Goal: Task Accomplishment & Management: Manage account settings

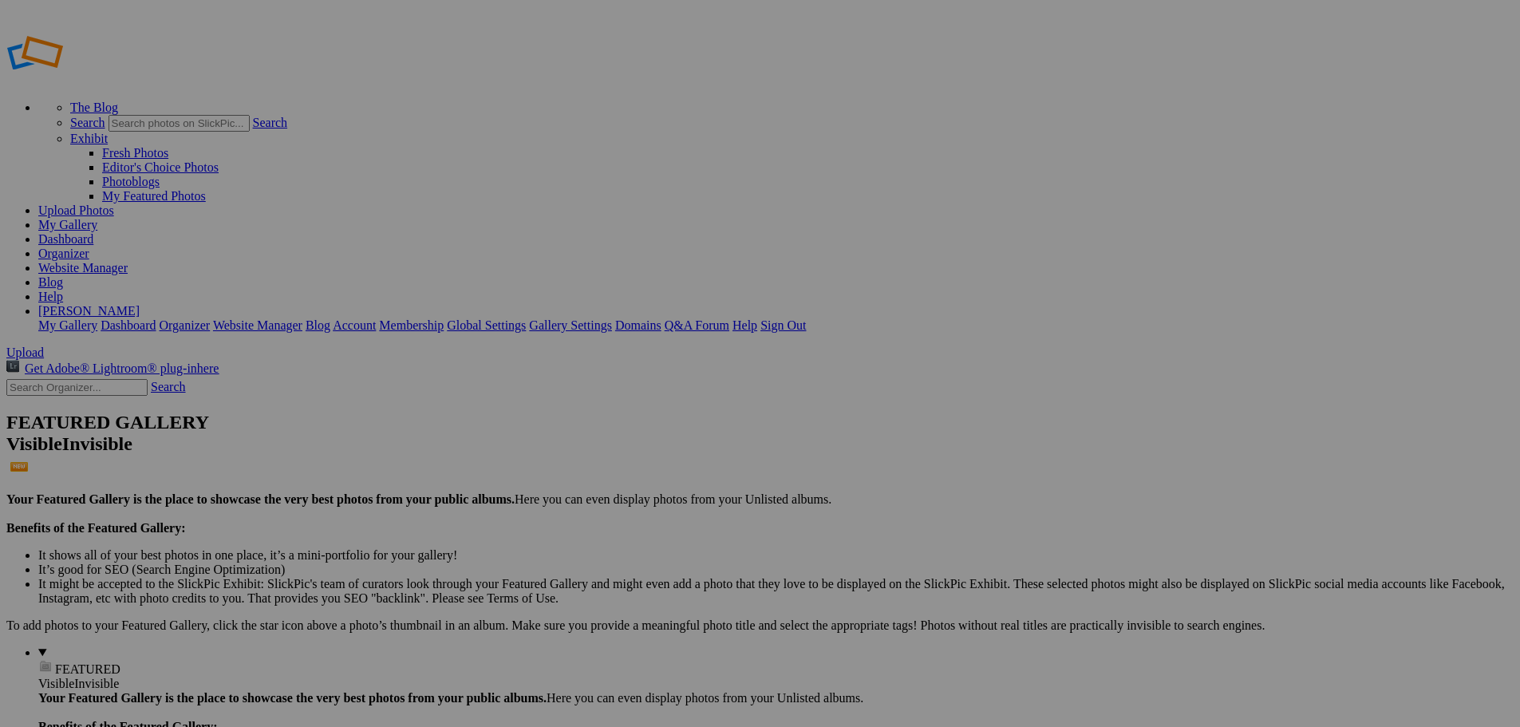
drag, startPoint x: 464, startPoint y: 270, endPoint x: 728, endPoint y: 583, distance: 409.4
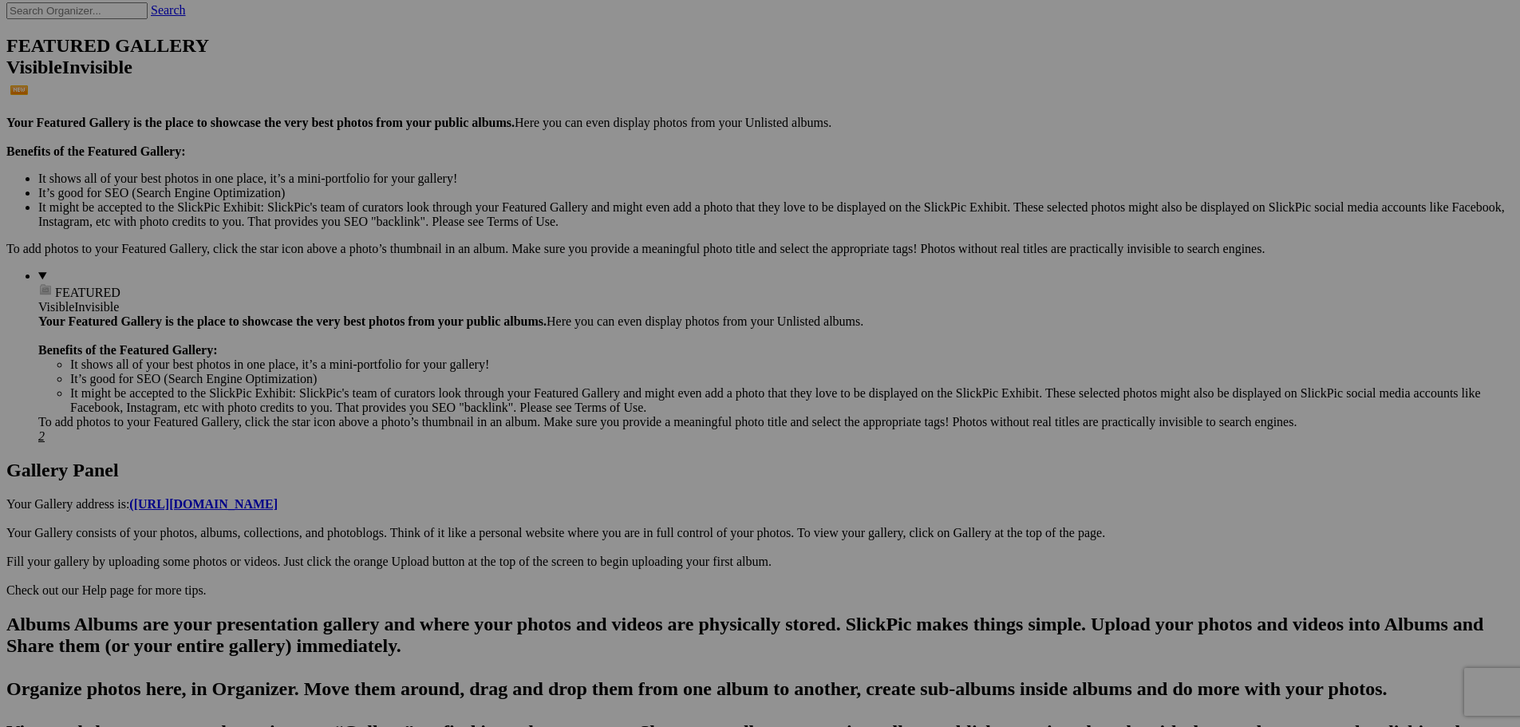
scroll to position [539, 0]
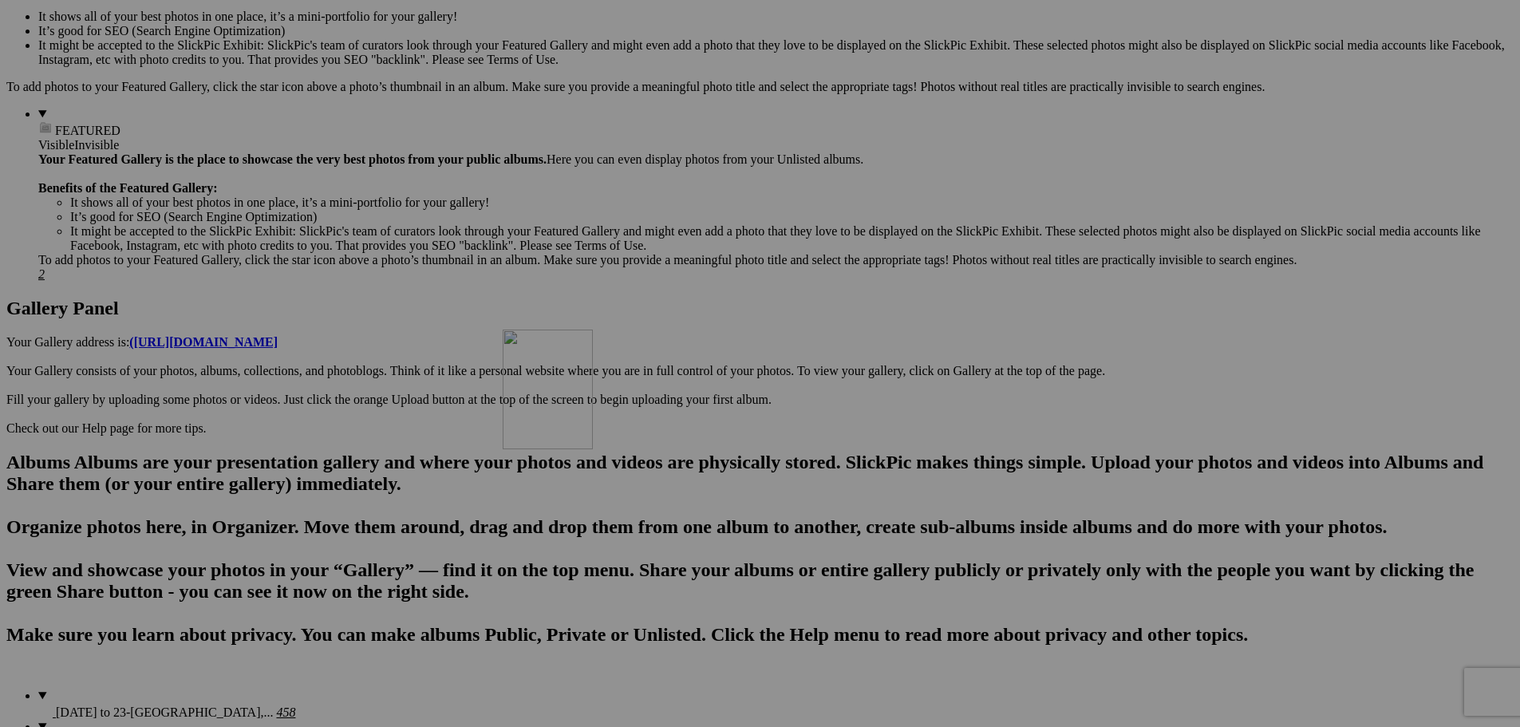
drag, startPoint x: 753, startPoint y: 423, endPoint x: 731, endPoint y: 469, distance: 51.4
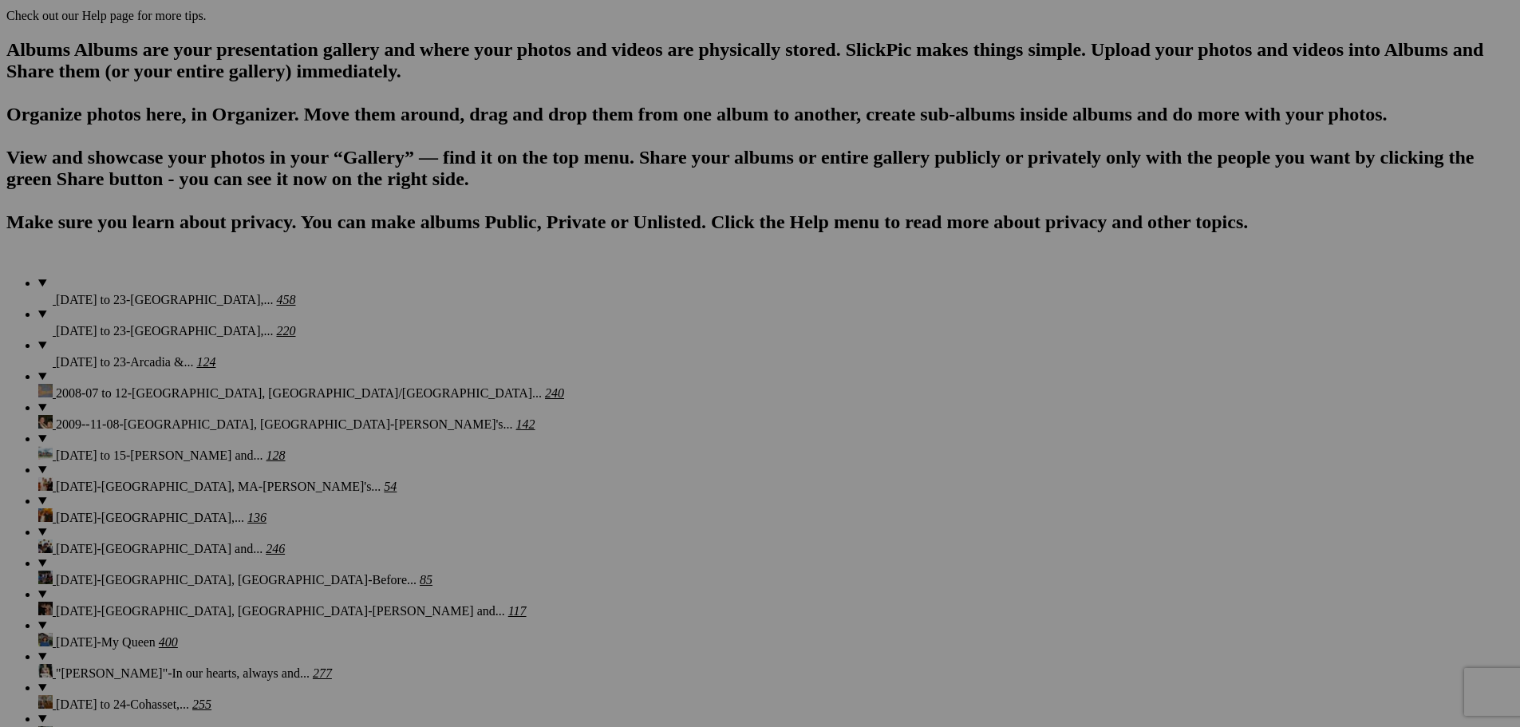
scroll to position [969, 0]
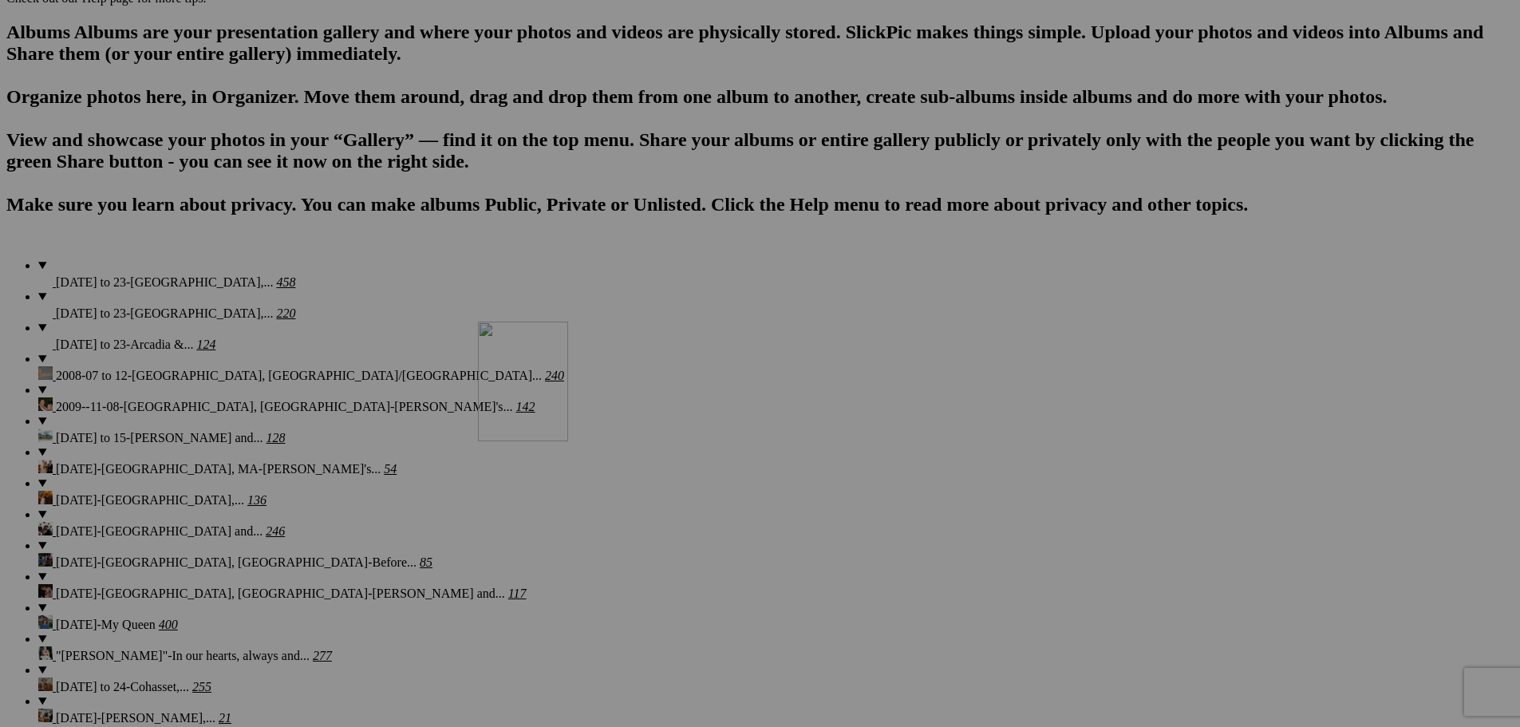
drag, startPoint x: 745, startPoint y: 135, endPoint x: 708, endPoint y: 460, distance: 327.7
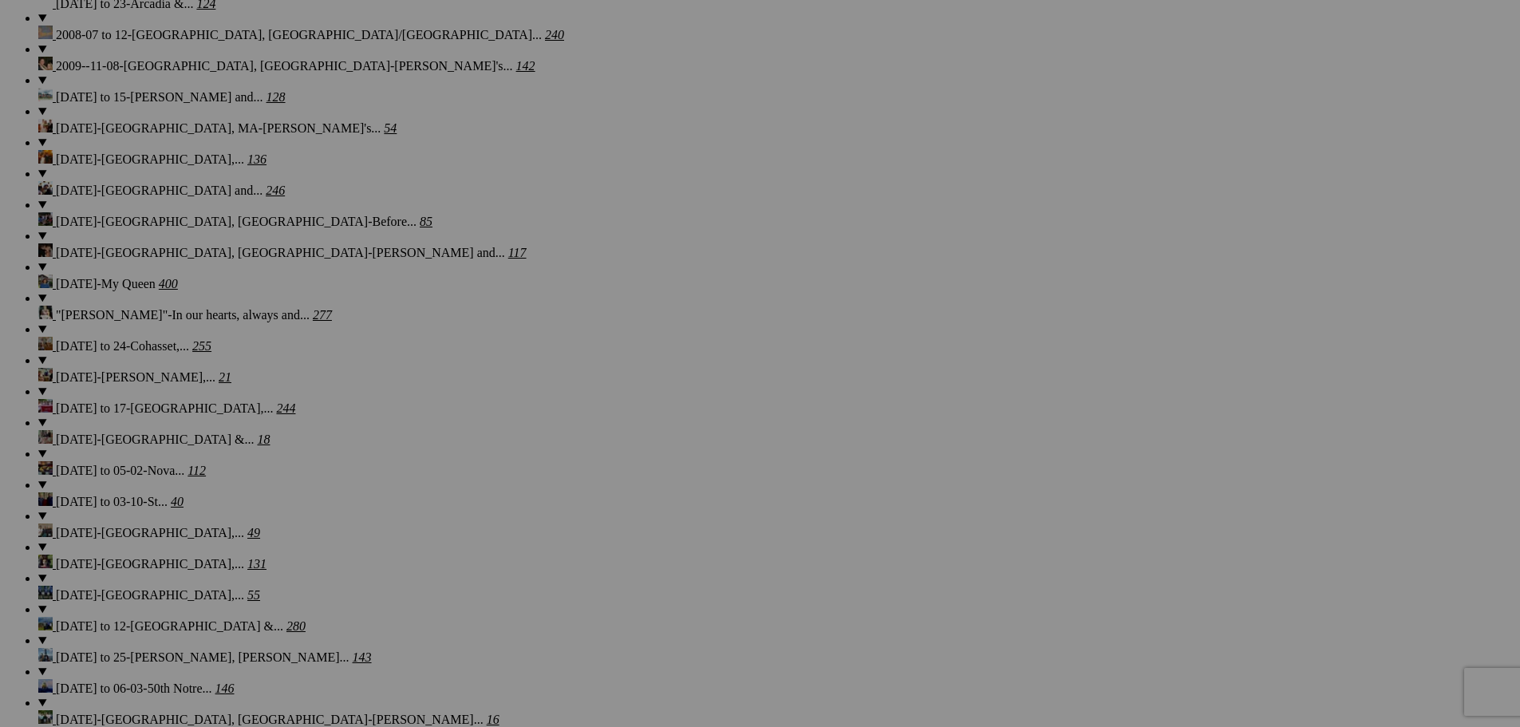
scroll to position [1364, 0]
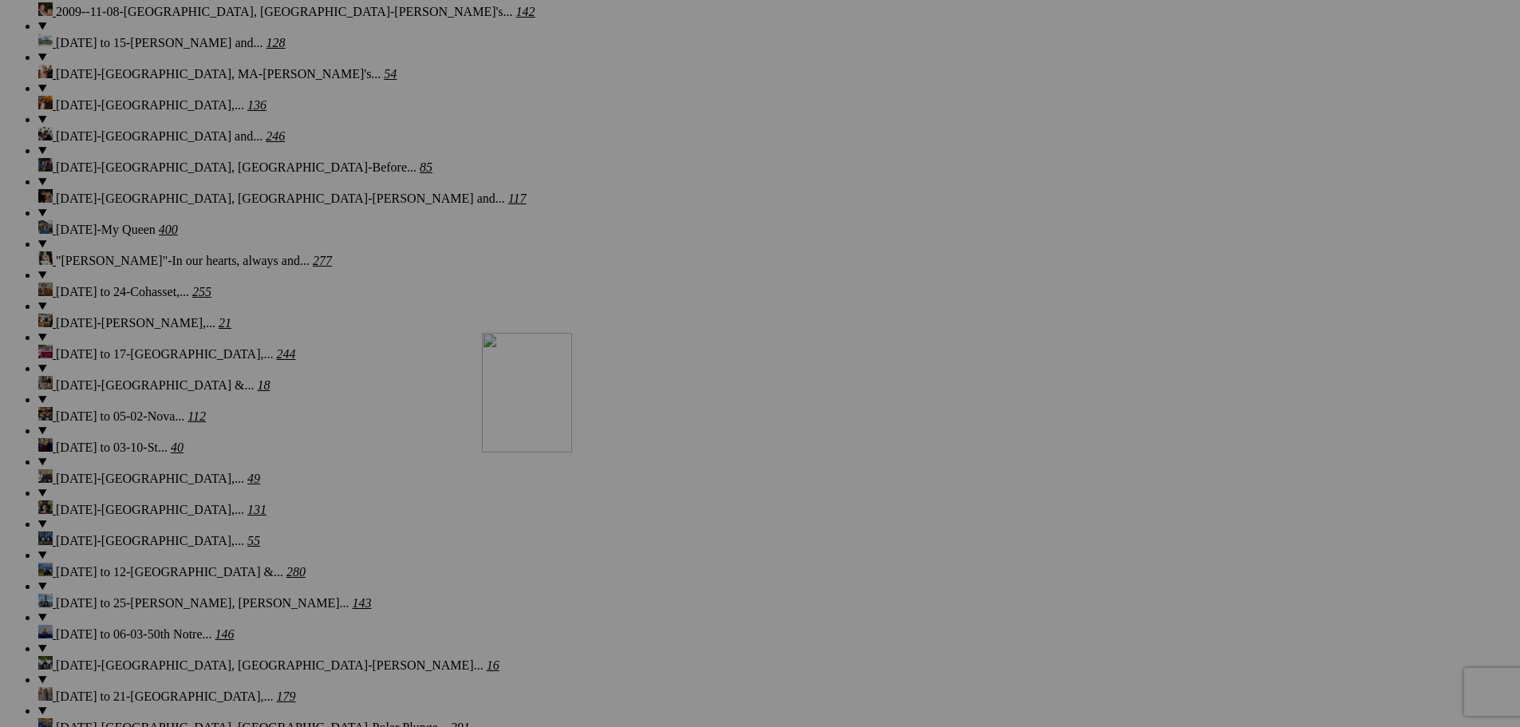
drag, startPoint x: 738, startPoint y: 145, endPoint x: 712, endPoint y: 472, distance: 327.4
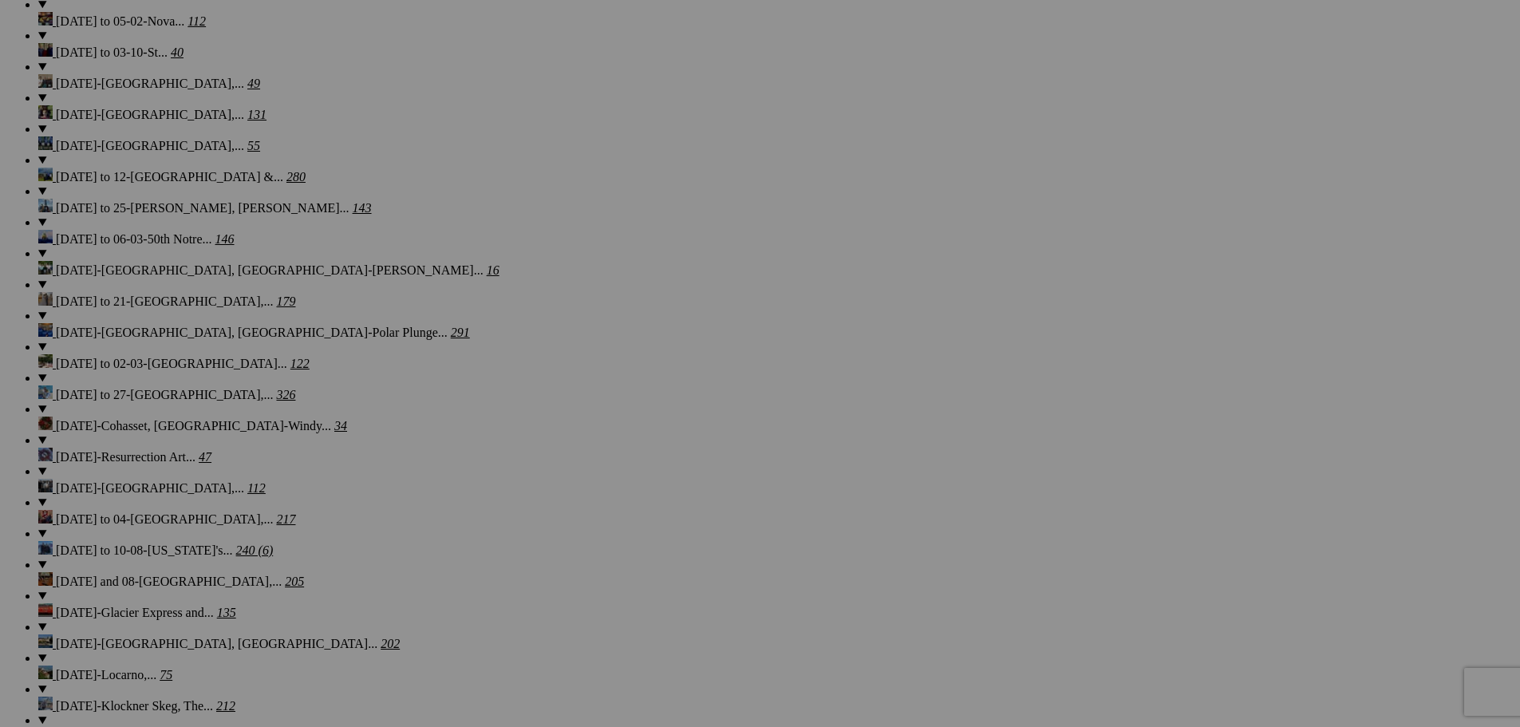
scroll to position [1794, 0]
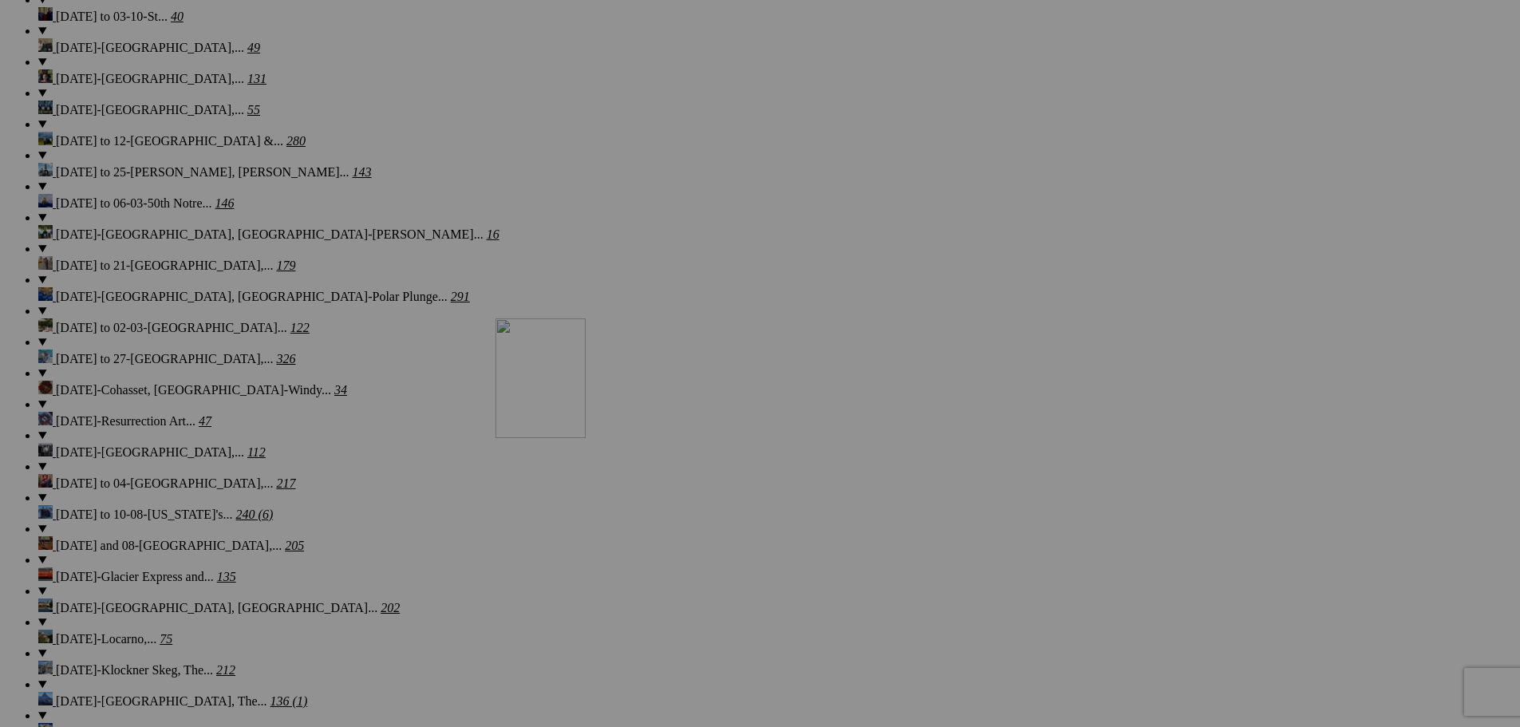
drag, startPoint x: 740, startPoint y: 132, endPoint x: 725, endPoint y: 457, distance: 325.1
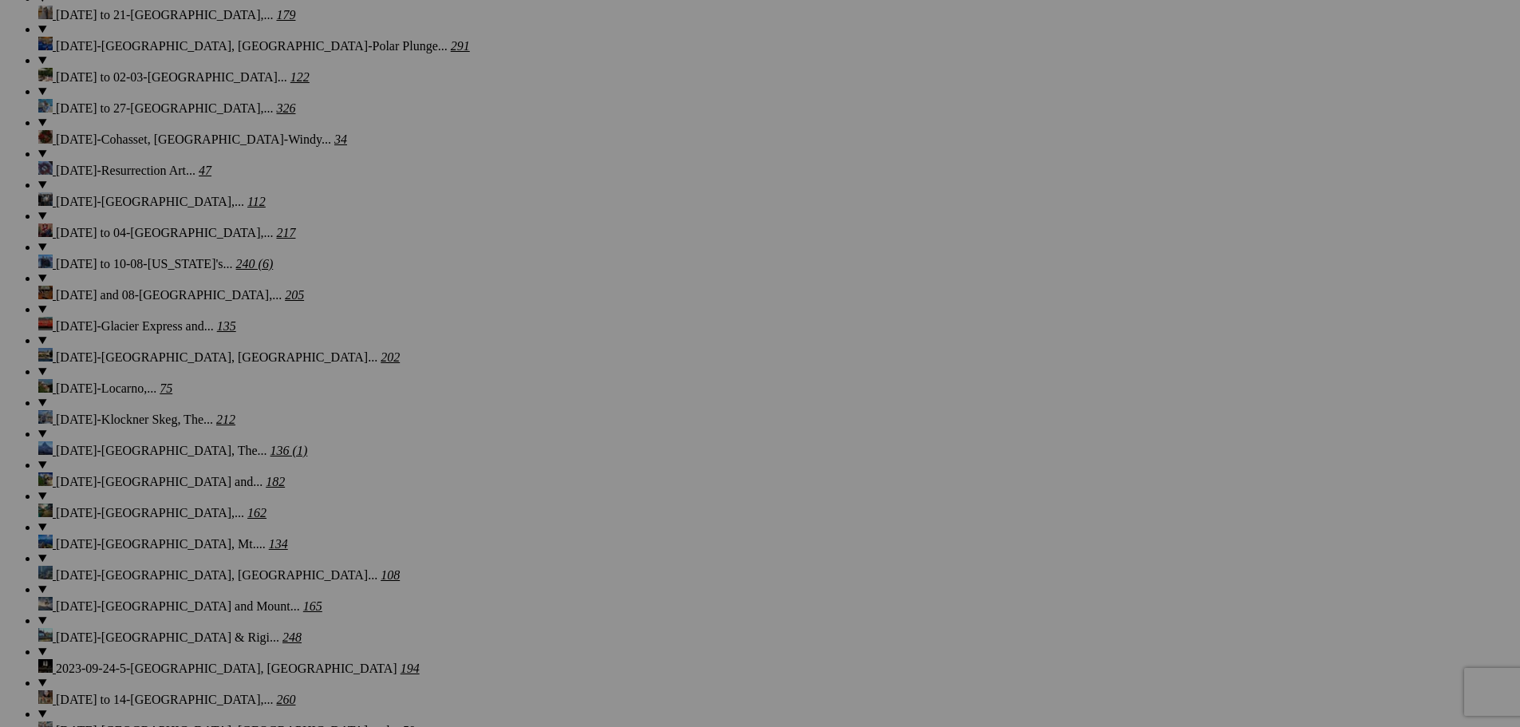
scroll to position [2153, 0]
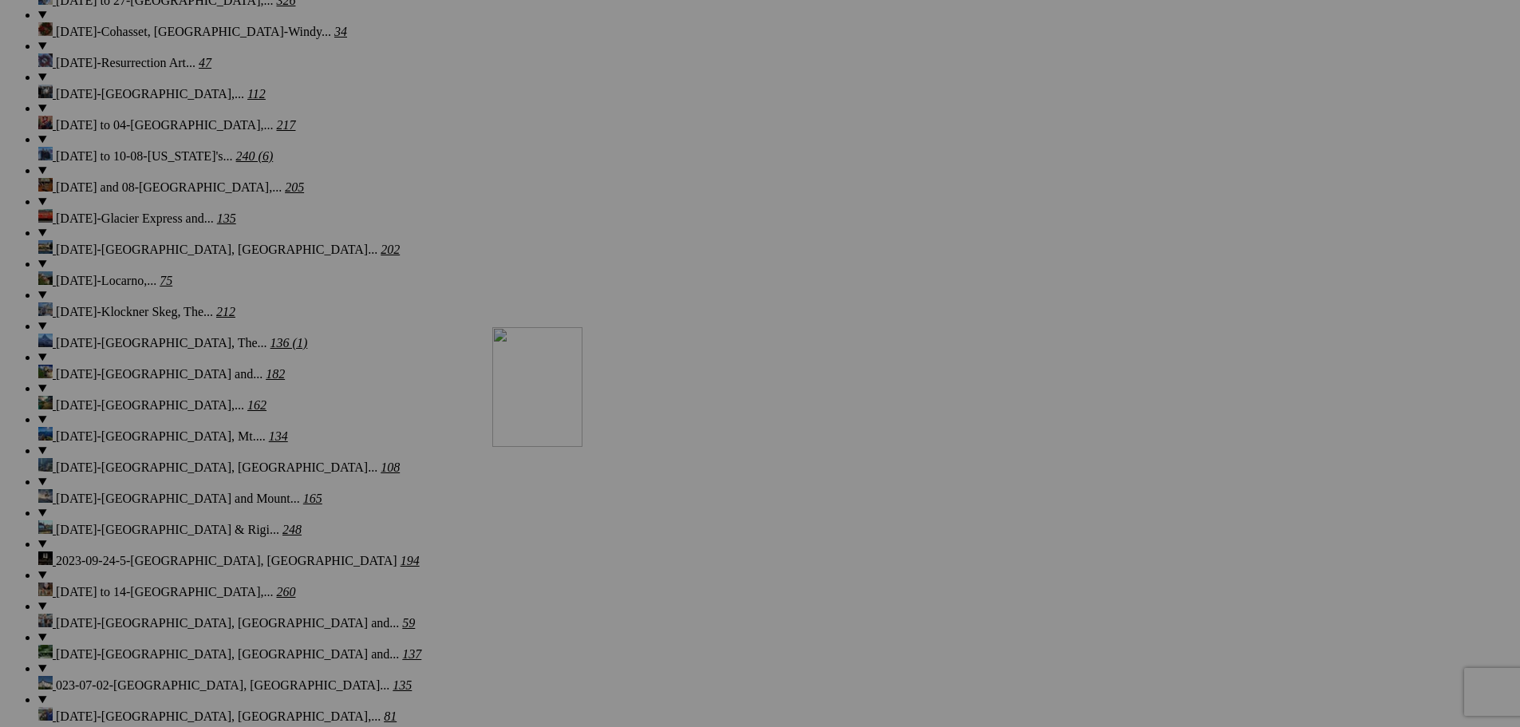
drag, startPoint x: 752, startPoint y: 261, endPoint x: 722, endPoint y: 466, distance: 207.2
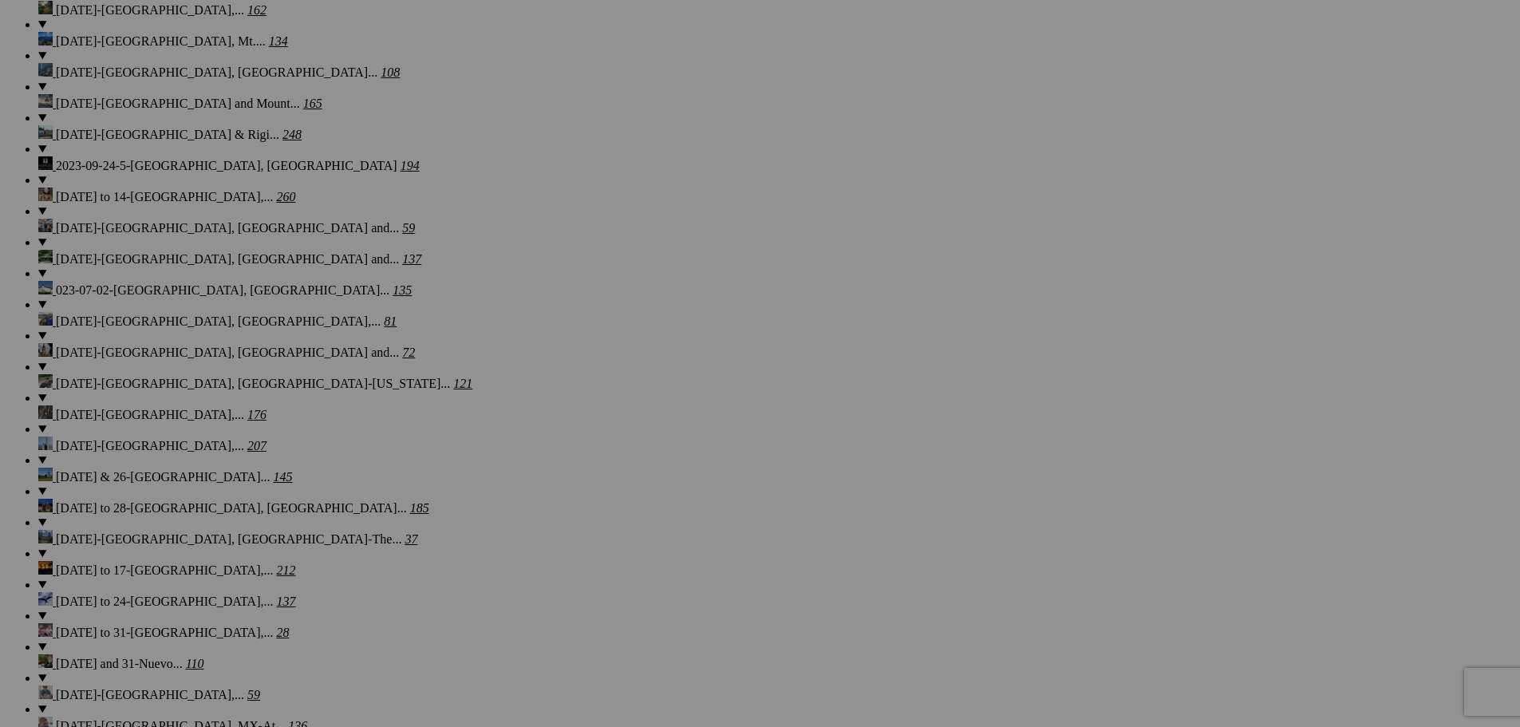
scroll to position [2584, 0]
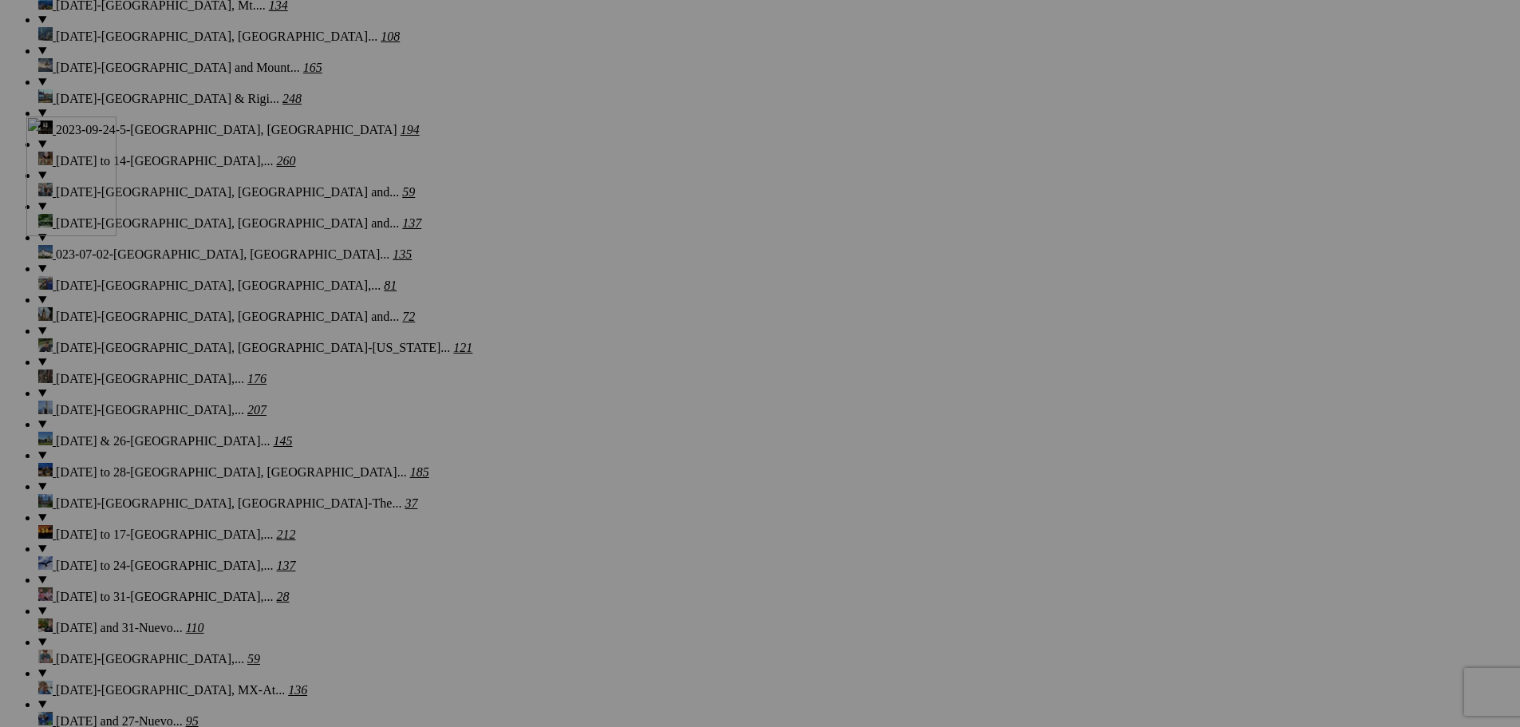
drag, startPoint x: 734, startPoint y: 143, endPoint x: 256, endPoint y: 255, distance: 491.0
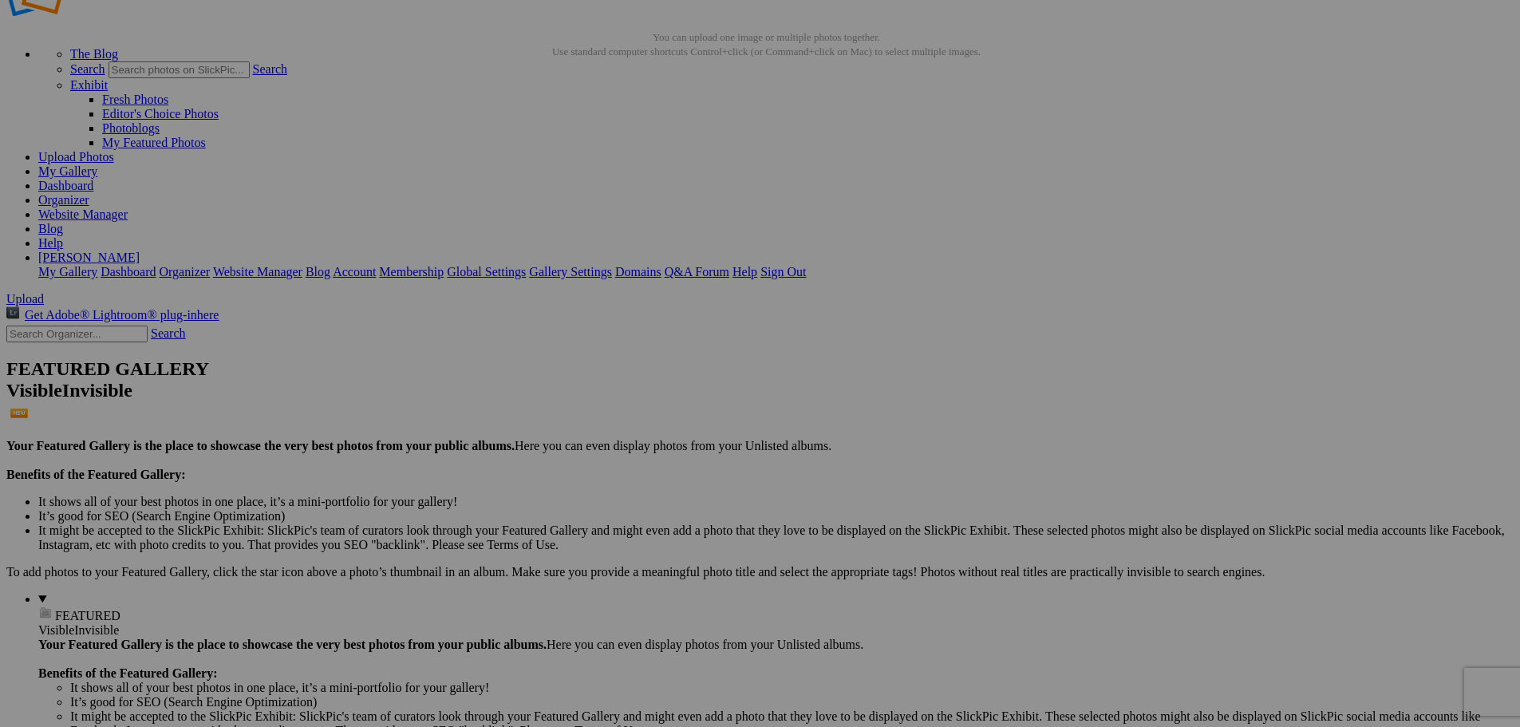
scroll to position [0, 0]
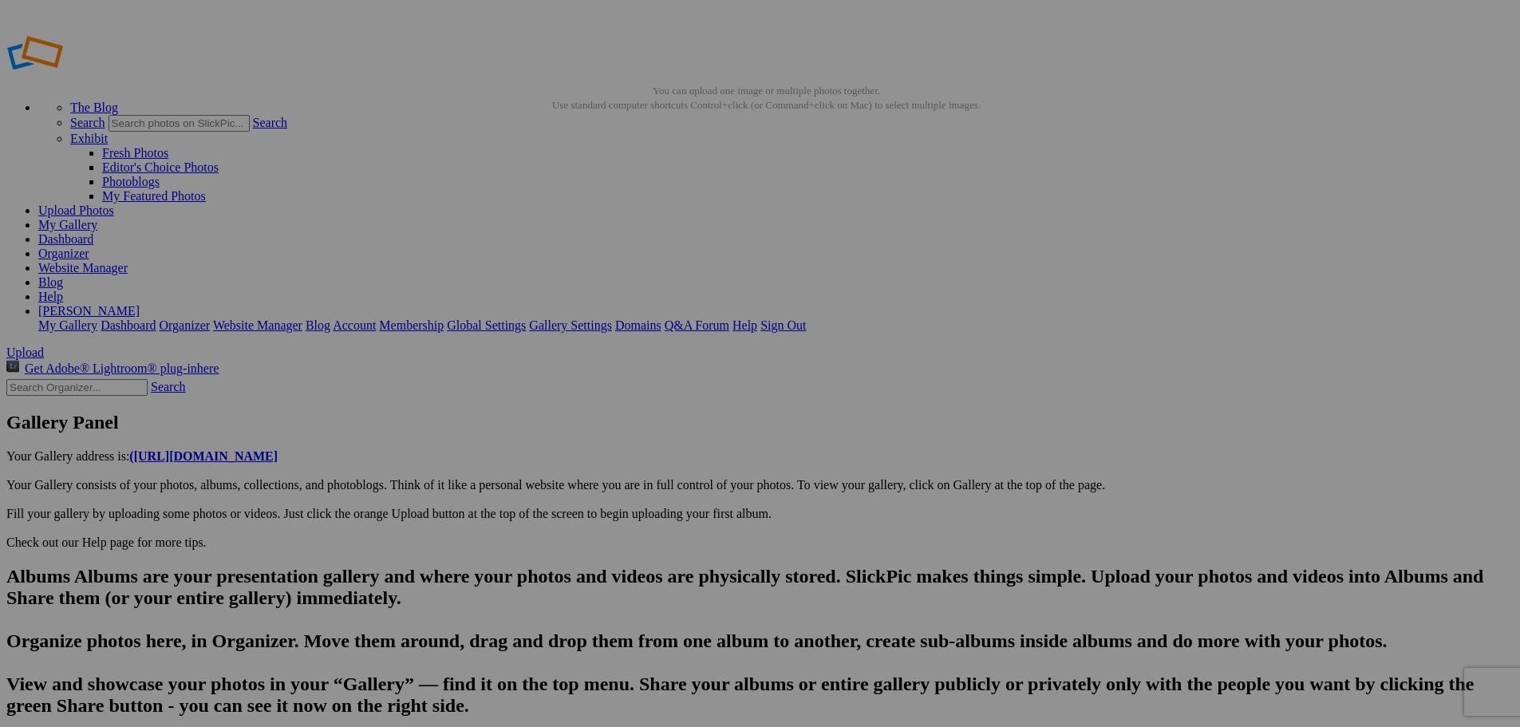
type input "[URL][DOMAIN_NAME]~2"
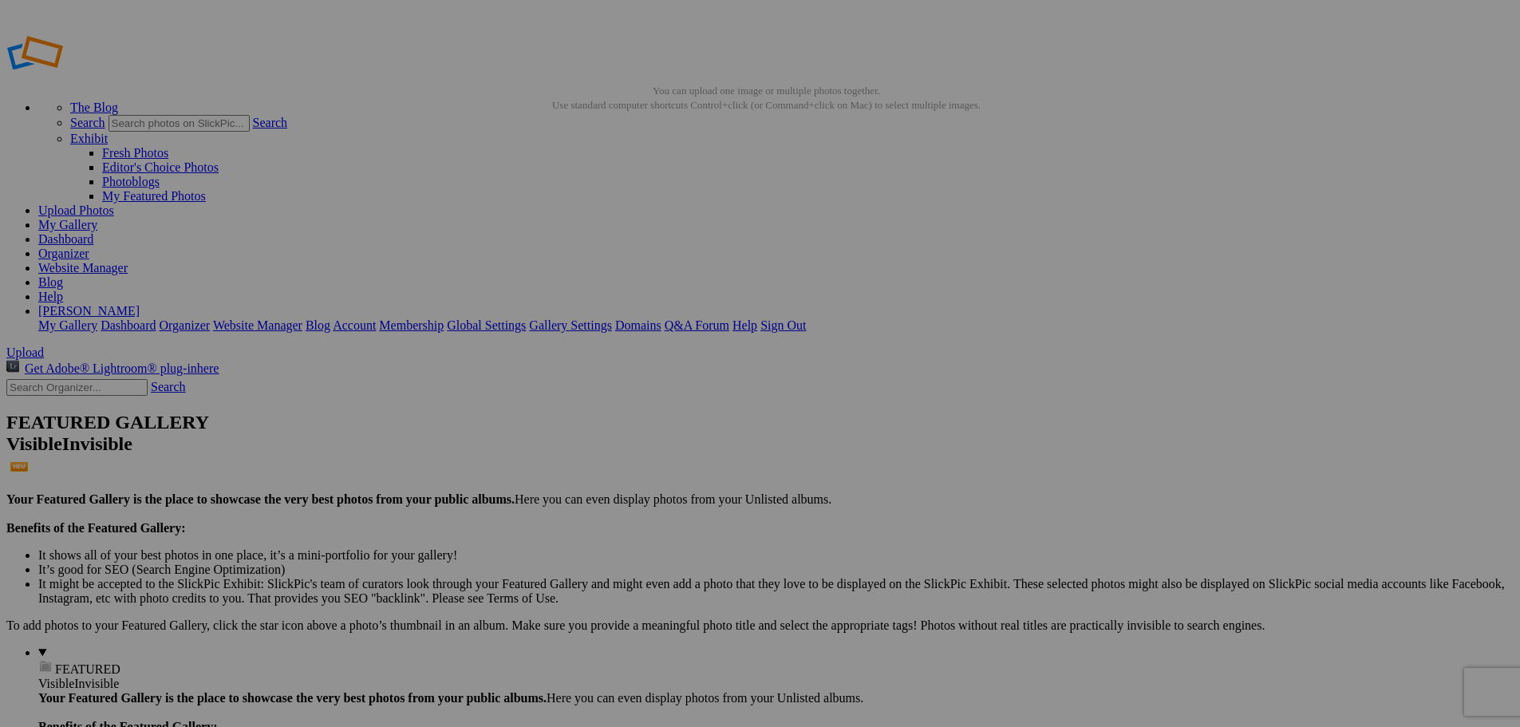
drag, startPoint x: 500, startPoint y: 294, endPoint x: 354, endPoint y: 265, distance: 148.8
drag, startPoint x: 492, startPoint y: 288, endPoint x: 394, endPoint y: 285, distance: 98.2
type input "Sleeping Bear Dunes"
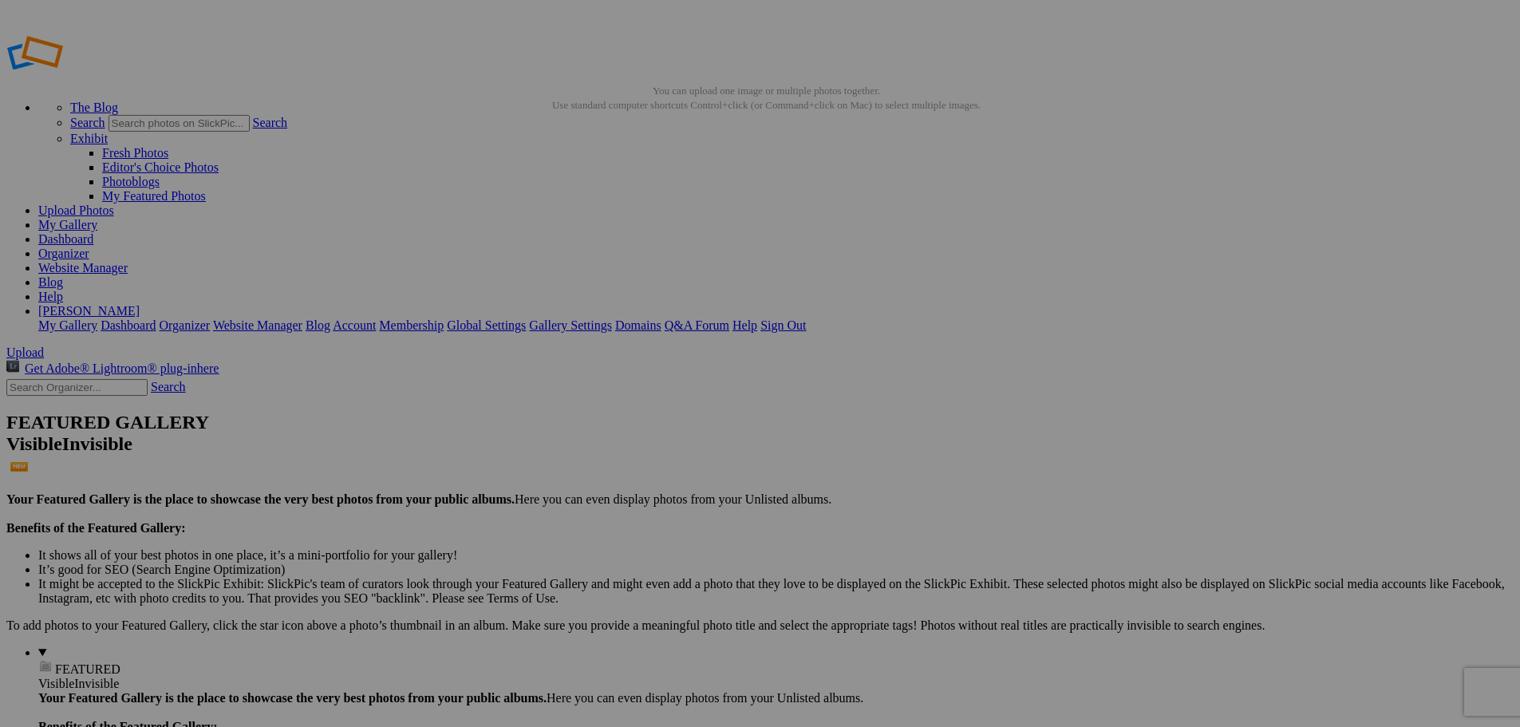
drag, startPoint x: 633, startPoint y: 292, endPoint x: 502, endPoint y: 289, distance: 130.9
paste input "Sleeping Bear Dunes"
type input "Sleeping Bear Dunes"
drag, startPoint x: 783, startPoint y: 292, endPoint x: 625, endPoint y: 289, distance: 158.0
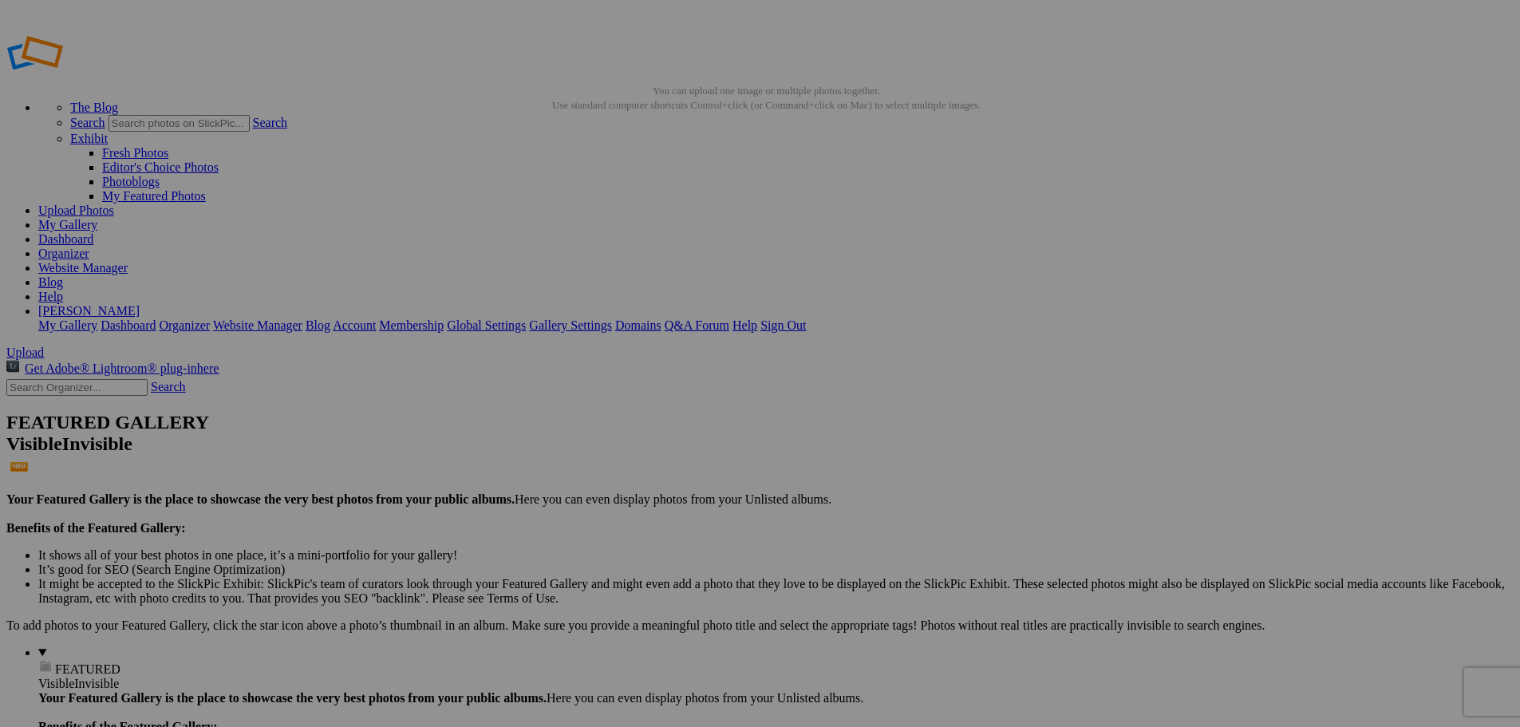
paste input "Sleeping Bear Dunes"
type input "Sleeping Bear Dunes"
drag, startPoint x: 920, startPoint y: 291, endPoint x: 726, endPoint y: 284, distance: 194.0
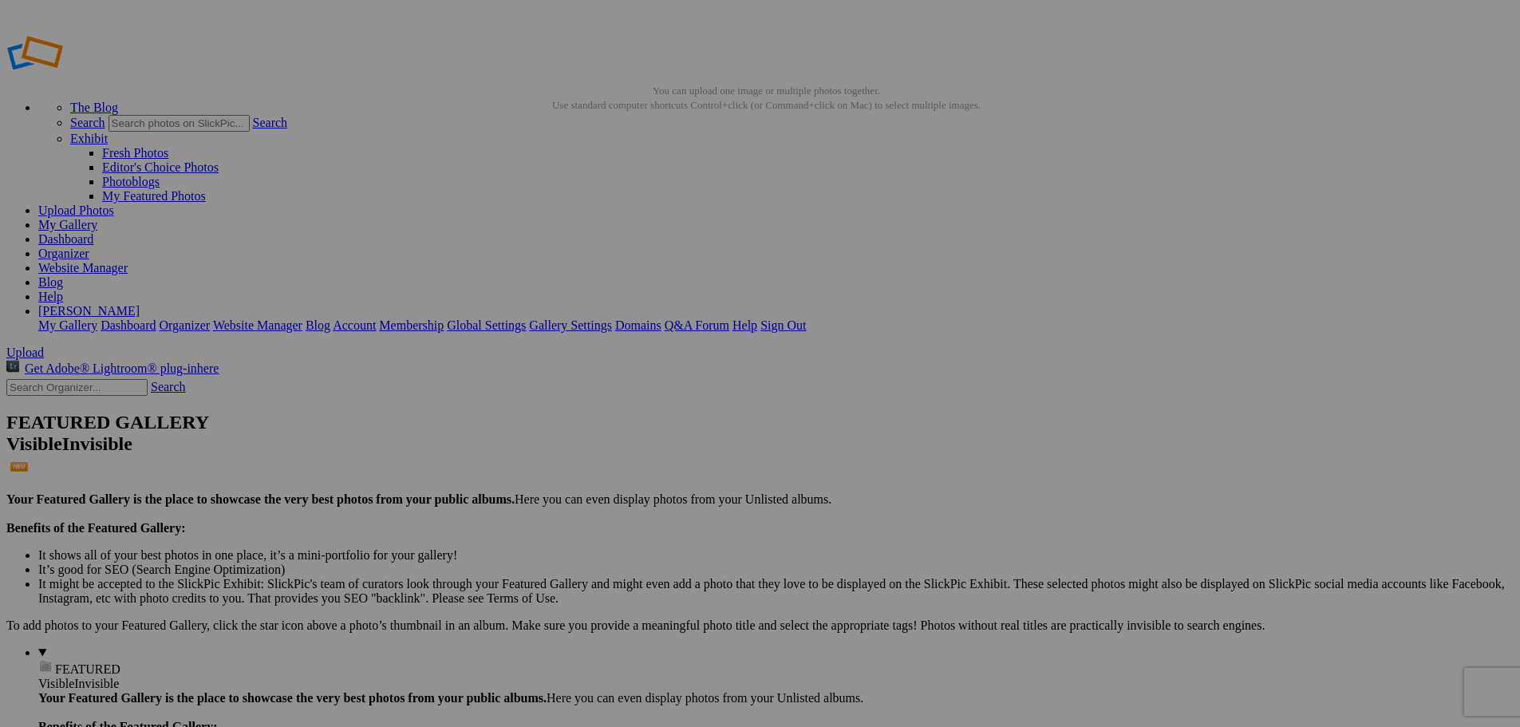
paste input "Sleeping Bear Dunes"
type input "Sleeping Bear Dunes"
drag, startPoint x: 1071, startPoint y: 290, endPoint x: 889, endPoint y: 294, distance: 182.0
paste input "Sleeping Bear Dunes"
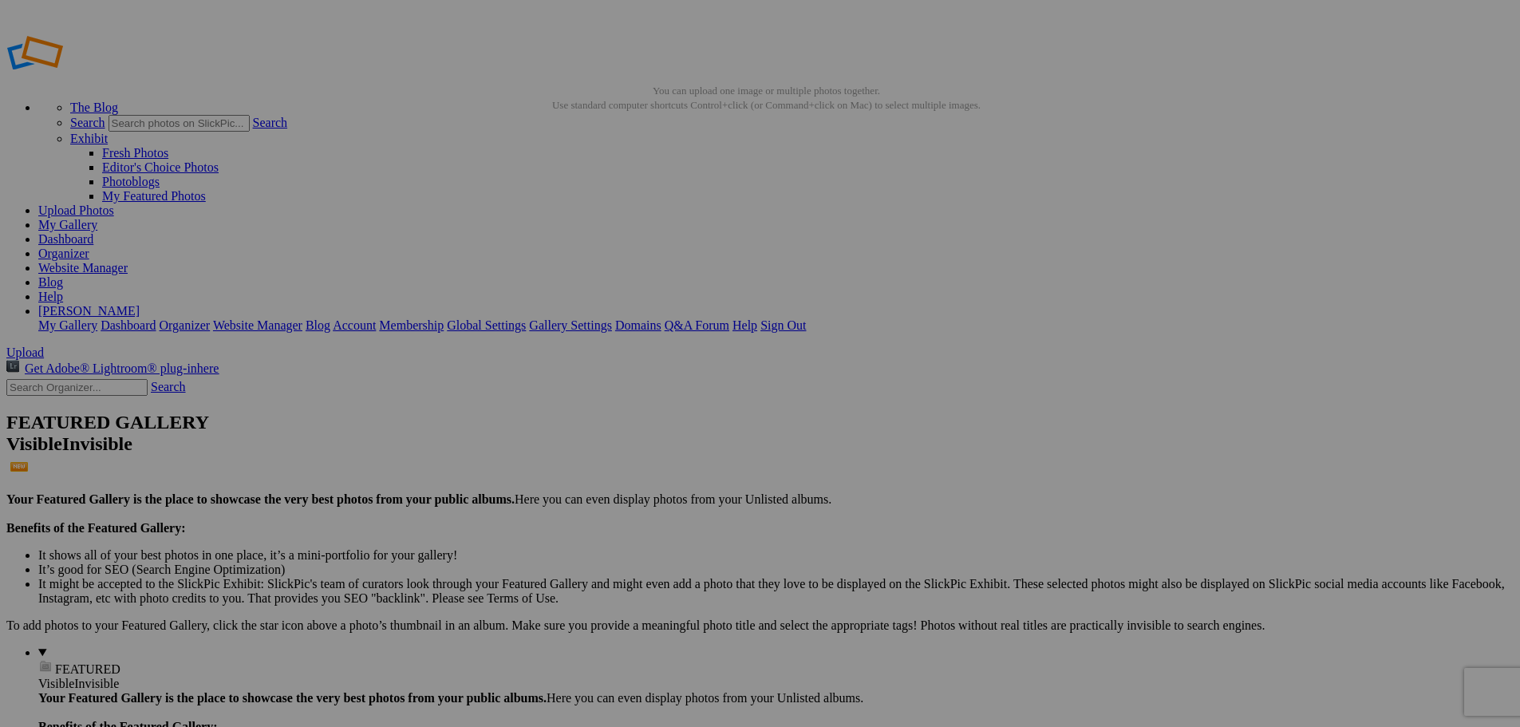
type input "Sleeping Bear Dunes"
drag, startPoint x: 1211, startPoint y: 291, endPoint x: 1052, endPoint y: 299, distance: 159.8
paste input "Sleeping Bear Dunes"
type input "Sleeping Bear Dunes"
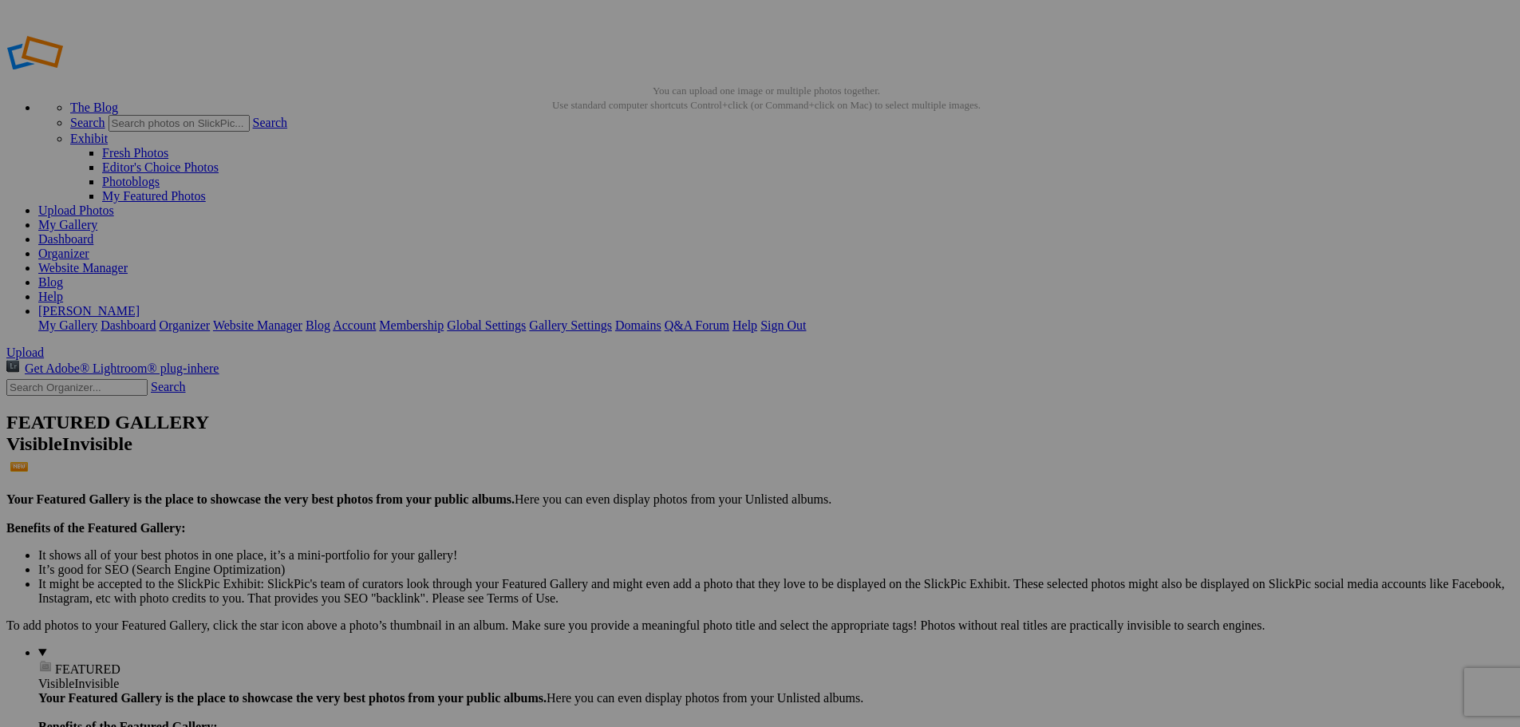
drag, startPoint x: 1350, startPoint y: 287, endPoint x: 1194, endPoint y: 314, distance: 158.7
paste input "Sleeping Bear Dunes"
type input "Sleeping Bear Dunes"
drag, startPoint x: 1490, startPoint y: 289, endPoint x: 1375, endPoint y: 293, distance: 115.0
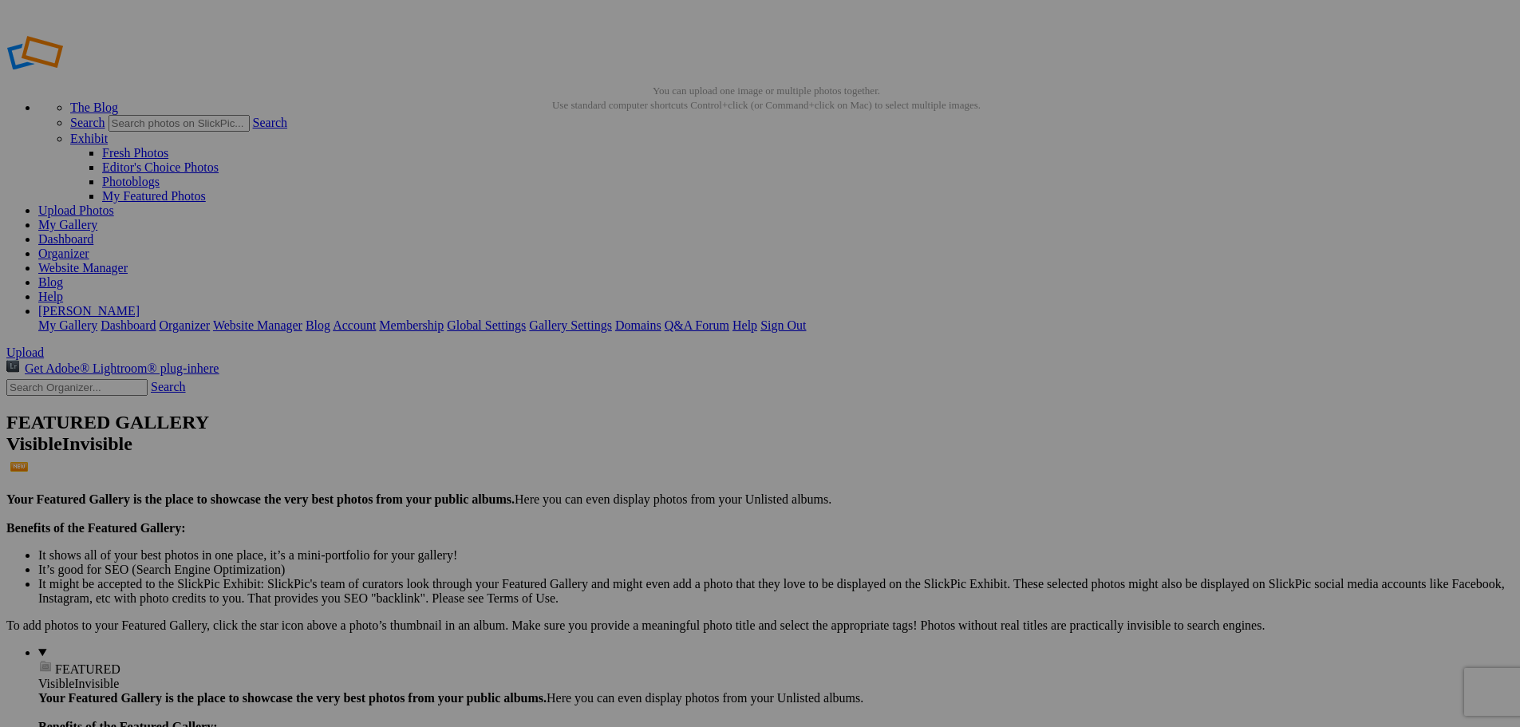
paste input "Sleeping Bear Dunes"
type input "Sleeping Bear Dunes"
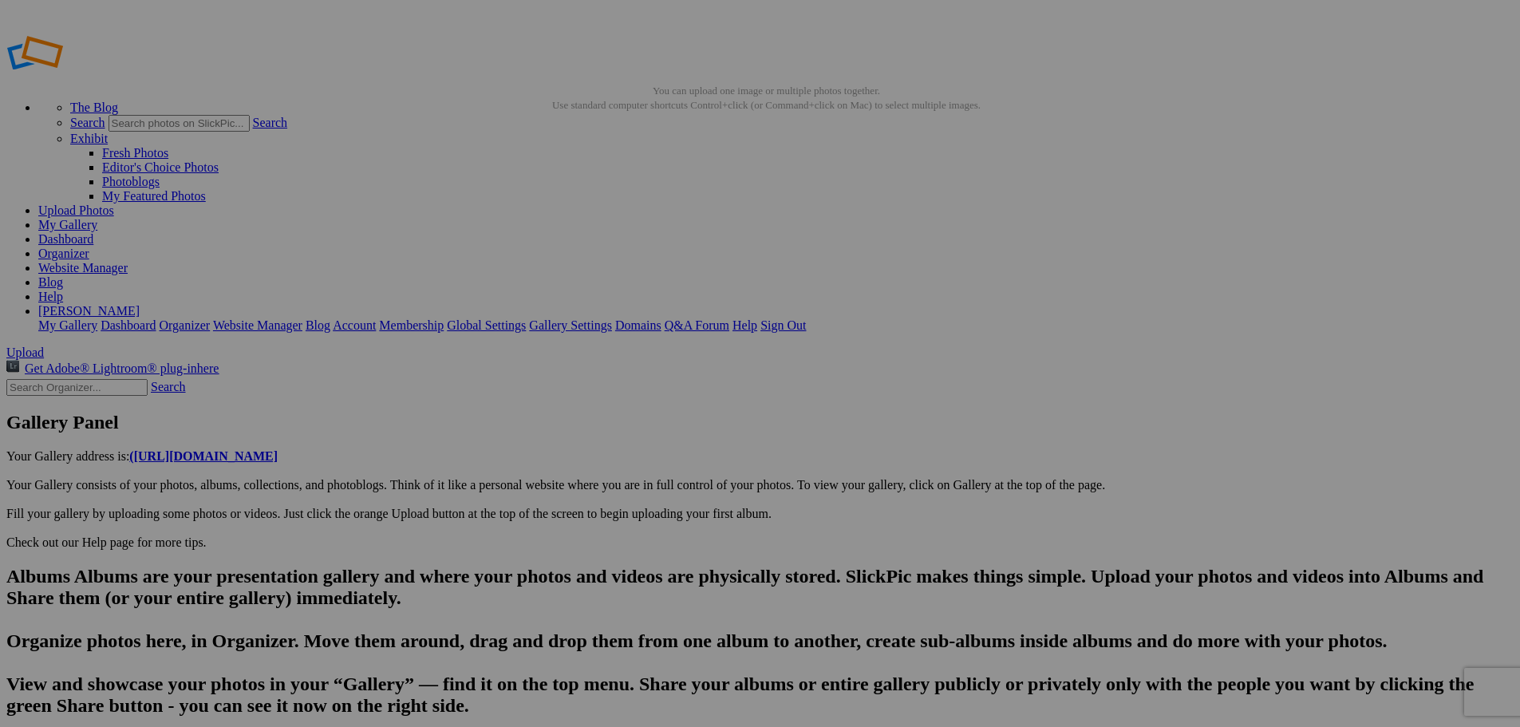
drag, startPoint x: 624, startPoint y: 713, endPoint x: 399, endPoint y: 685, distance: 226.7
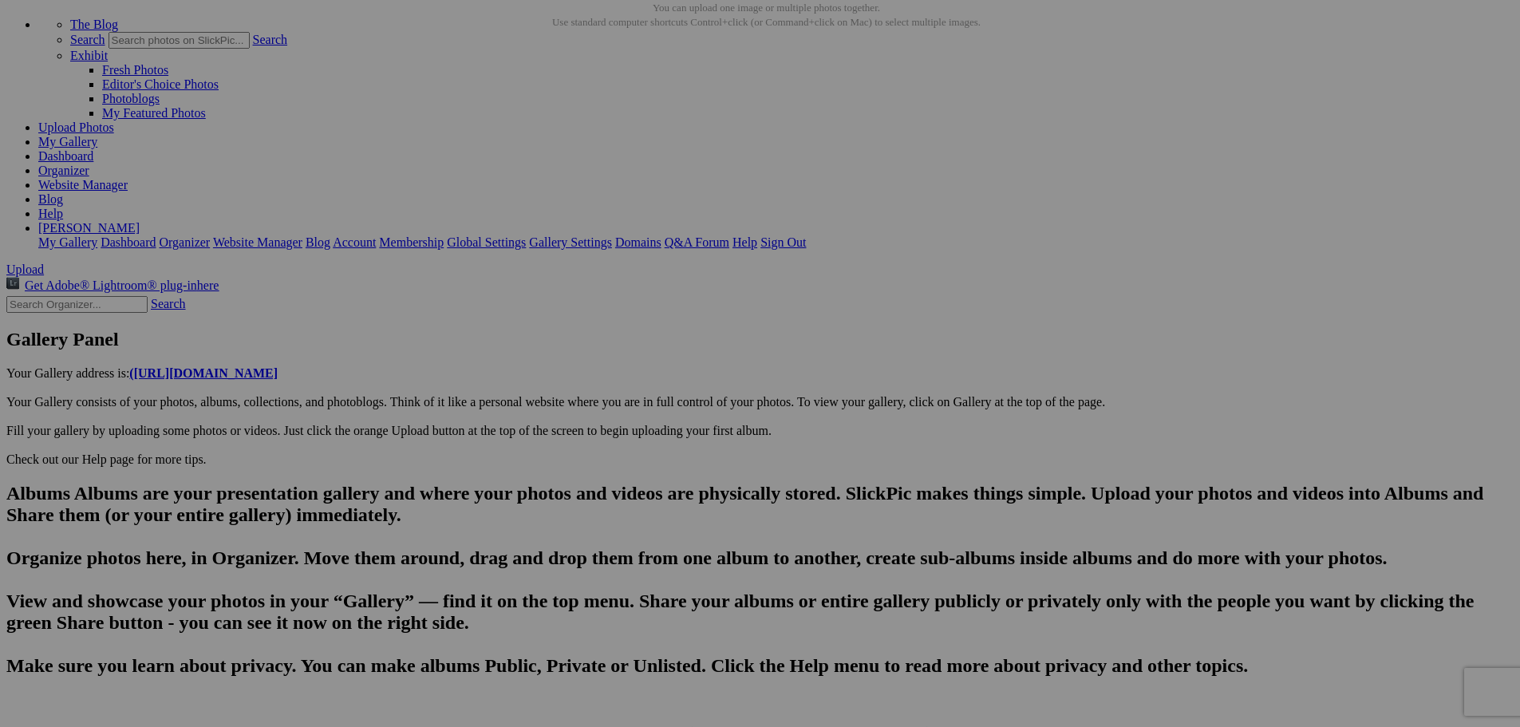
scroll to position [108, 0]
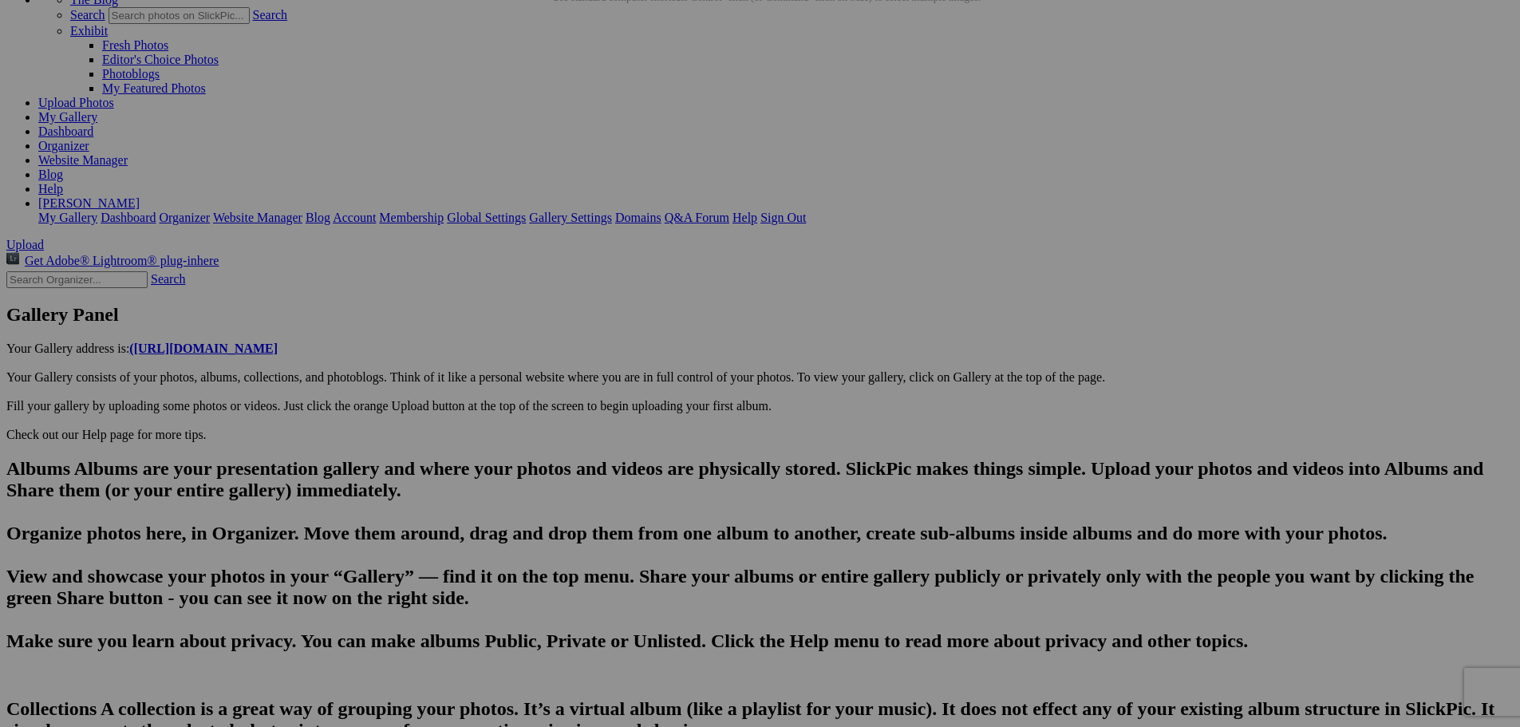
drag, startPoint x: 788, startPoint y: 712, endPoint x: 453, endPoint y: 652, distance: 339.6
type input "[URL][DOMAIN_NAME]~2"
drag, startPoint x: 621, startPoint y: 600, endPoint x: 363, endPoint y: 594, distance: 257.8
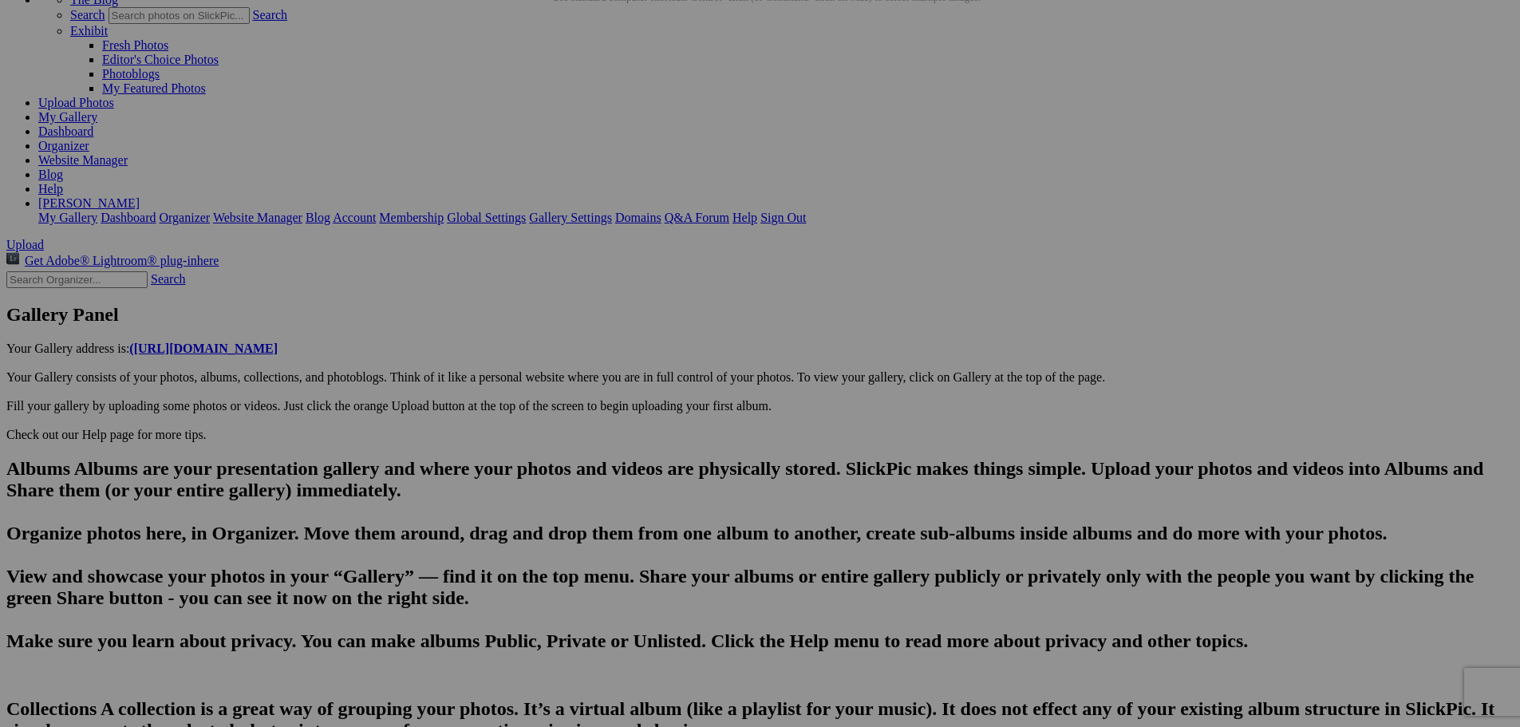
paste input "[US_STATE] explored [PERSON_NAME] while [PERSON_NAME] and [PERSON_NAME] were go…"
type input "[URL][DOMAIN_NAME]~2"
drag, startPoint x: 618, startPoint y: 607, endPoint x: 432, endPoint y: 605, distance: 185.9
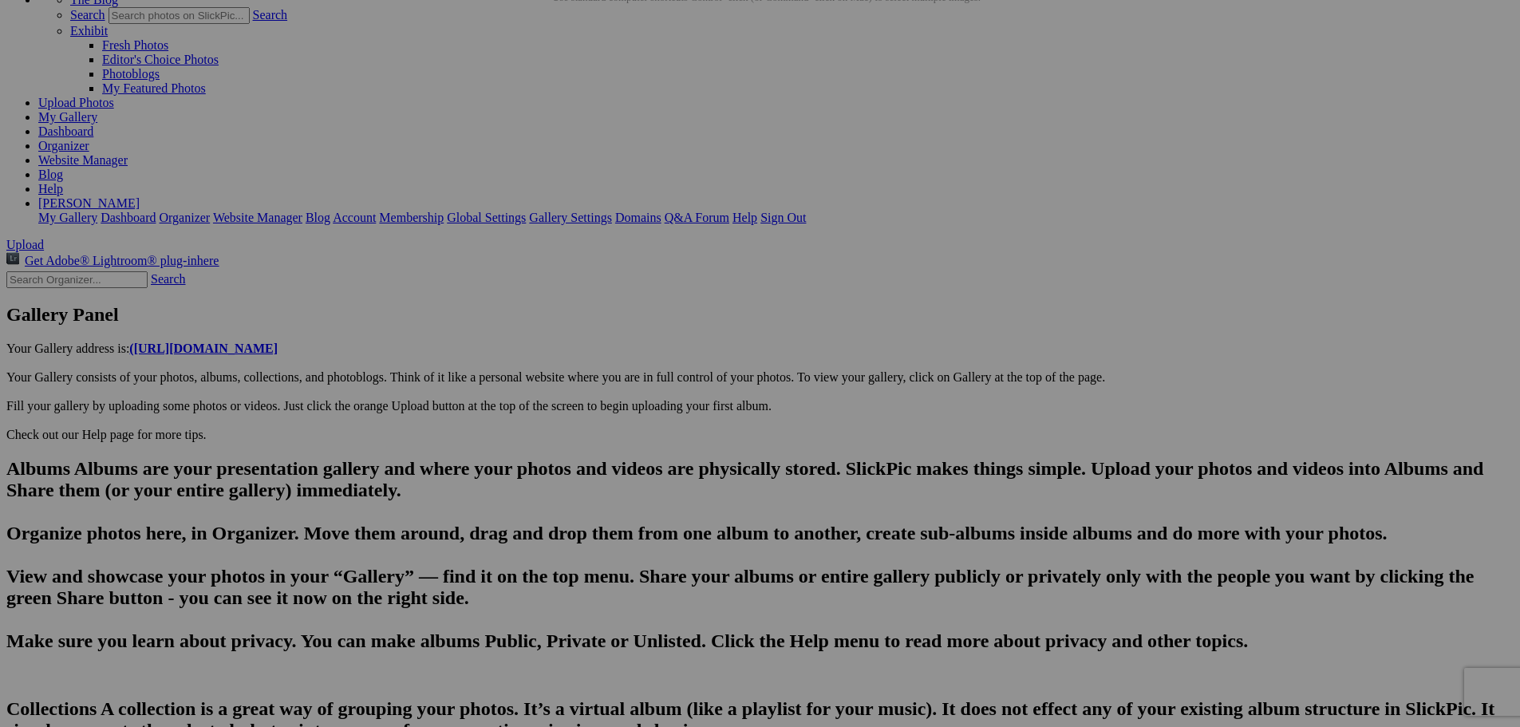
paste input "[US_STATE] explored [PERSON_NAME] while [PERSON_NAME] and [PERSON_NAME] were go…"
type input "[URL][DOMAIN_NAME]~2"
drag, startPoint x: 621, startPoint y: 604, endPoint x: 353, endPoint y: 580, distance: 269.2
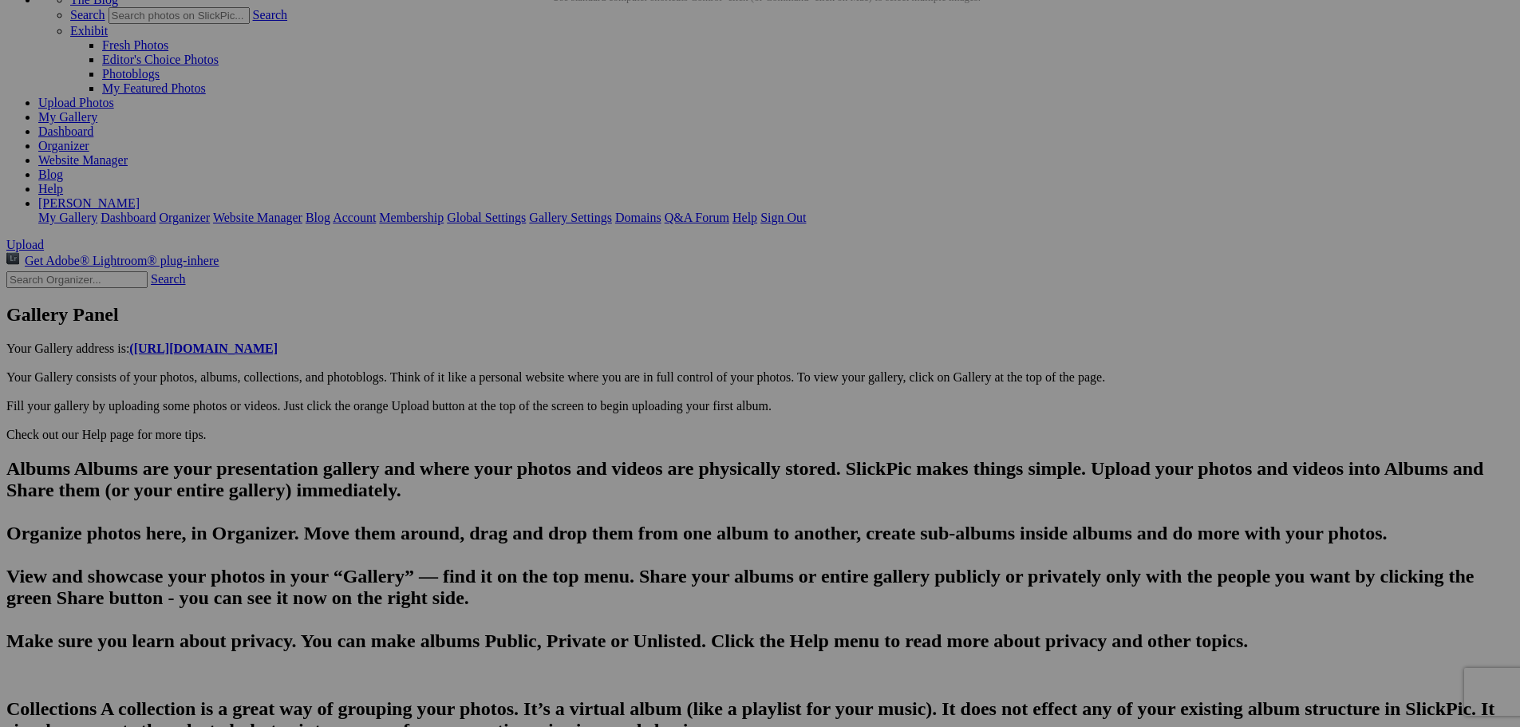
drag, startPoint x: 630, startPoint y: 602, endPoint x: 455, endPoint y: 584, distance: 176.4
type input "[URL][DOMAIN_NAME]~3"
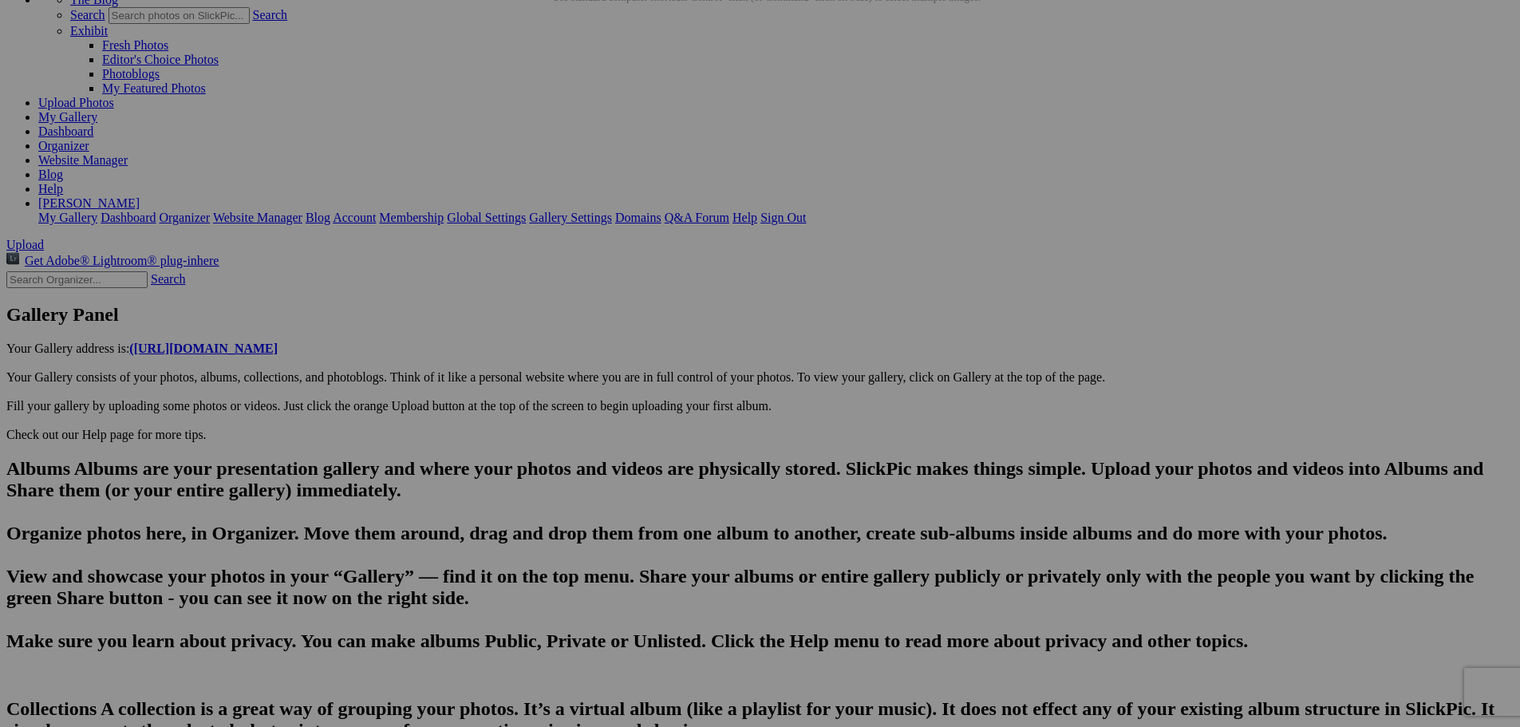
drag, startPoint x: 634, startPoint y: 604, endPoint x: 365, endPoint y: 599, distance: 268.9
paste input "[US_STATE]'s exploration of [GEOGRAPHIC_DATA][PERSON_NAME]"
type input "[URL][DOMAIN_NAME]~2"
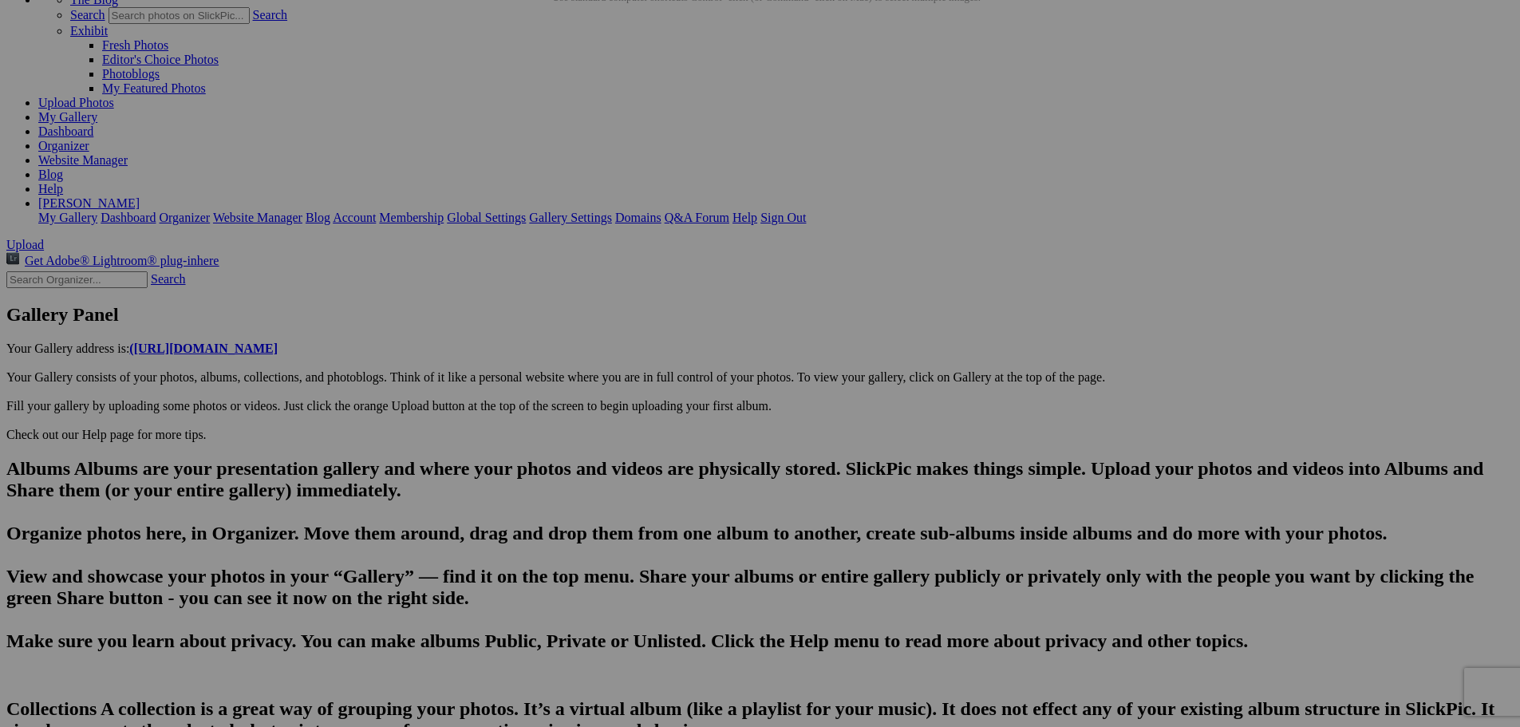
drag, startPoint x: 643, startPoint y: 607, endPoint x: 440, endPoint y: 603, distance: 203.5
paste input "[US_STATE]'s exploration of [GEOGRAPHIC_DATA][PERSON_NAME]"
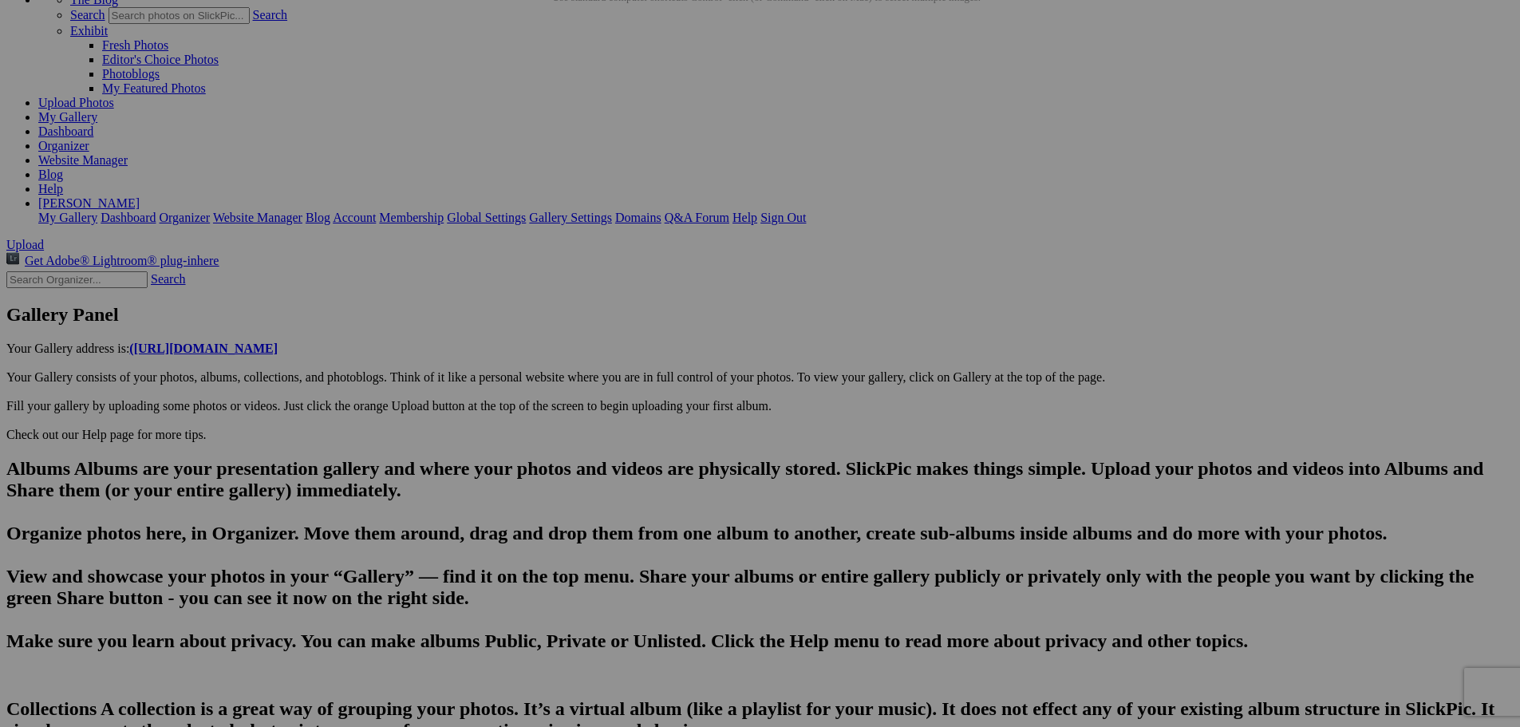
type input "[URL][DOMAIN_NAME]~2"
drag, startPoint x: 624, startPoint y: 605, endPoint x: 447, endPoint y: 602, distance: 177.1
paste input "[US_STATE]'s exploration of [GEOGRAPHIC_DATA][PERSON_NAME]"
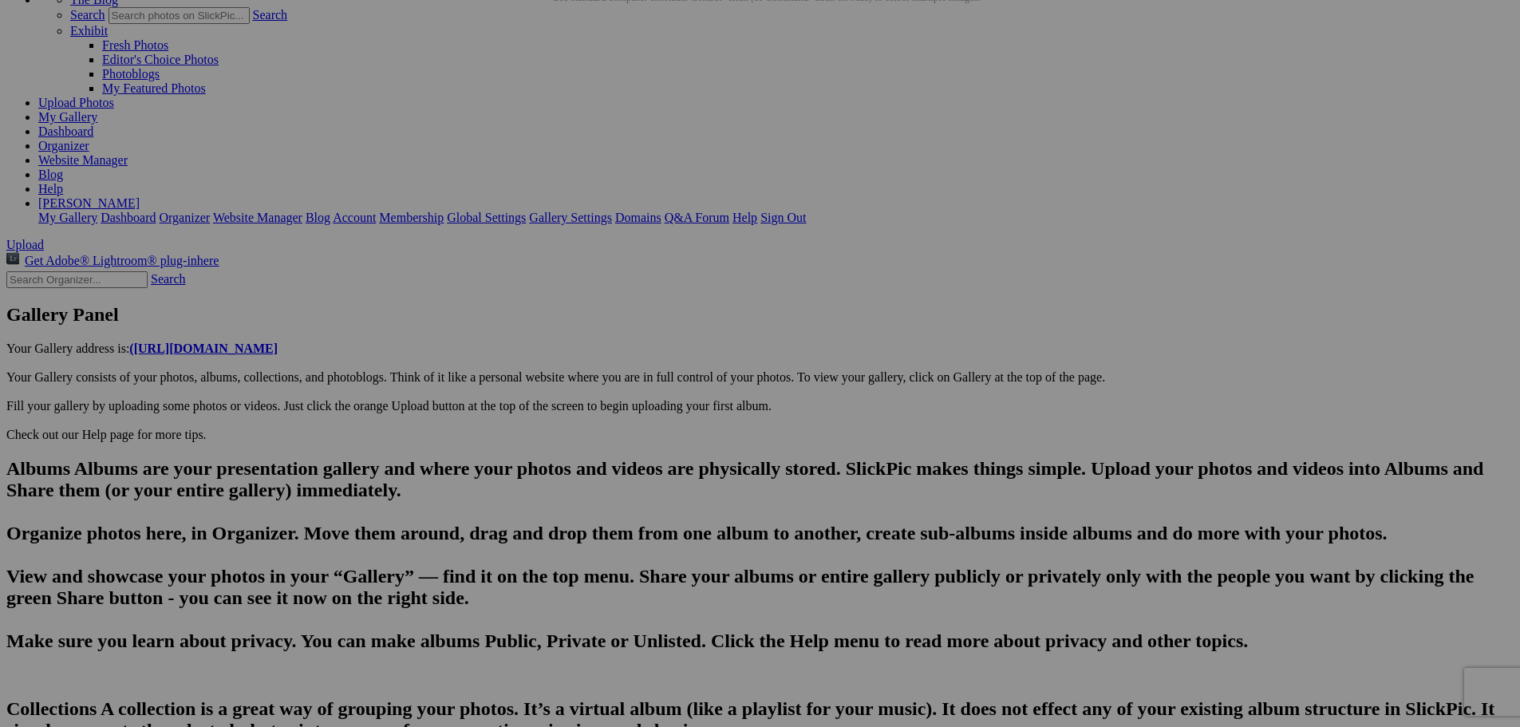
scroll to position [0, 83]
type input "PXL_20250815_141234075~2"
drag, startPoint x: 602, startPoint y: 603, endPoint x: 445, endPoint y: 588, distance: 157.1
paste input "[US_STATE]'s exploration of [GEOGRAPHIC_DATA][PERSON_NAME]"
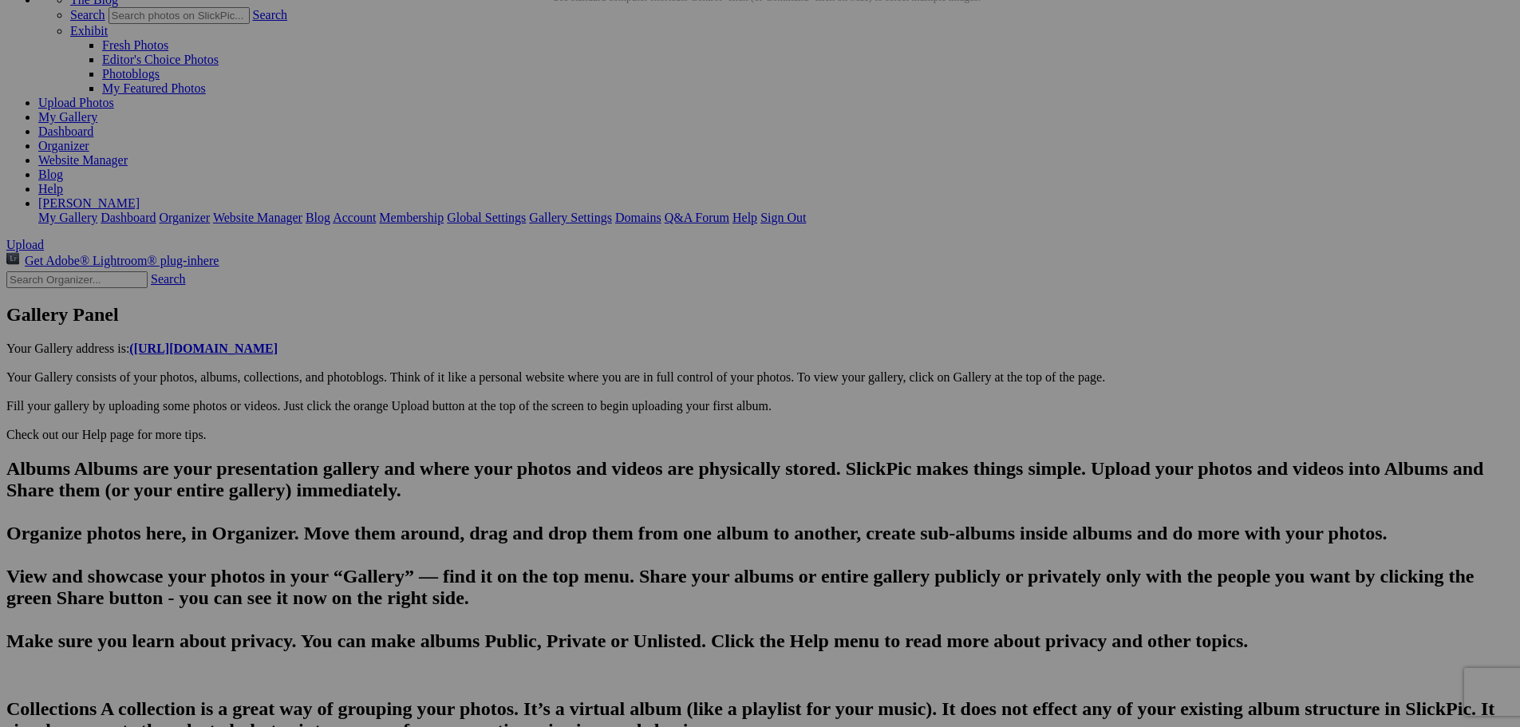
type input "[URL][DOMAIN_NAME]~2"
drag, startPoint x: 630, startPoint y: 602, endPoint x: 452, endPoint y: 590, distance: 178.3
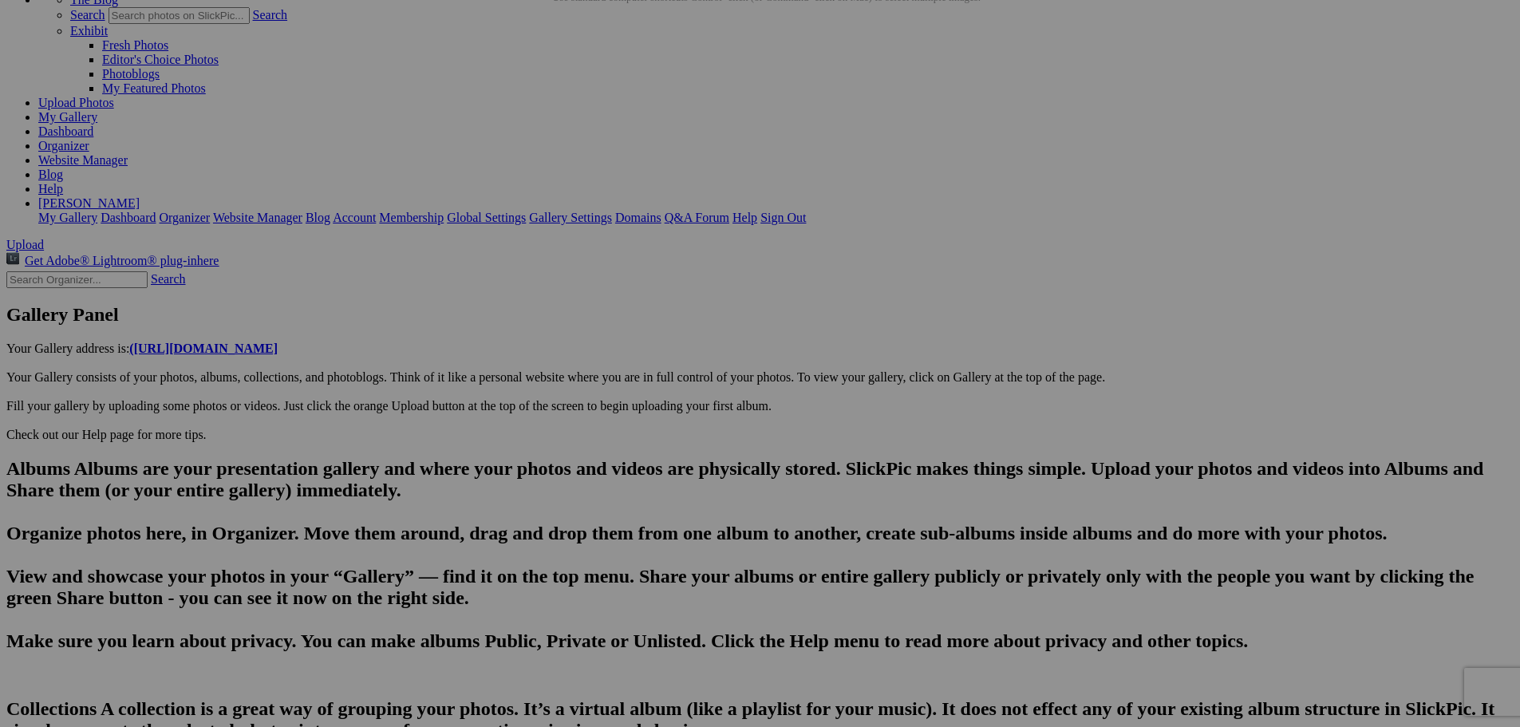
type input "PXL_20250815_234203904"
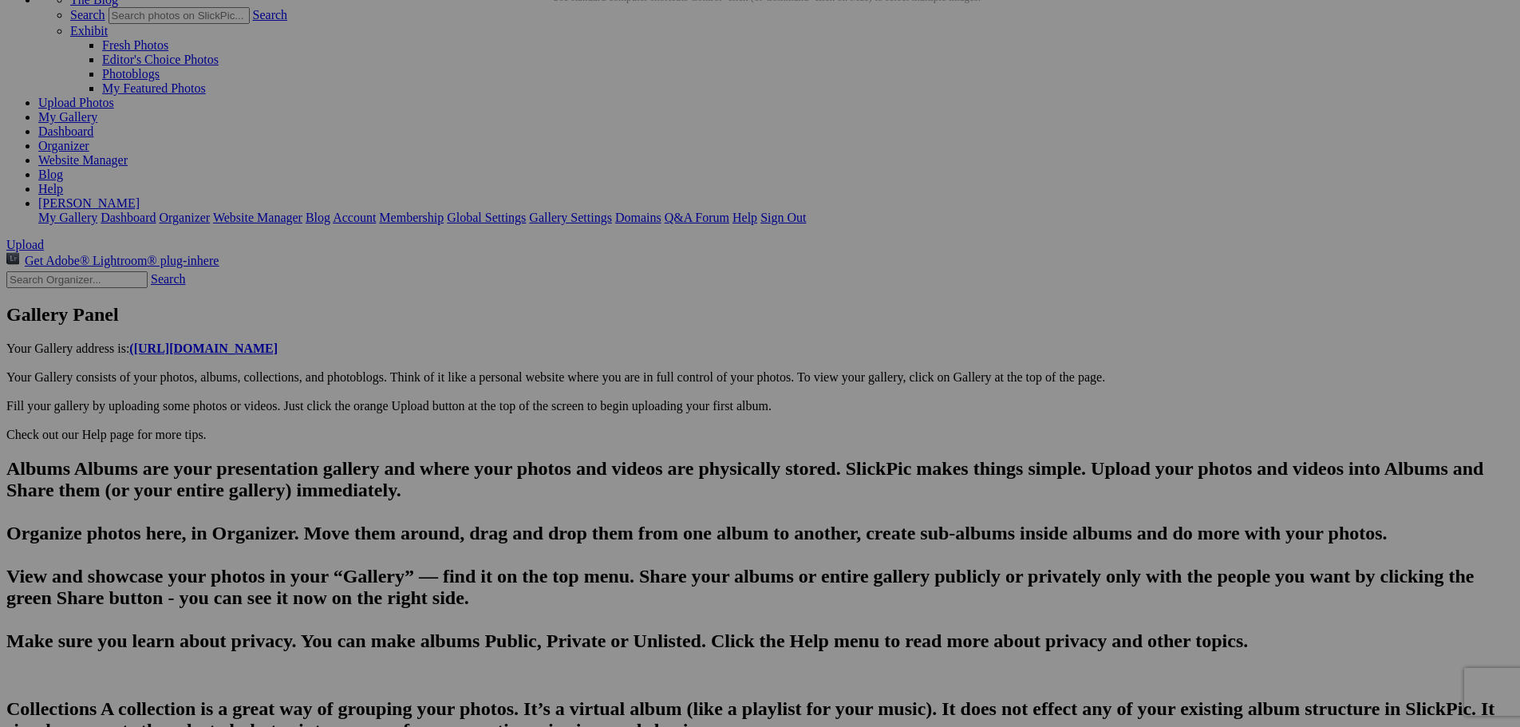
drag, startPoint x: 688, startPoint y: 604, endPoint x: 527, endPoint y: 587, distance: 161.2
type input "Dinner at [PERSON_NAME] before most of the family arrived"
drag, startPoint x: 456, startPoint y: 581, endPoint x: 460, endPoint y: 601, distance: 20.3
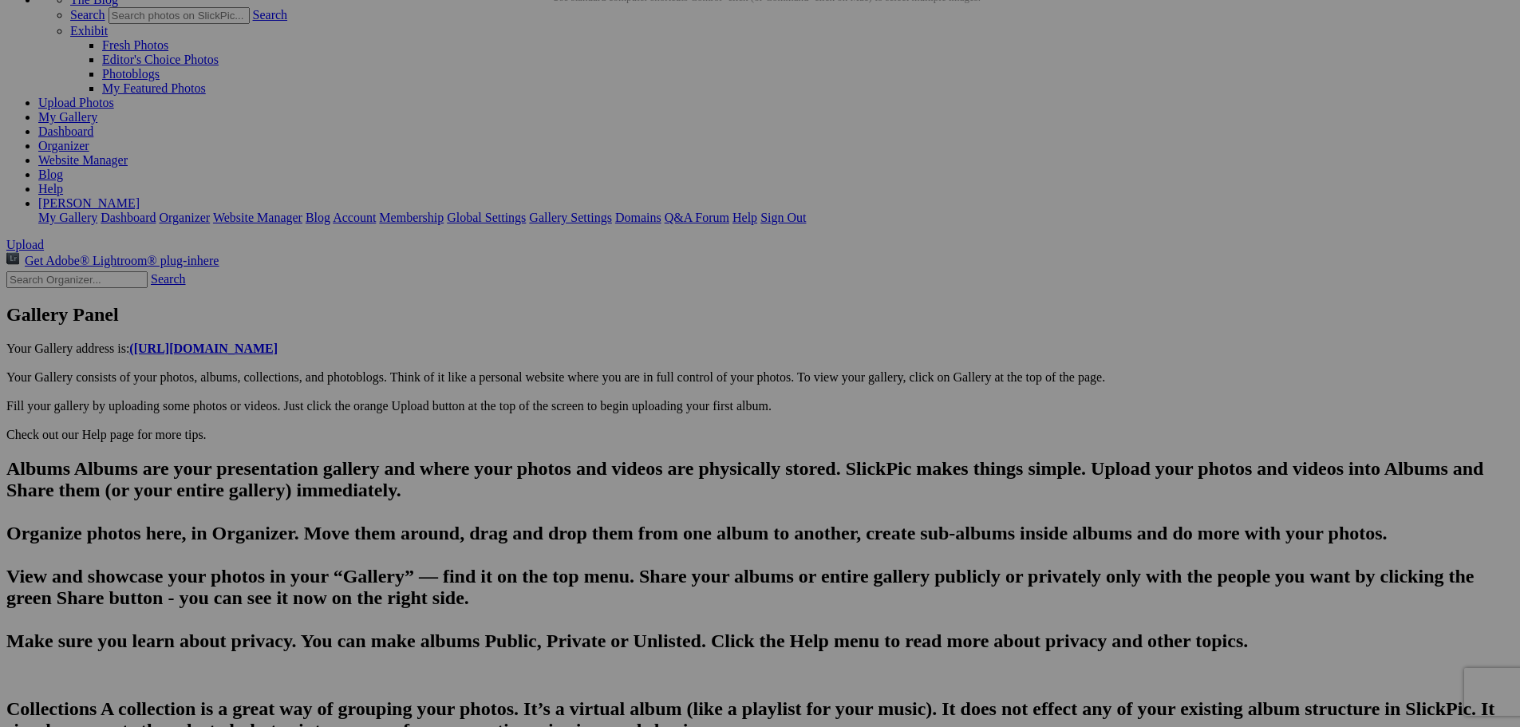
type textarea "Enter here..."
drag, startPoint x: 689, startPoint y: 606, endPoint x: 463, endPoint y: 593, distance: 227.0
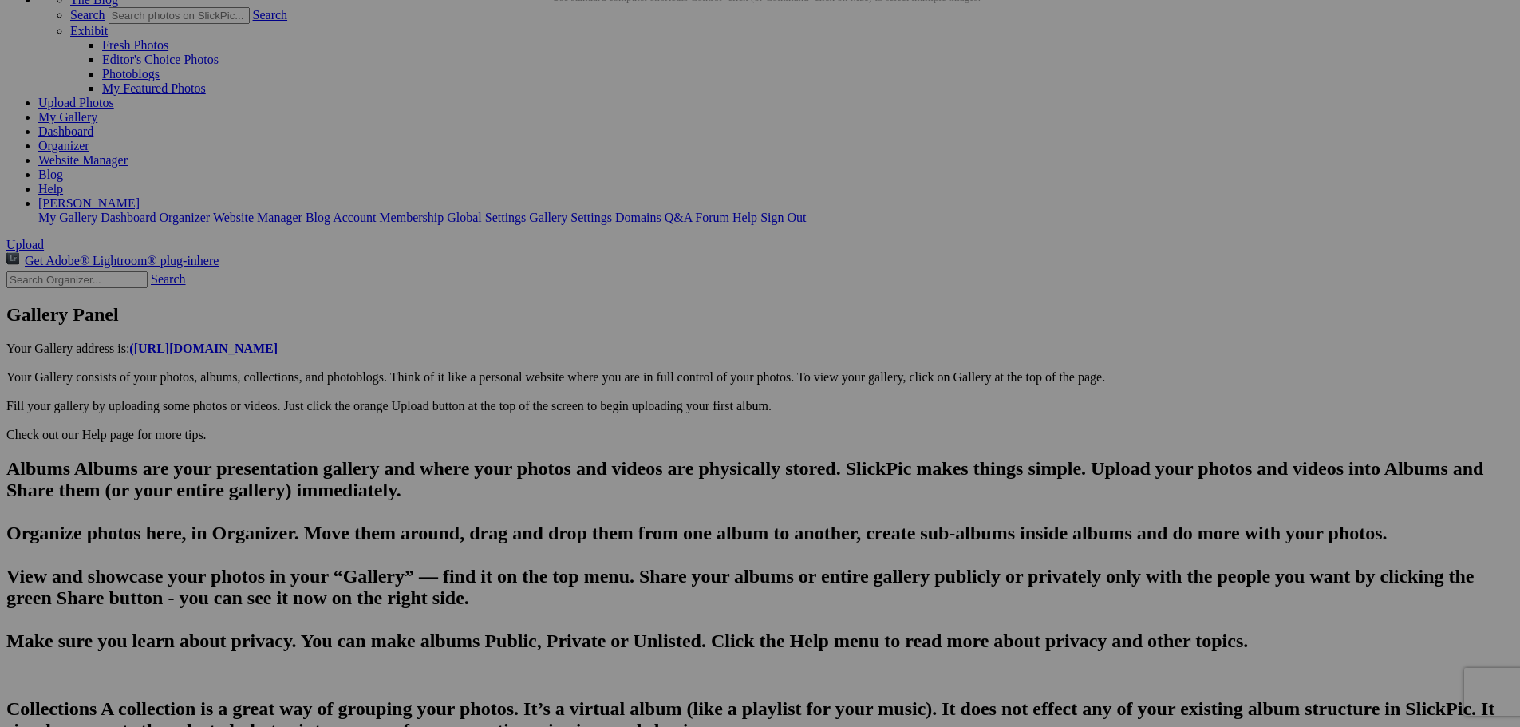
type input "PXL_20250815_234203904"
drag, startPoint x: 728, startPoint y: 604, endPoint x: 567, endPoint y: 602, distance: 160.4
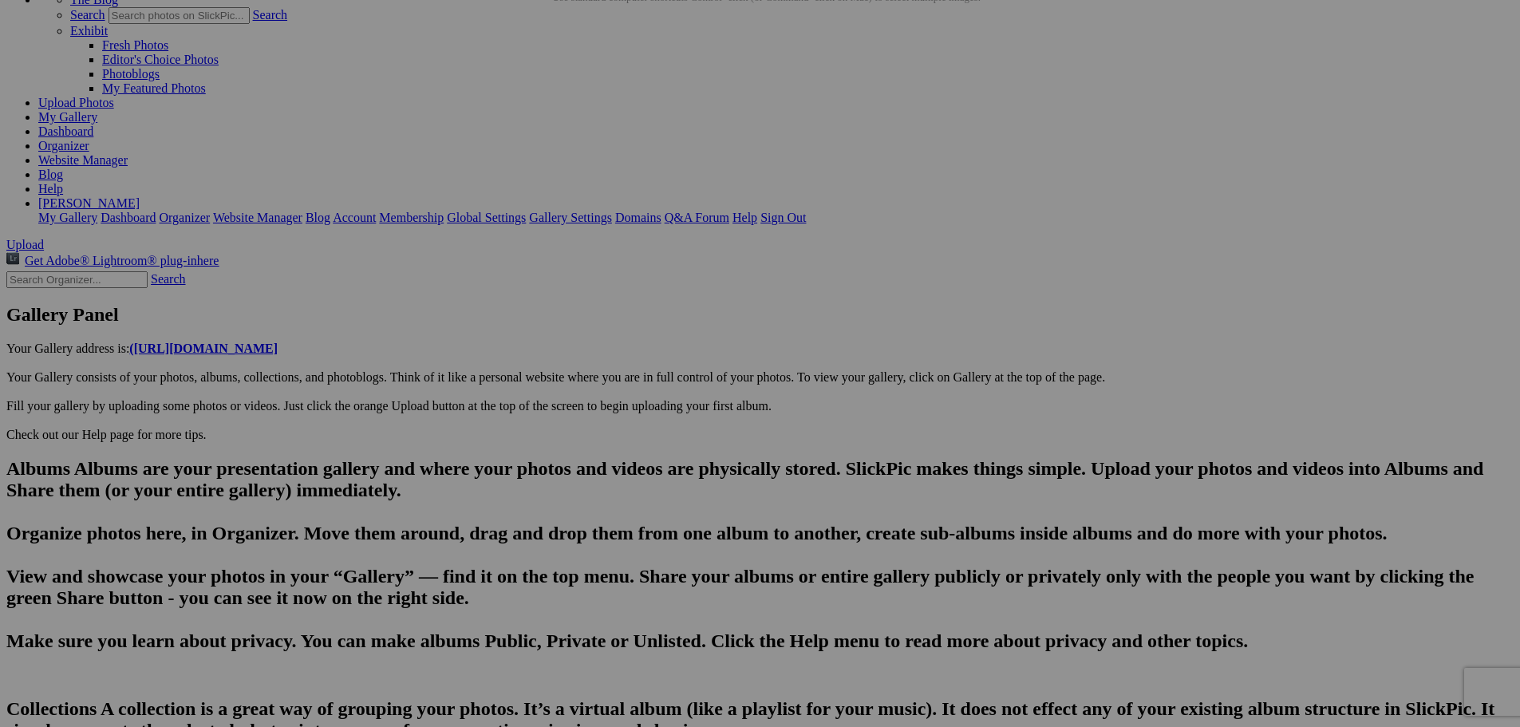
paste input "Dinner at [PERSON_NAME] before most of the family arrived"
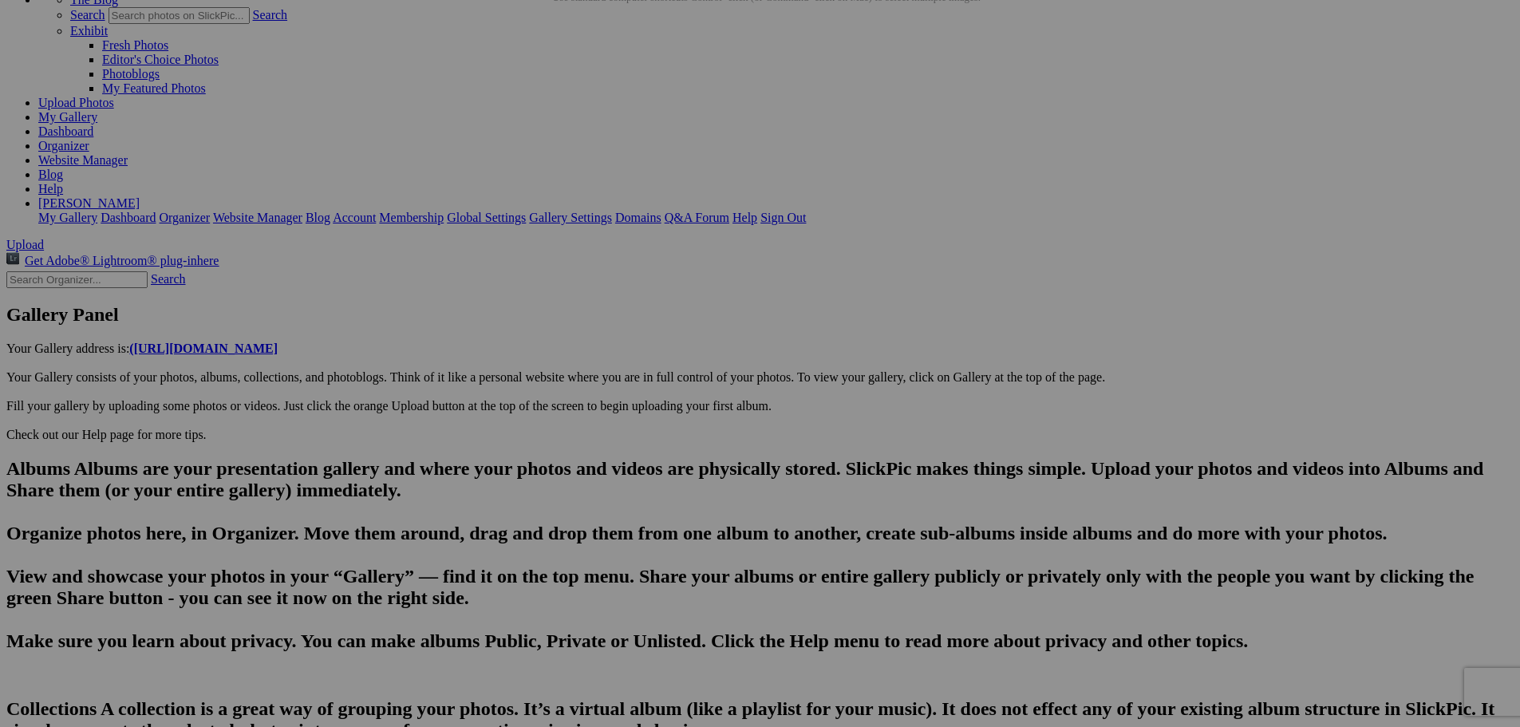
scroll to position [0, 224]
type input "One of many wineries on the [GEOGRAPHIC_DATA]"
type textarea "Just north of [GEOGRAPHIC_DATA], the [GEOGRAPHIC_DATA] is a narrow finger of la…"
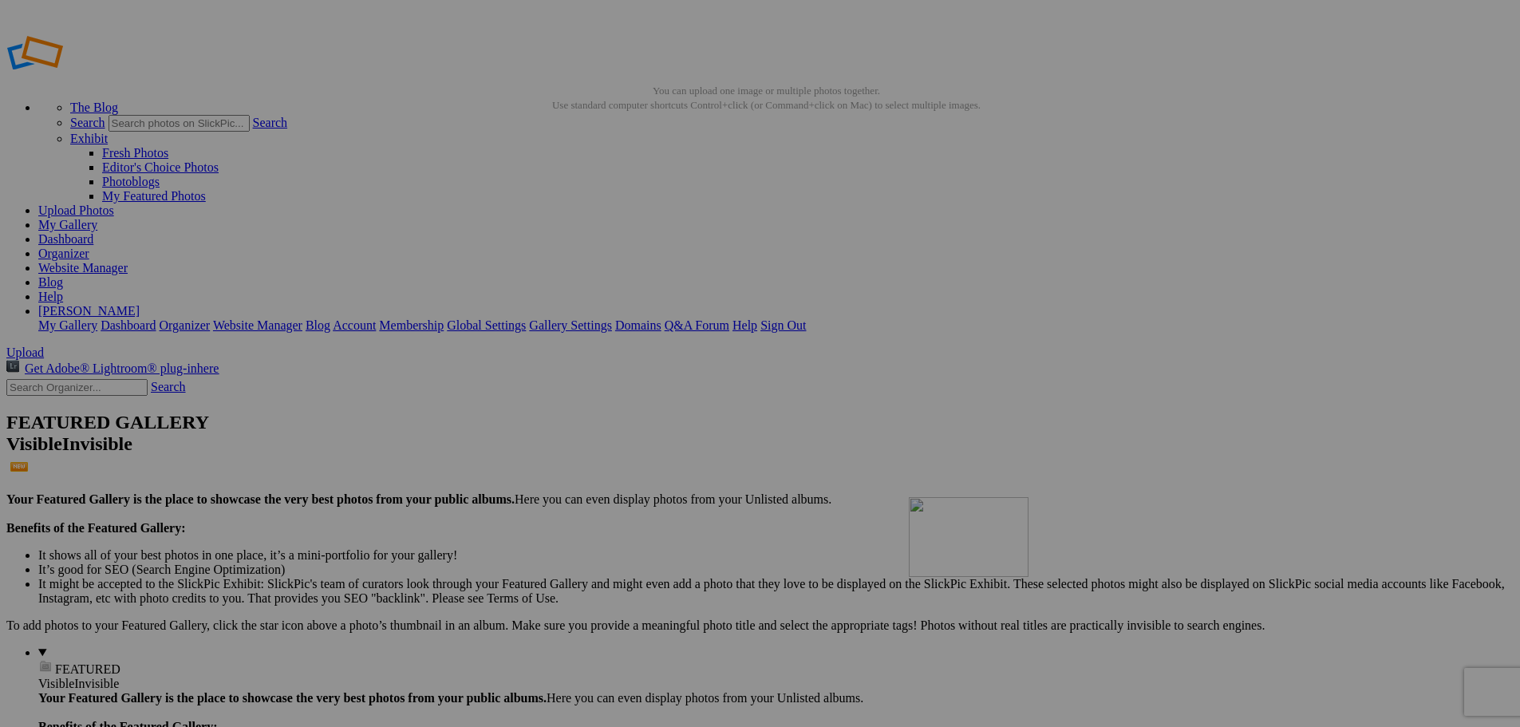
drag, startPoint x: 481, startPoint y: 273, endPoint x: 1139, endPoint y: 612, distance: 739.8
drag, startPoint x: 465, startPoint y: 258, endPoint x: 1130, endPoint y: 614, distance: 754.3
drag, startPoint x: 492, startPoint y: 264, endPoint x: 1126, endPoint y: 607, distance: 720.5
drag, startPoint x: 476, startPoint y: 259, endPoint x: 1119, endPoint y: 586, distance: 722.6
drag, startPoint x: 491, startPoint y: 262, endPoint x: 1124, endPoint y: 593, distance: 714.8
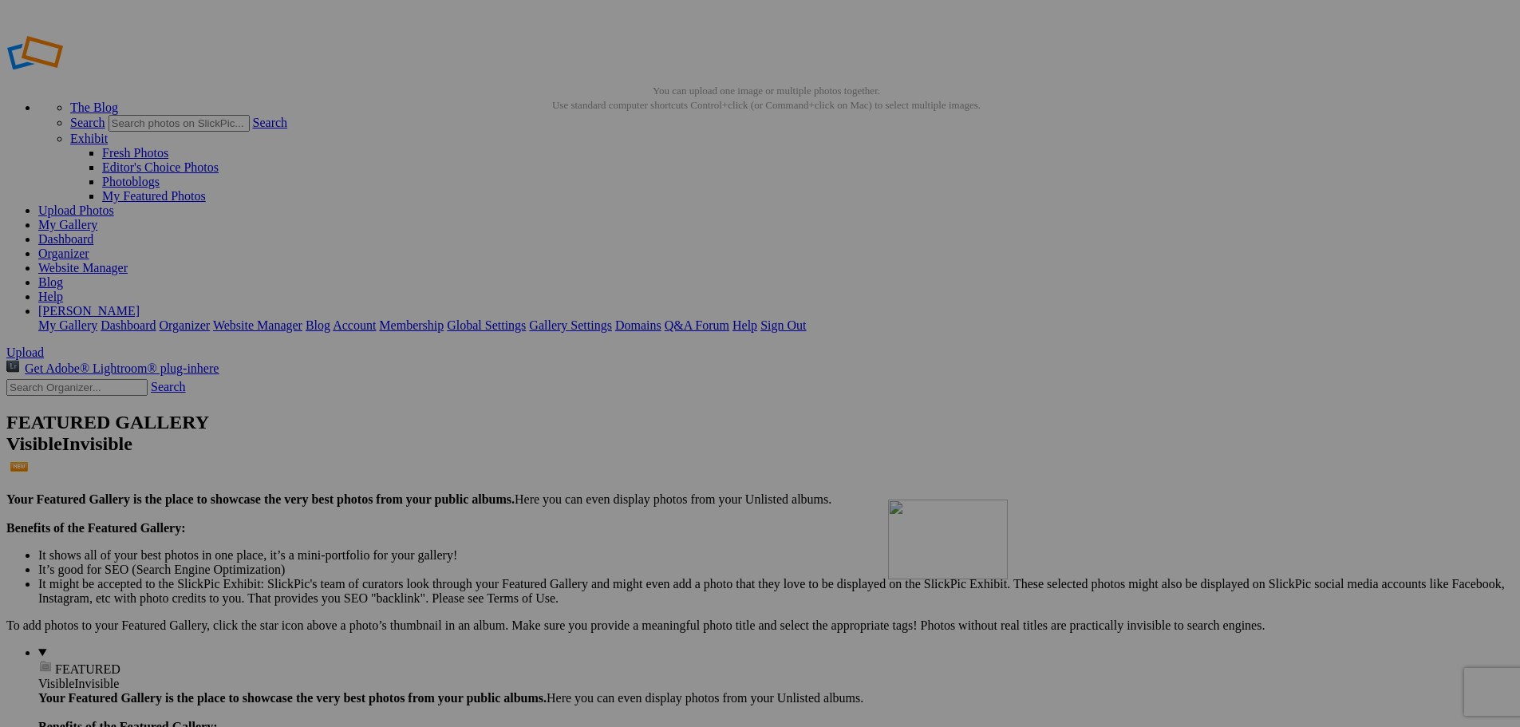
drag, startPoint x: 433, startPoint y: 267, endPoint x: 1118, endPoint y: 614, distance: 767.6
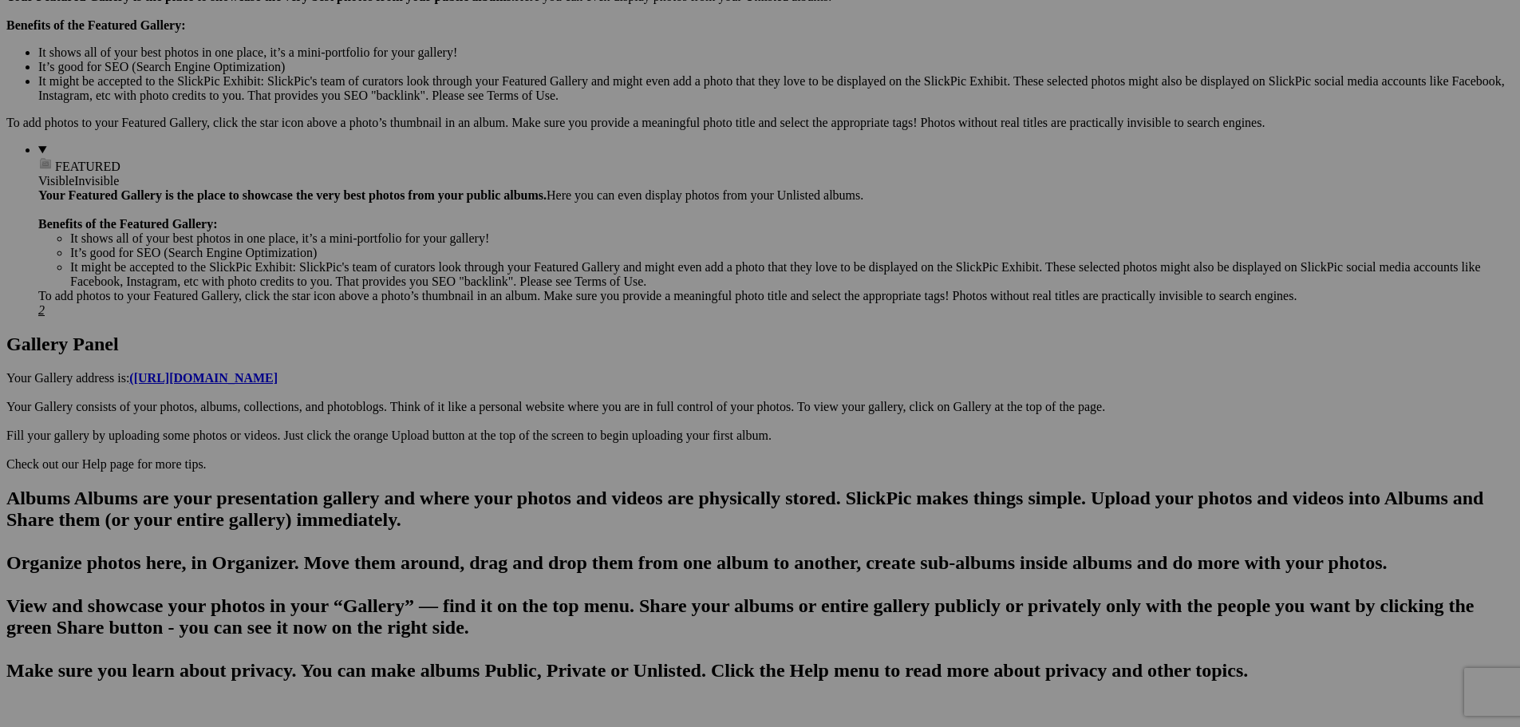
scroll to position [556, 0]
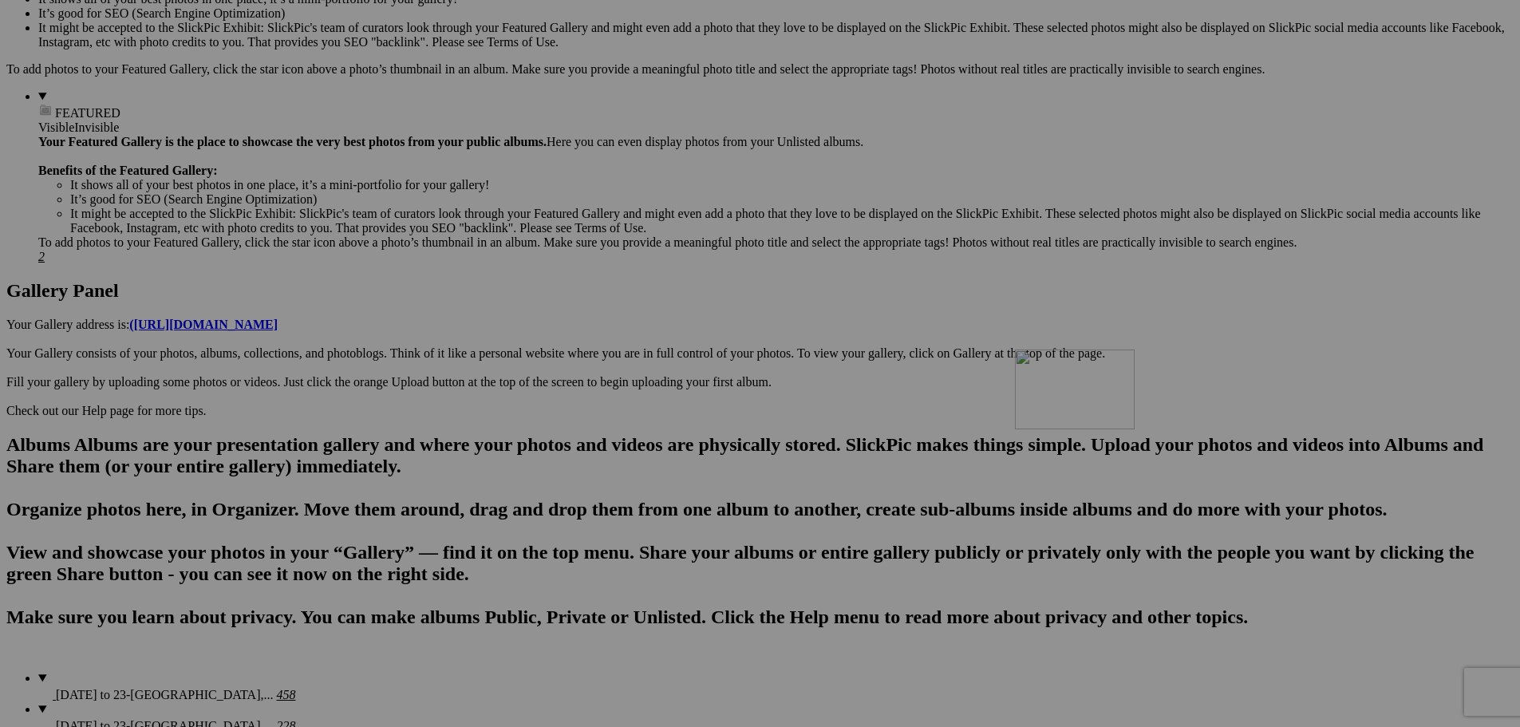
drag, startPoint x: 450, startPoint y: 128, endPoint x: 1245, endPoint y: 488, distance: 872.4
drag, startPoint x: 488, startPoint y: 131, endPoint x: 1256, endPoint y: 488, distance: 846.4
drag, startPoint x: 452, startPoint y: 126, endPoint x: 1242, endPoint y: 499, distance: 872.7
drag, startPoint x: 482, startPoint y: 128, endPoint x: 1263, endPoint y: 482, distance: 857.4
drag, startPoint x: 455, startPoint y: 132, endPoint x: 1256, endPoint y: 475, distance: 871.5
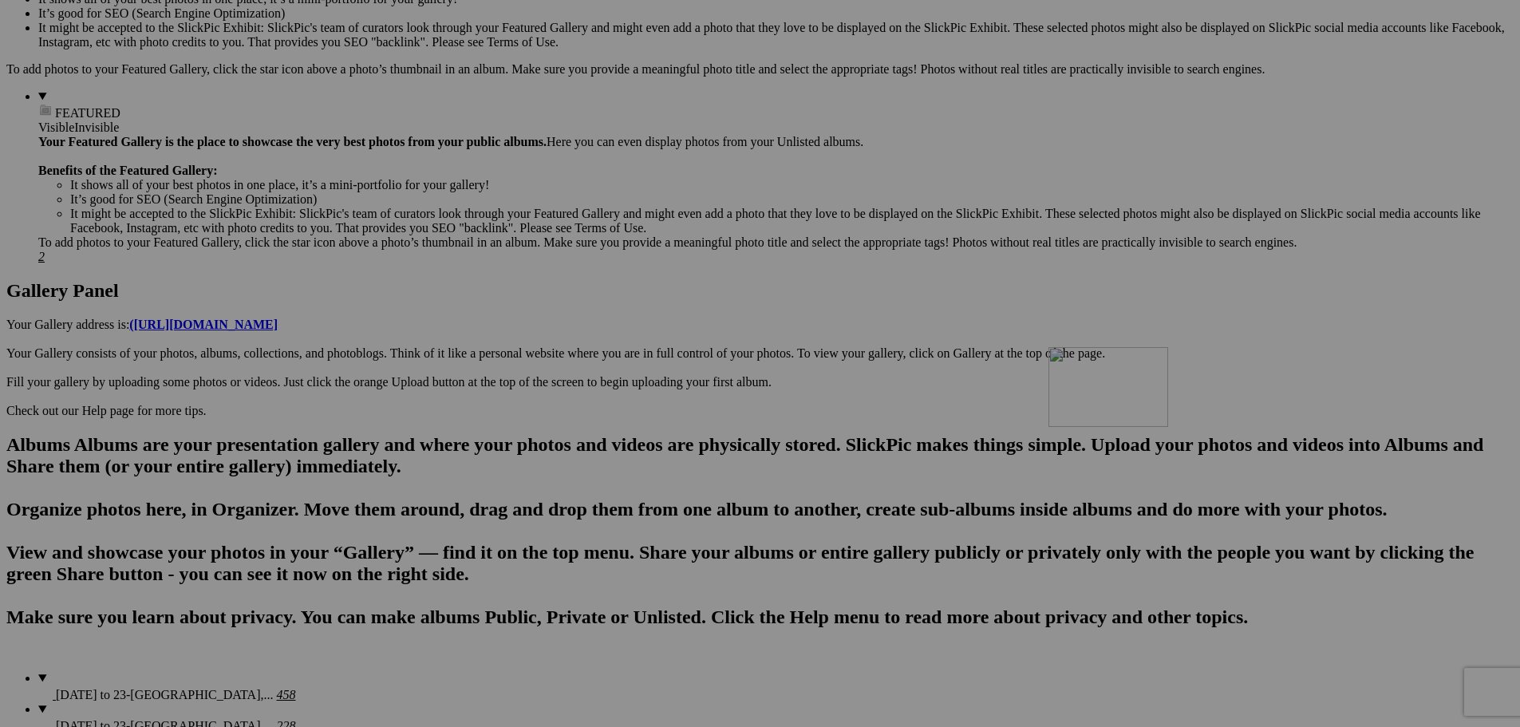
drag, startPoint x: 455, startPoint y: 131, endPoint x: 1278, endPoint y: 486, distance: 896.7
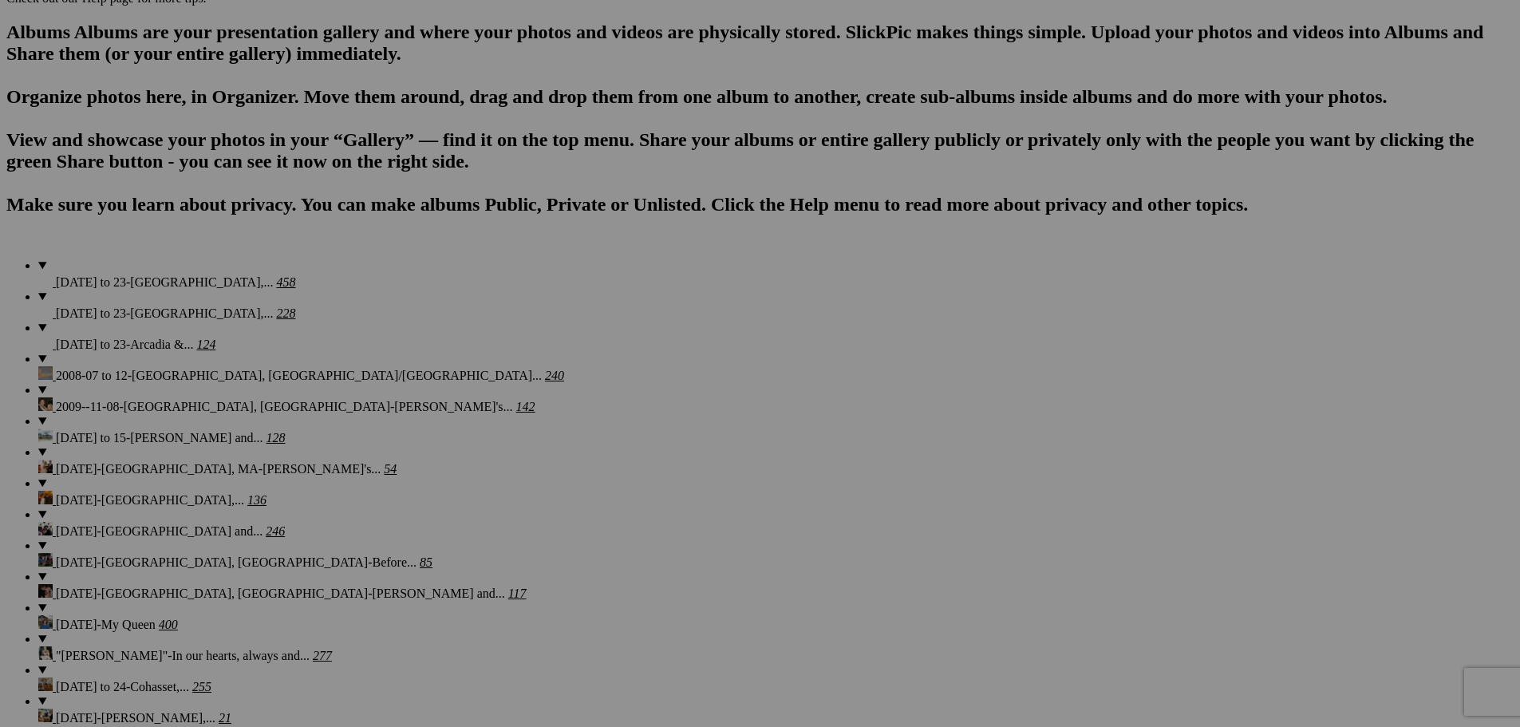
scroll to position [987, 0]
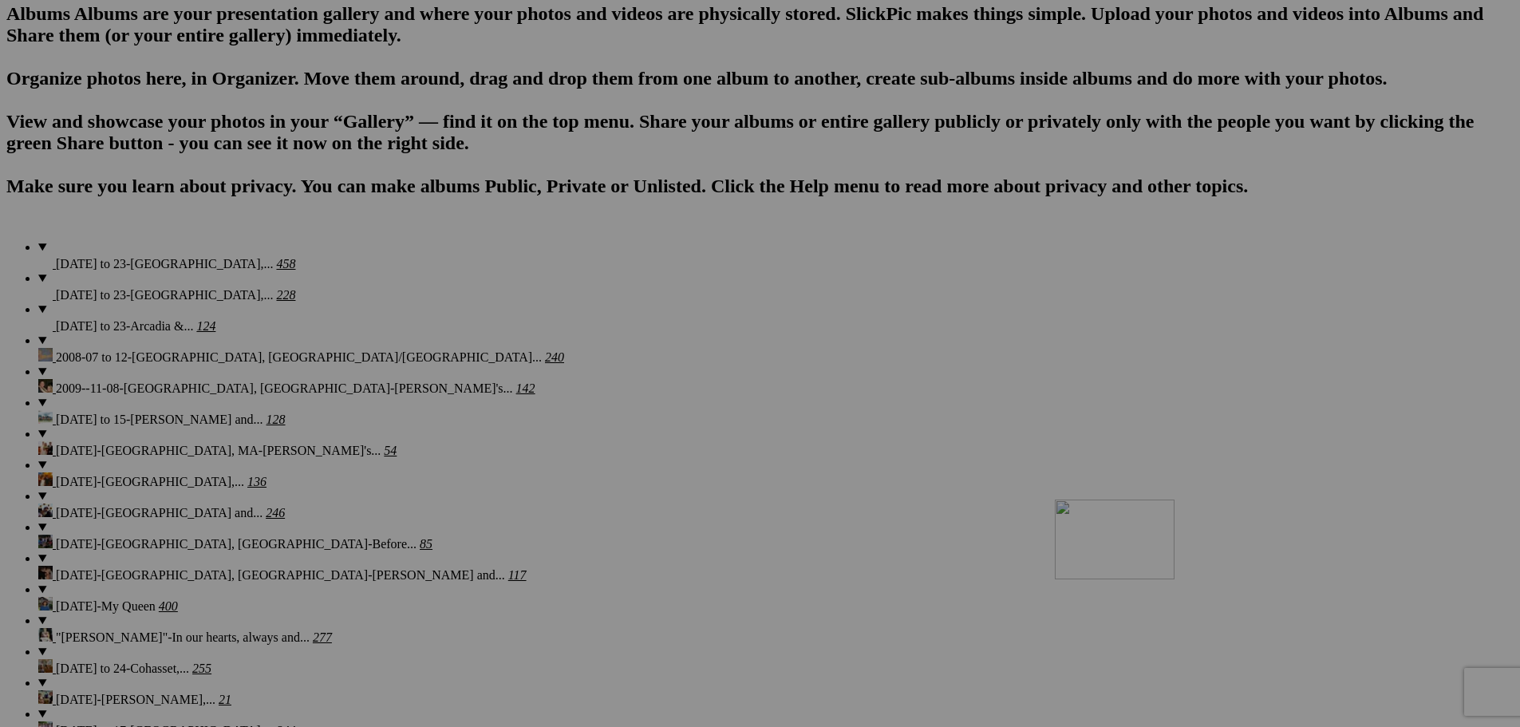
drag, startPoint x: 563, startPoint y: 113, endPoint x: 1285, endPoint y: 638, distance: 892.8
drag, startPoint x: 586, startPoint y: 105, endPoint x: 1283, endPoint y: 633, distance: 874.8
drag, startPoint x: 632, startPoint y: 113, endPoint x: 1277, endPoint y: 627, distance: 824.9
drag, startPoint x: 626, startPoint y: 123, endPoint x: 1287, endPoint y: 637, distance: 837.6
drag, startPoint x: 598, startPoint y: 106, endPoint x: 1278, endPoint y: 632, distance: 860.1
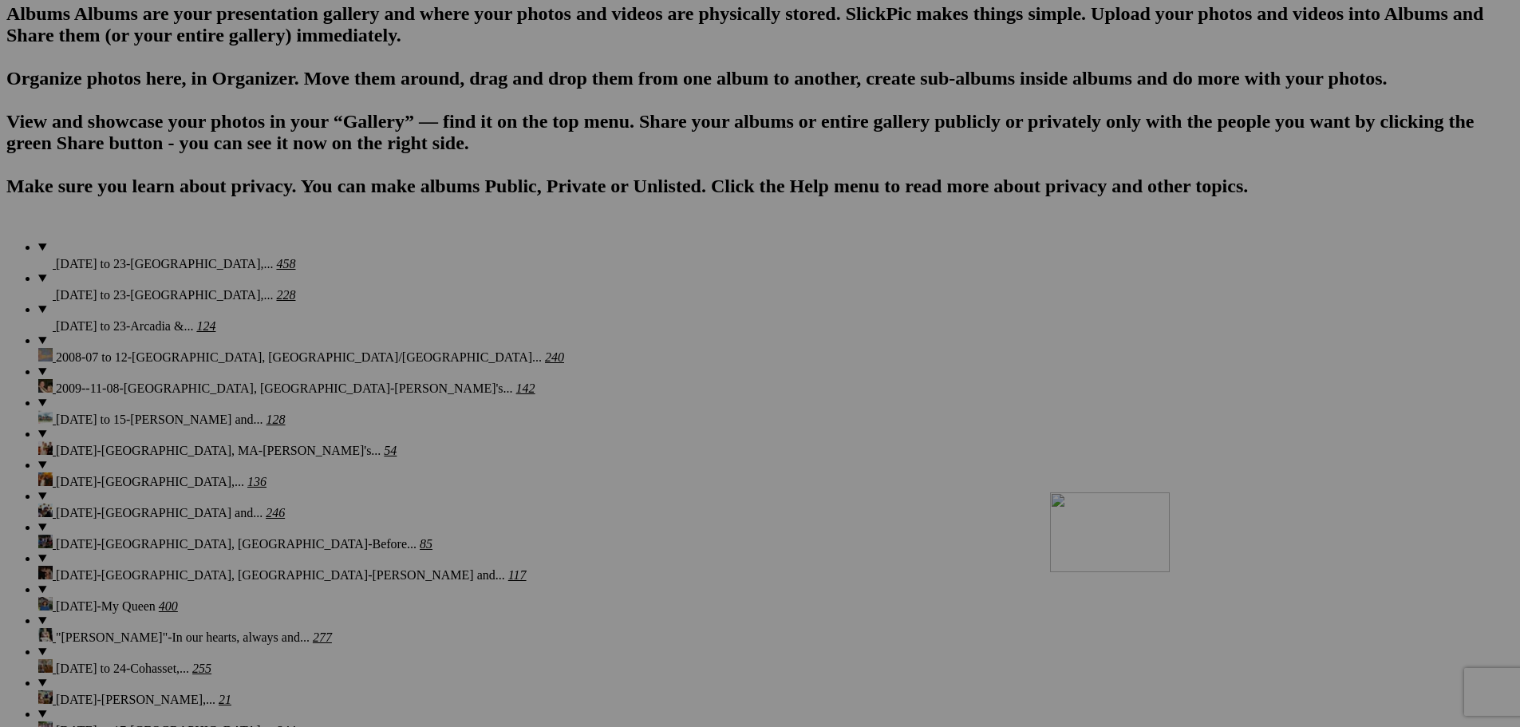
drag, startPoint x: 601, startPoint y: 105, endPoint x: 1280, endPoint y: 632, distance: 859.8
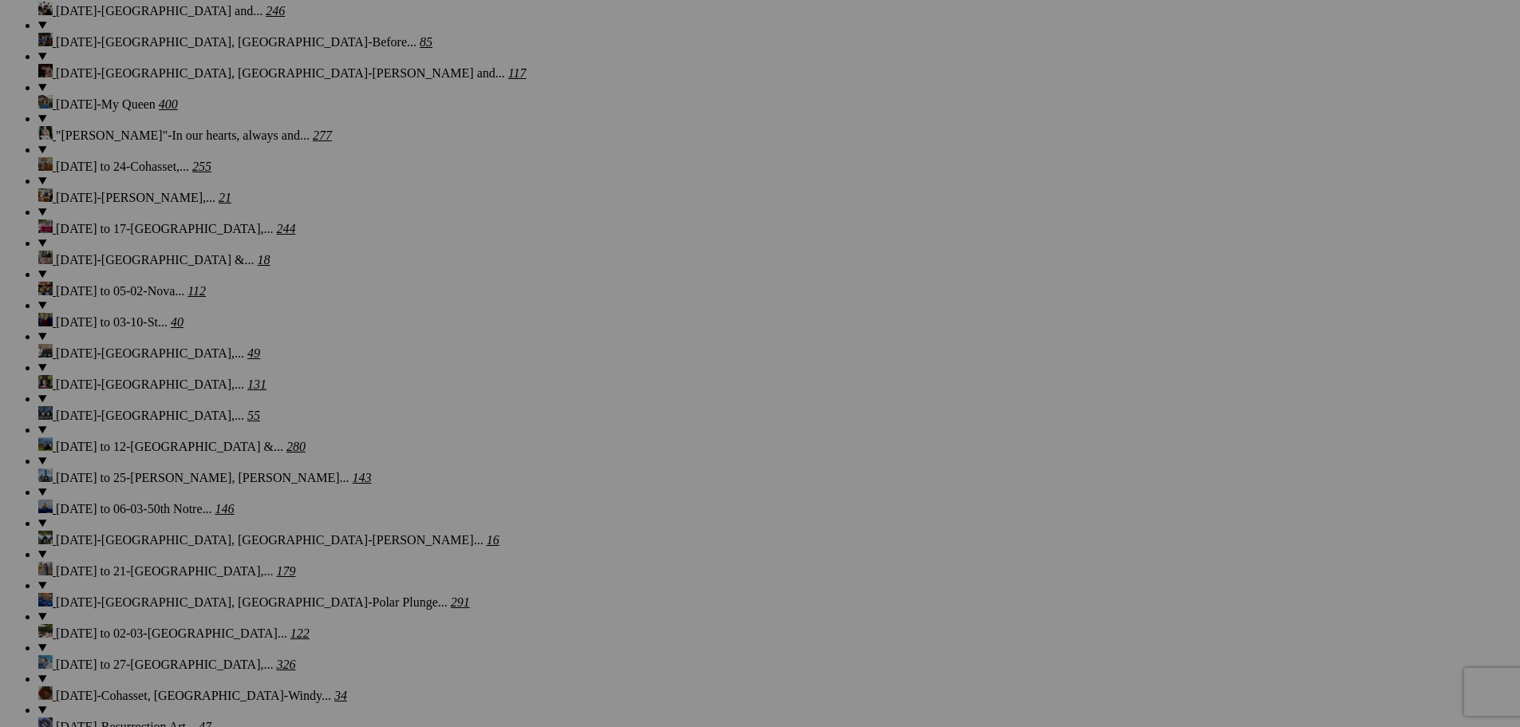
scroll to position [1507, 0]
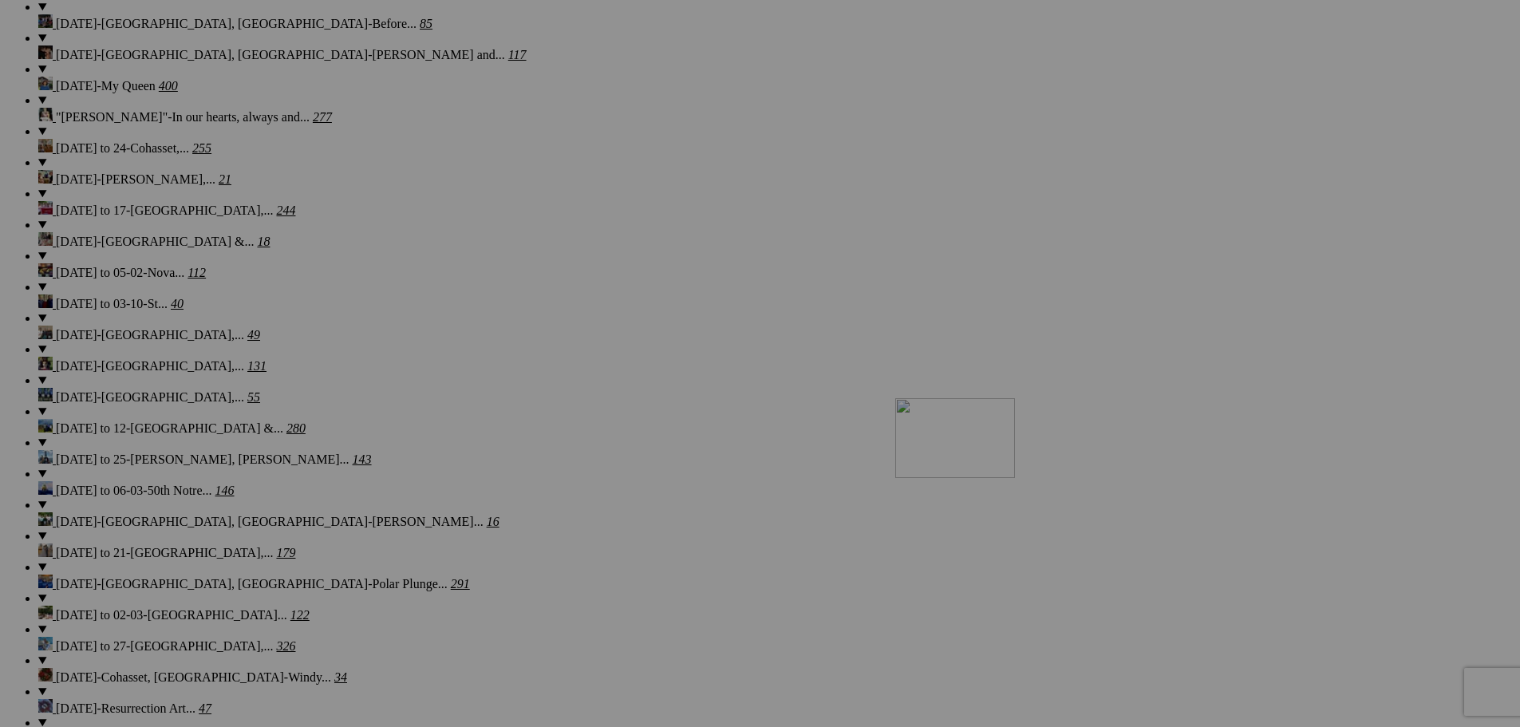
drag, startPoint x: 618, startPoint y: 195, endPoint x: 1125, endPoint y: 537, distance: 611.5
drag, startPoint x: 588, startPoint y: 196, endPoint x: 1120, endPoint y: 533, distance: 629.8
drag, startPoint x: 618, startPoint y: 197, endPoint x: 1122, endPoint y: 532, distance: 604.8
drag, startPoint x: 440, startPoint y: 185, endPoint x: 1123, endPoint y: 542, distance: 769.8
drag, startPoint x: 463, startPoint y: 201, endPoint x: 992, endPoint y: 533, distance: 624.5
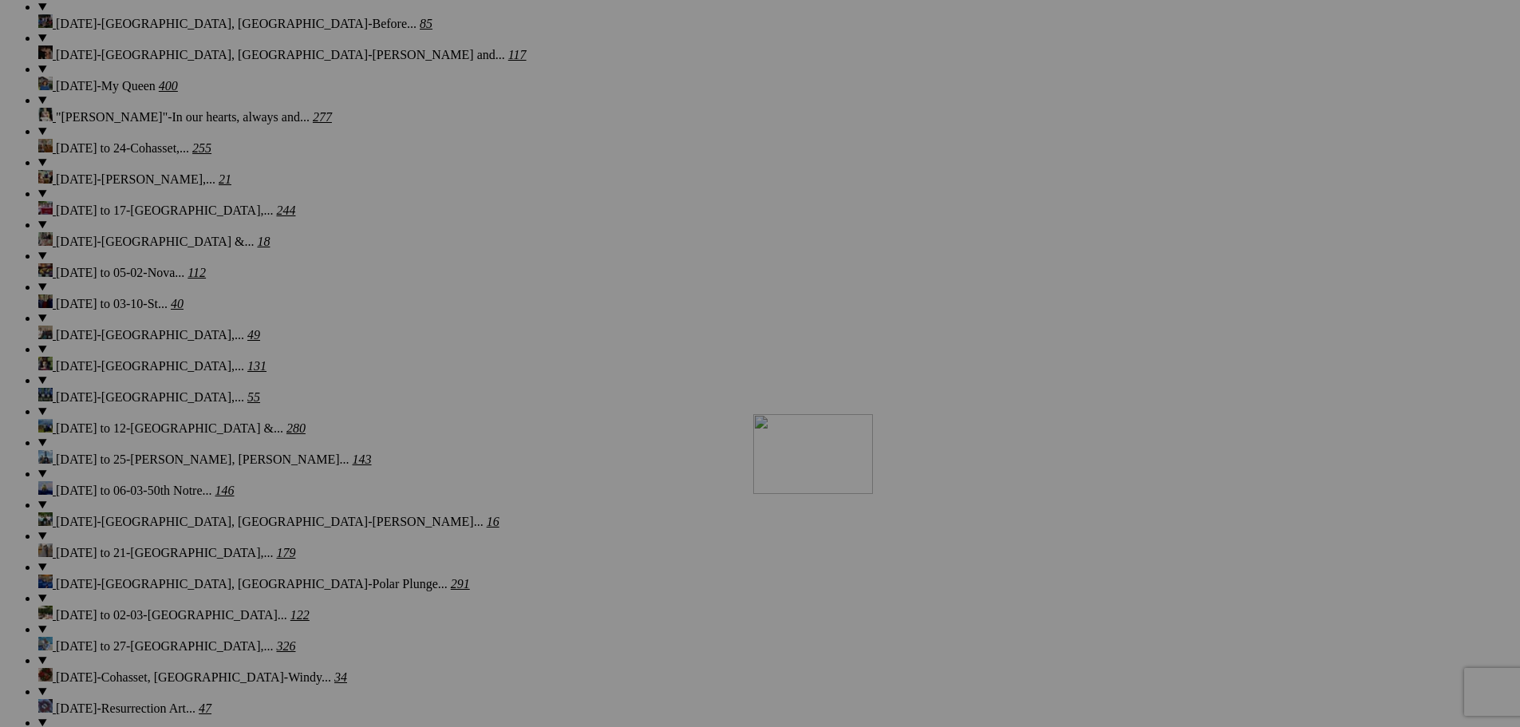
drag, startPoint x: 1119, startPoint y: 571, endPoint x: 983, endPoint y: 553, distance: 136.9
drag, startPoint x: 465, startPoint y: 195, endPoint x: 946, endPoint y: 533, distance: 587.1
drag, startPoint x: 484, startPoint y: 203, endPoint x: 962, endPoint y: 544, distance: 588.1
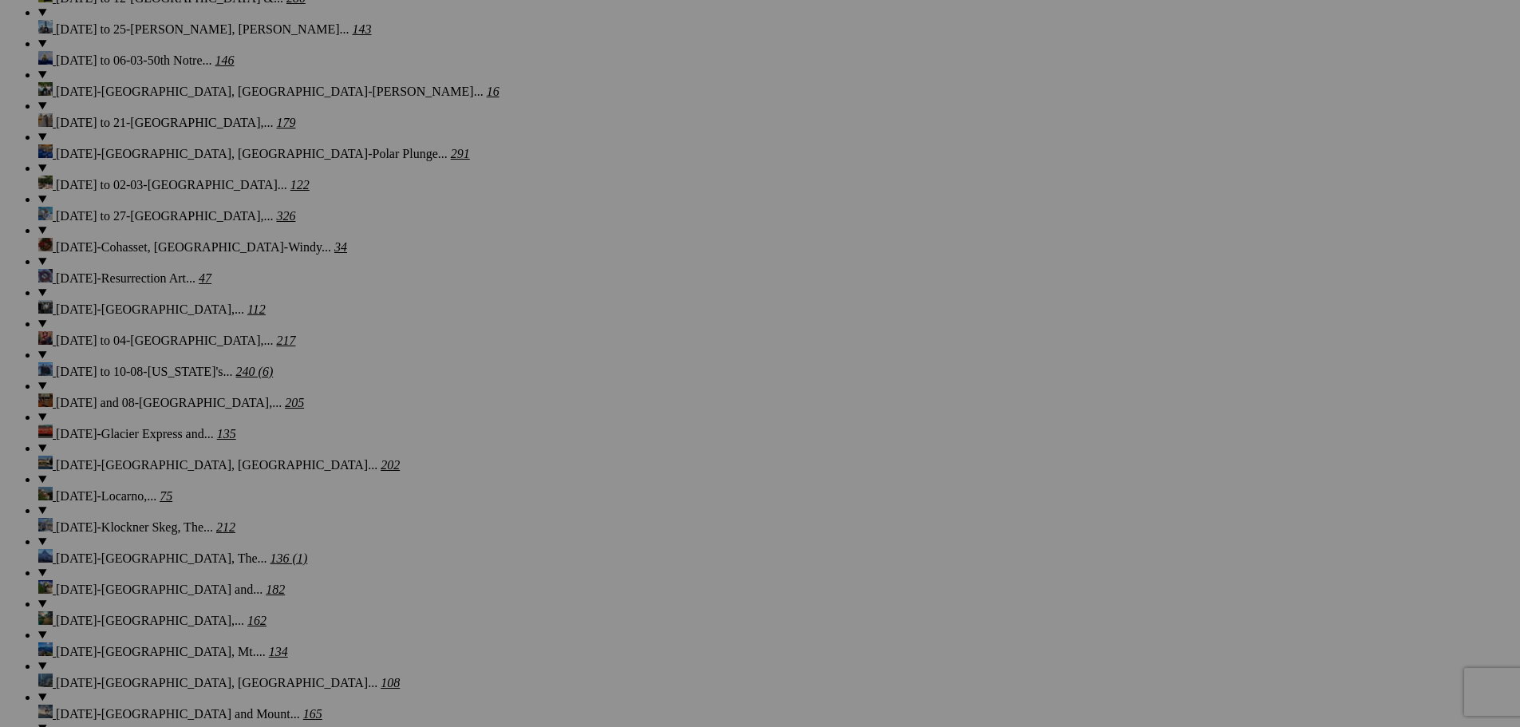
scroll to position [2009, 0]
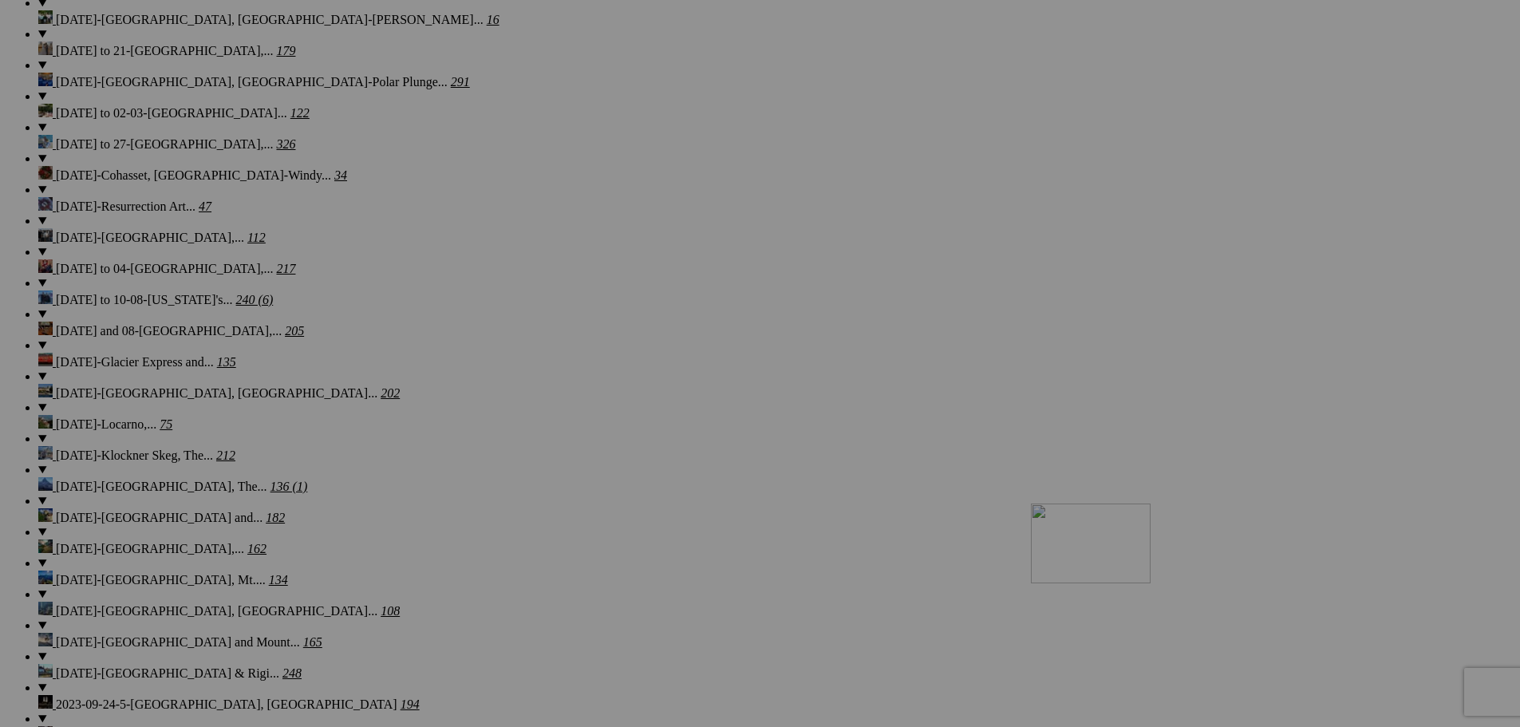
drag, startPoint x: 332, startPoint y: 85, endPoint x: 1261, endPoint y: 642, distance: 1083.3
drag, startPoint x: 329, startPoint y: 109, endPoint x: 1257, endPoint y: 645, distance: 1072.1
drag, startPoint x: 341, startPoint y: 105, endPoint x: 1259, endPoint y: 645, distance: 1064.8
drag, startPoint x: 340, startPoint y: 97, endPoint x: 1251, endPoint y: 637, distance: 1058.9
drag, startPoint x: 338, startPoint y: 101, endPoint x: 1253, endPoint y: 643, distance: 1064.2
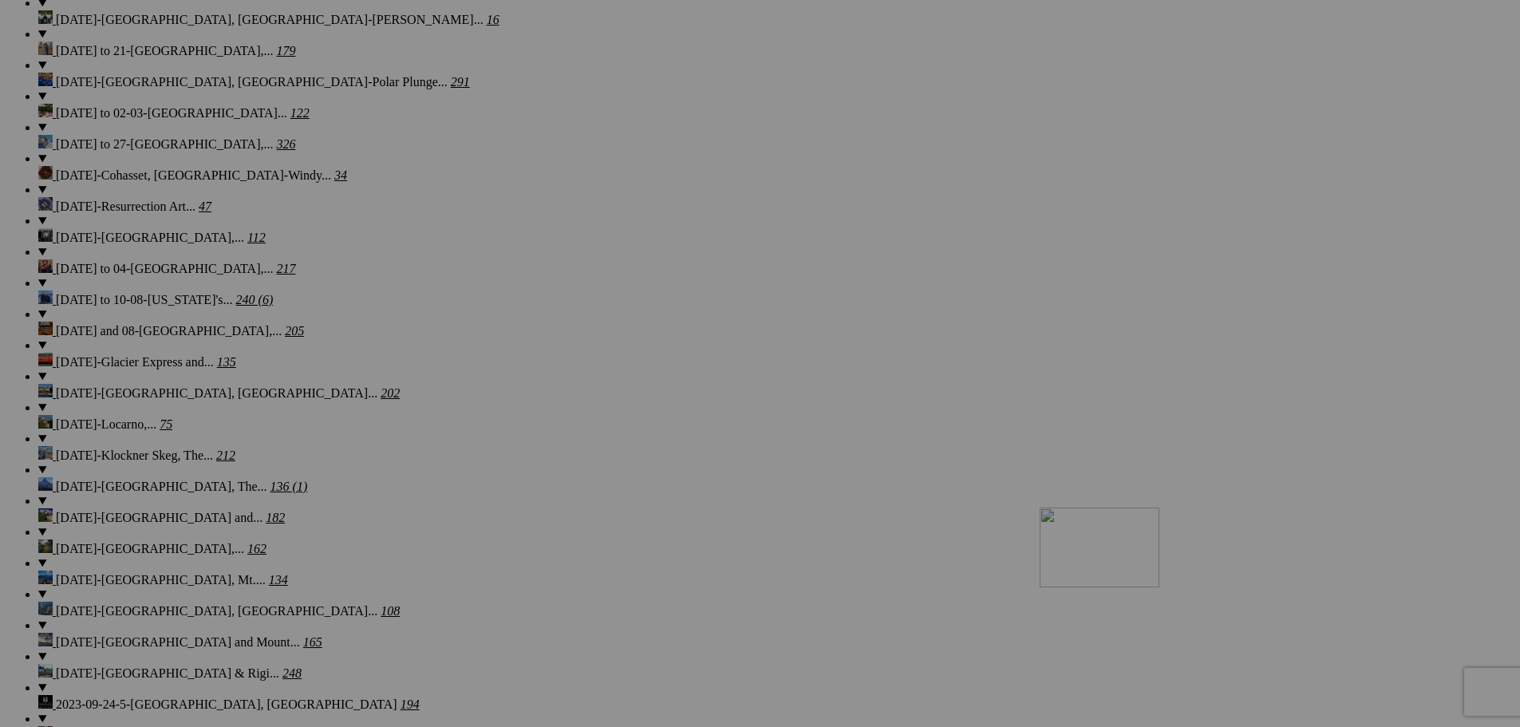
drag, startPoint x: 341, startPoint y: 125, endPoint x: 1261, endPoint y: 645, distance: 1056.2
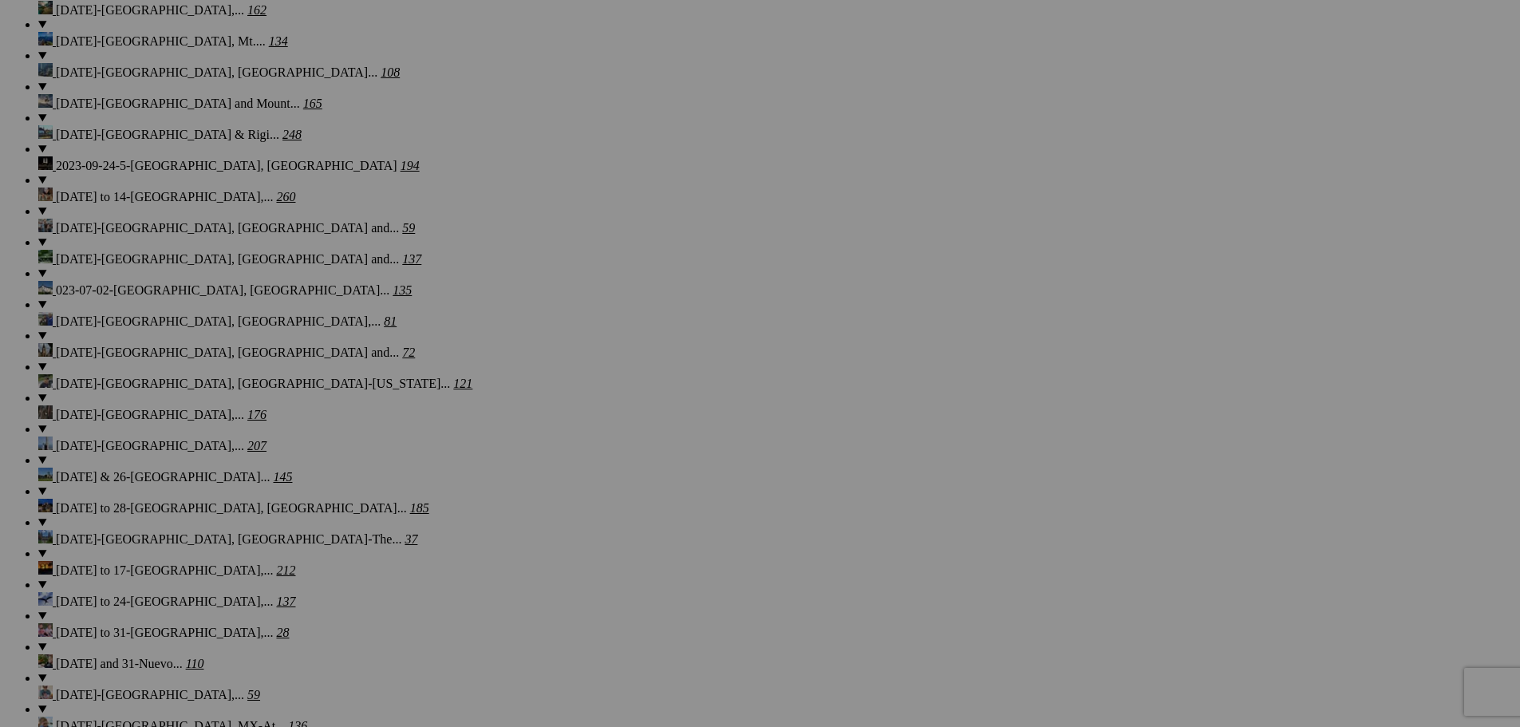
scroll to position [2584, 0]
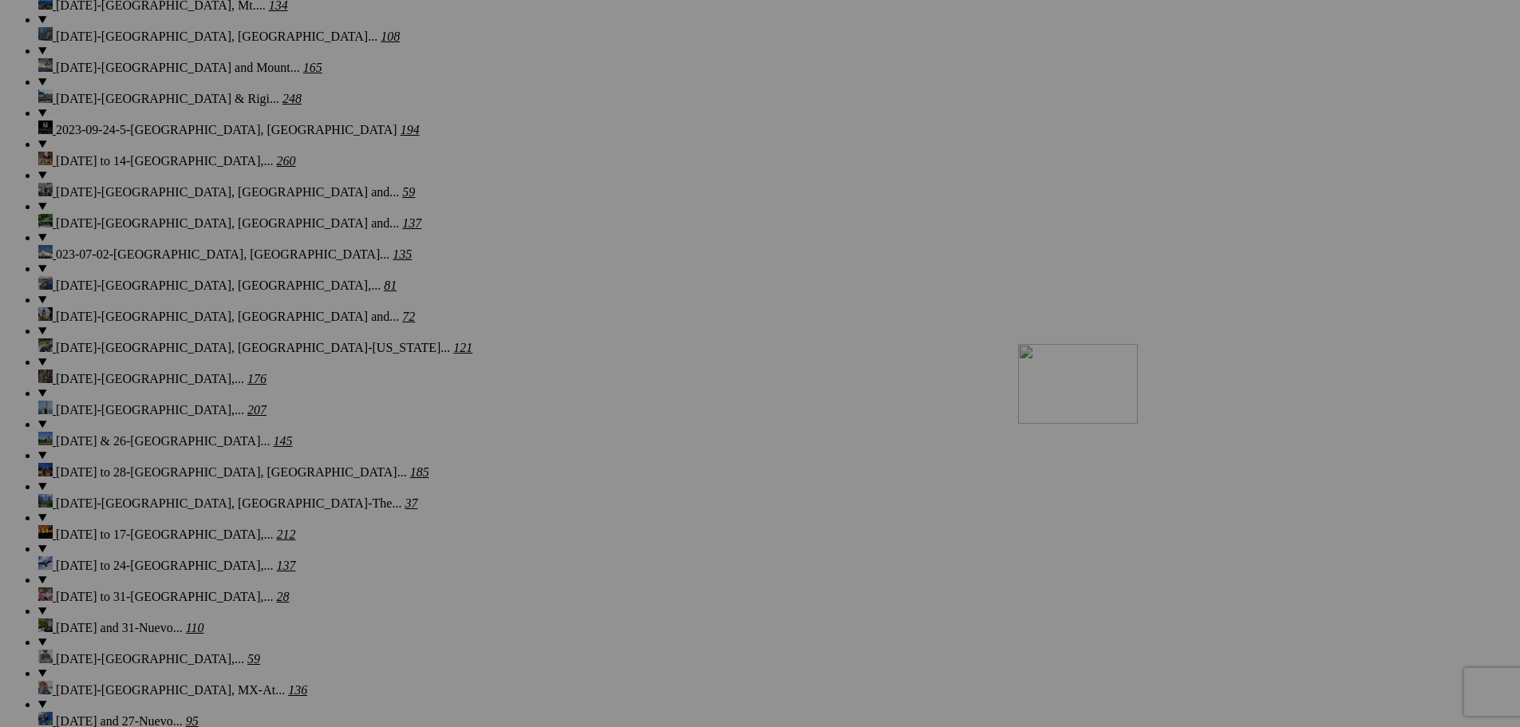
drag, startPoint x: 591, startPoint y: 105, endPoint x: 1248, endPoint y: 483, distance: 757.8
drag, startPoint x: 619, startPoint y: 130, endPoint x: 1266, endPoint y: 475, distance: 733.2
drag, startPoint x: 630, startPoint y: 128, endPoint x: 1265, endPoint y: 480, distance: 726.5
drag, startPoint x: 630, startPoint y: 147, endPoint x: 1237, endPoint y: 476, distance: 690.9
drag, startPoint x: 614, startPoint y: 134, endPoint x: 1257, endPoint y: 482, distance: 731.2
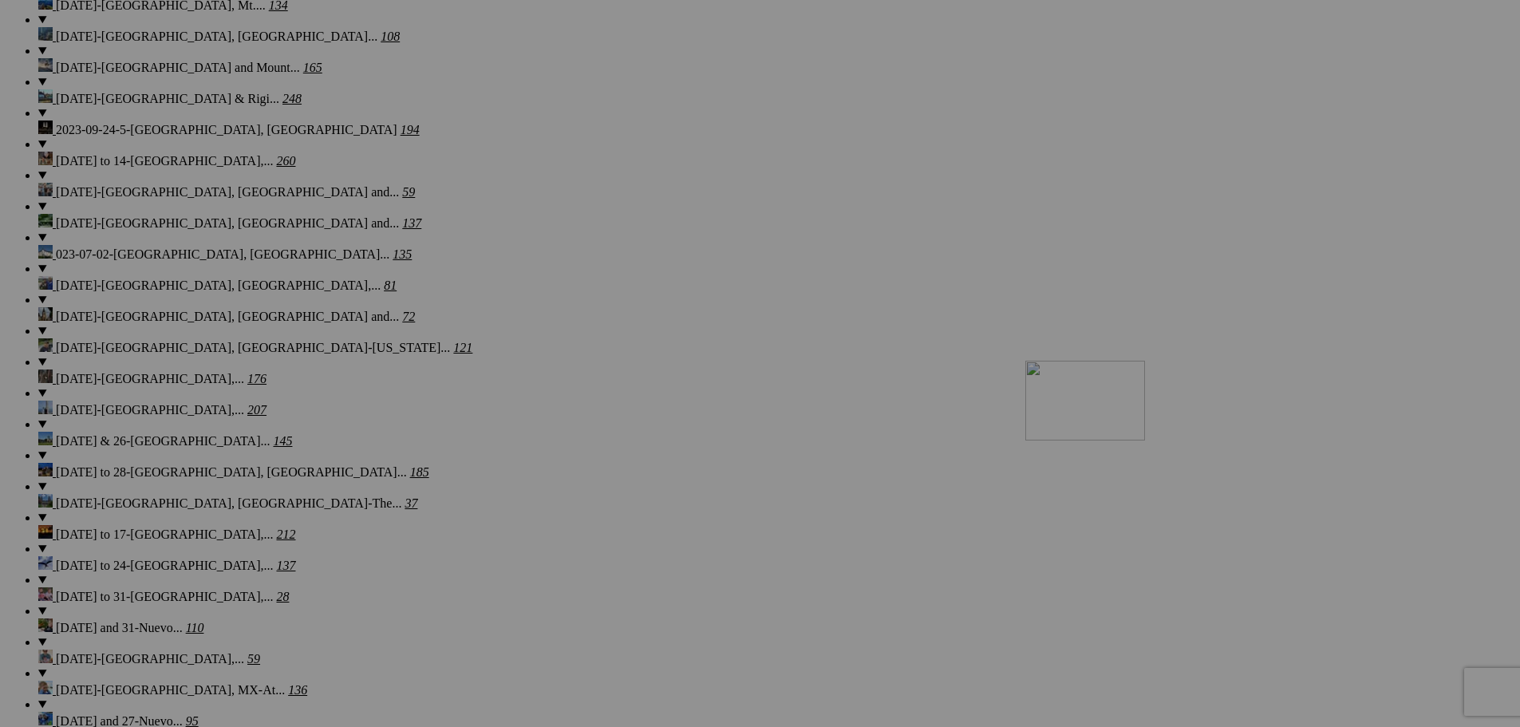
drag, startPoint x: 630, startPoint y: 142, endPoint x: 1254, endPoint y: 497, distance: 717.9
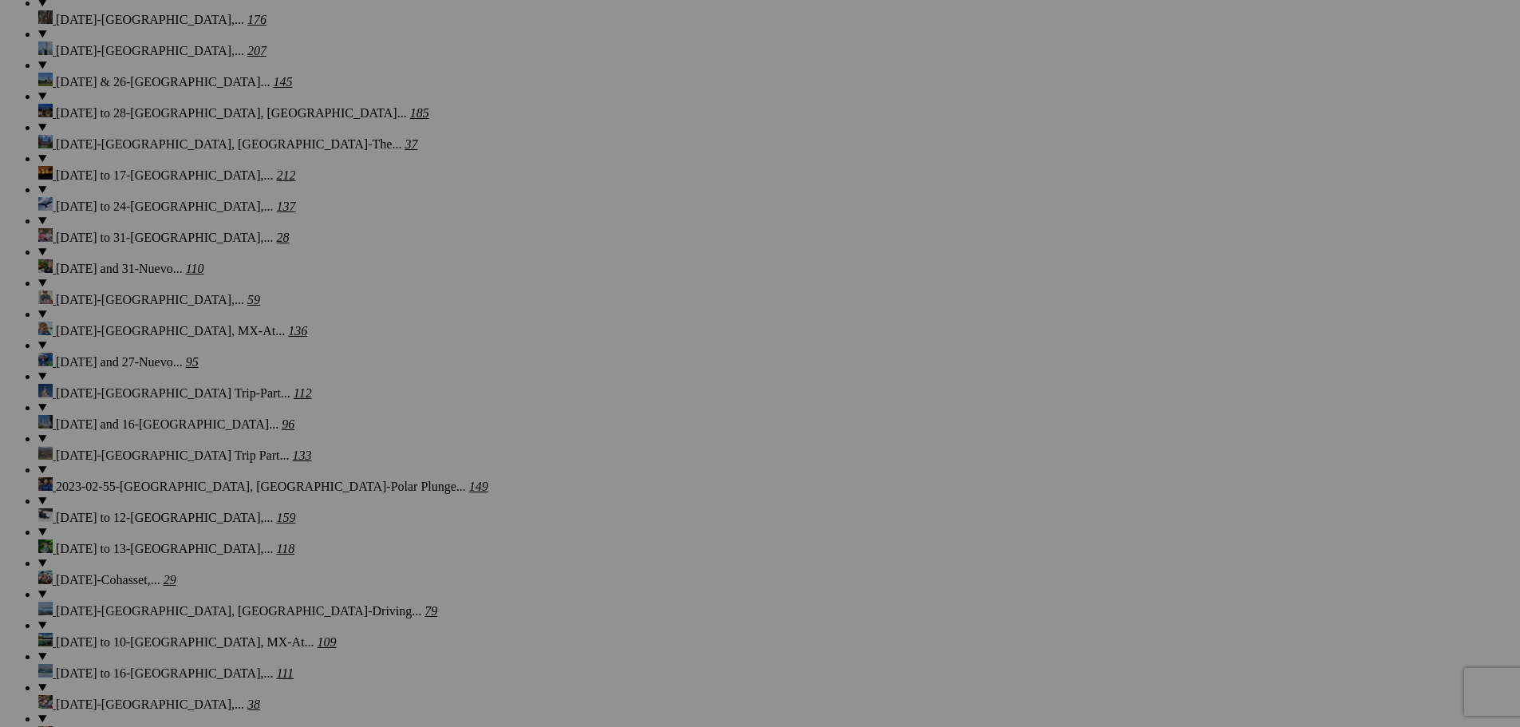
scroll to position [2979, 0]
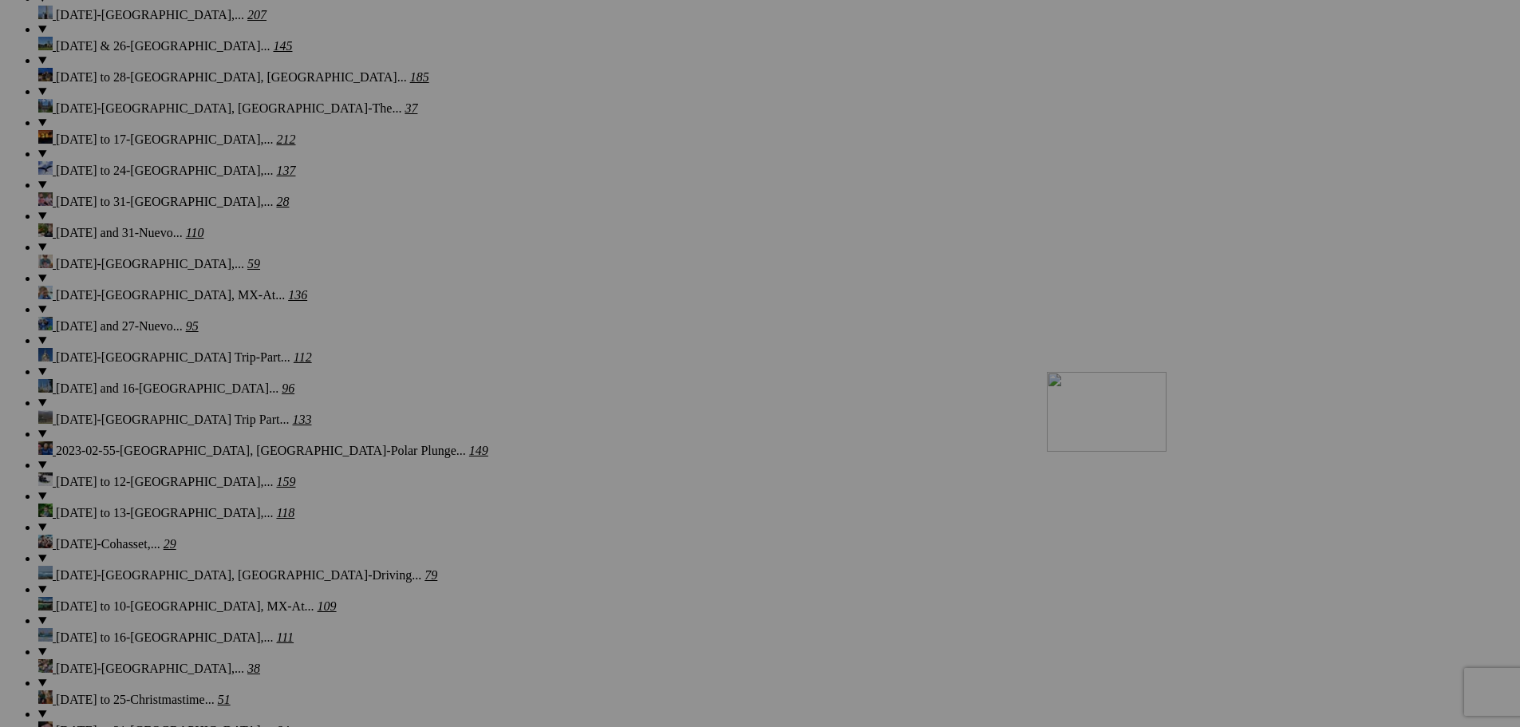
drag, startPoint x: 620, startPoint y: 157, endPoint x: 1273, endPoint y: 509, distance: 741.5
drag, startPoint x: 602, startPoint y: 141, endPoint x: 1273, endPoint y: 489, distance: 755.8
drag, startPoint x: 624, startPoint y: 147, endPoint x: 1274, endPoint y: 492, distance: 736.0
drag, startPoint x: 630, startPoint y: 148, endPoint x: 1246, endPoint y: 487, distance: 702.8
drag, startPoint x: 580, startPoint y: 148, endPoint x: 1260, endPoint y: 489, distance: 760.4
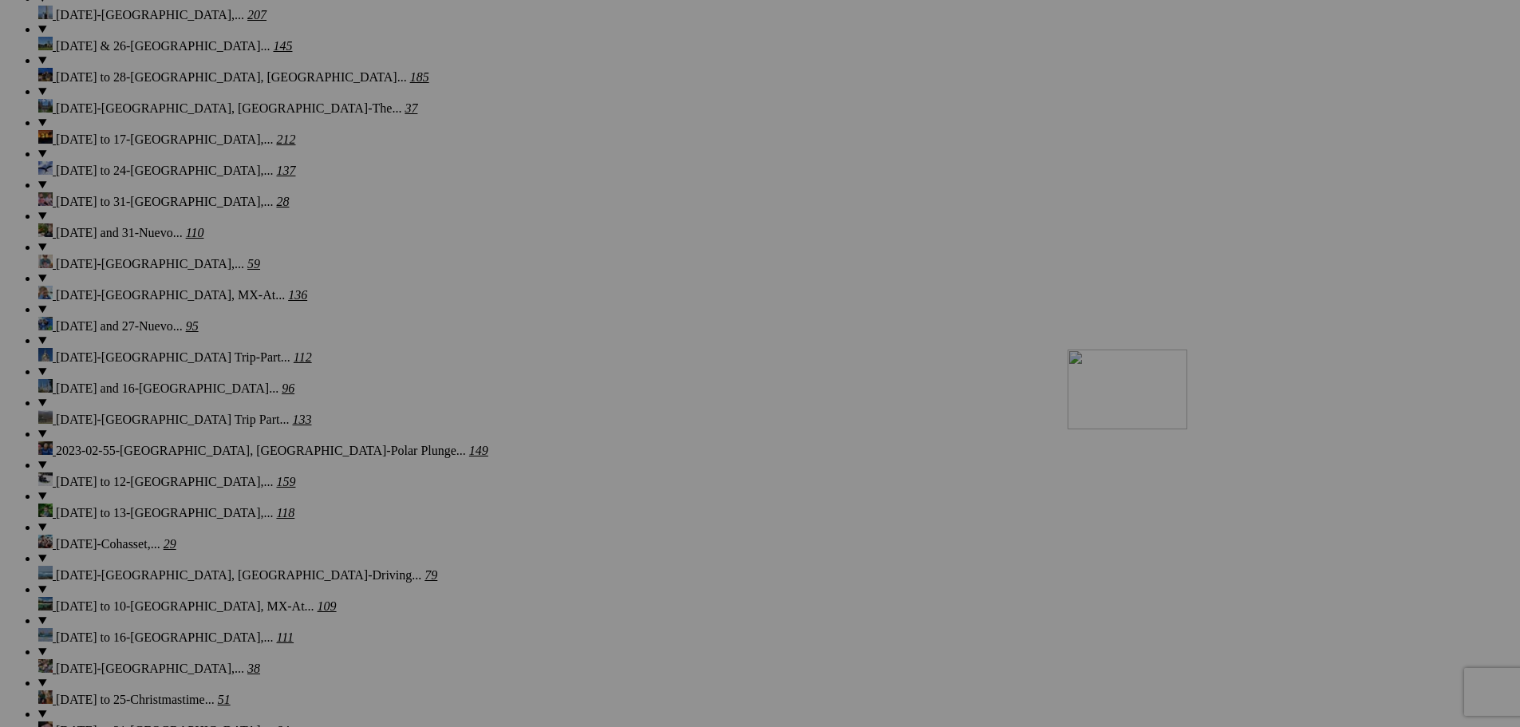
drag, startPoint x: 608, startPoint y: 155, endPoint x: 1284, endPoint y: 490, distance: 754.3
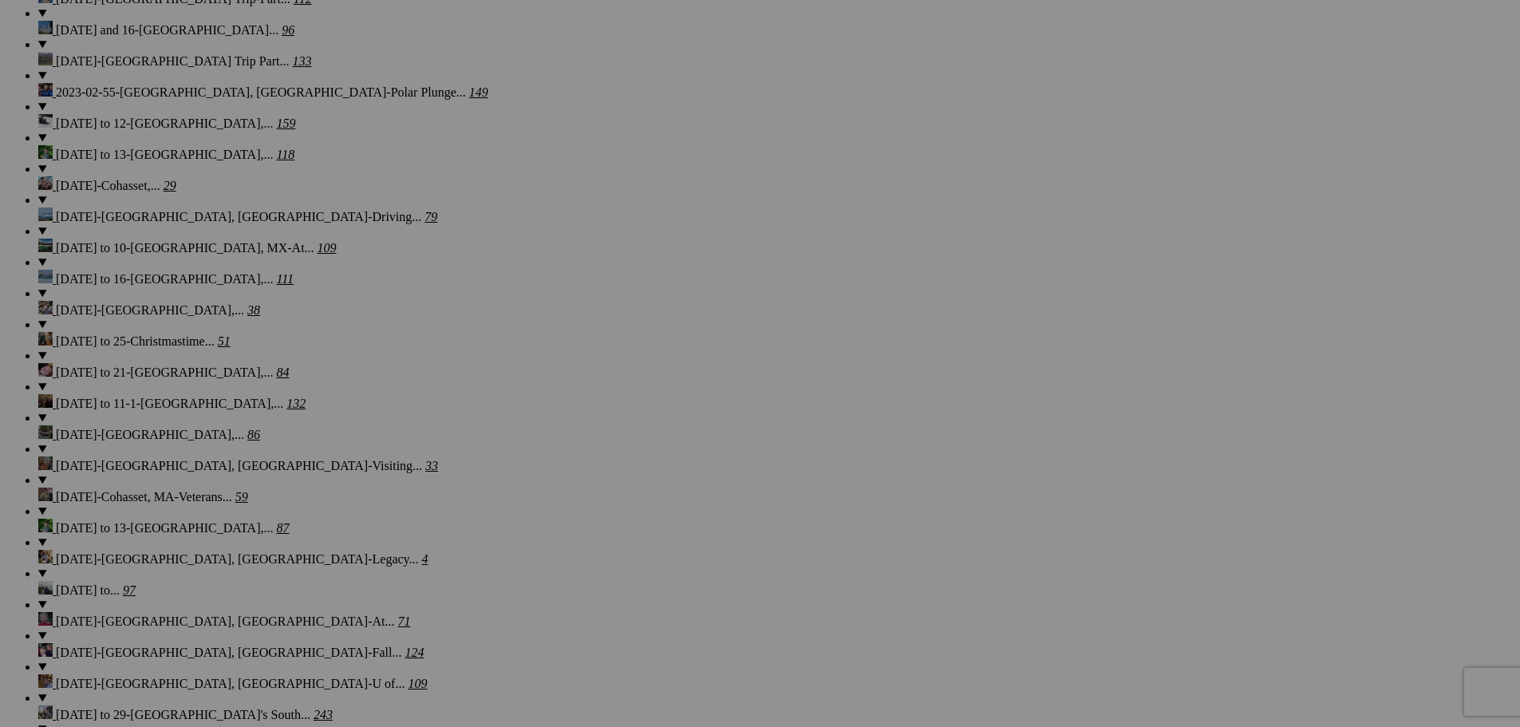
scroll to position [3427, 0]
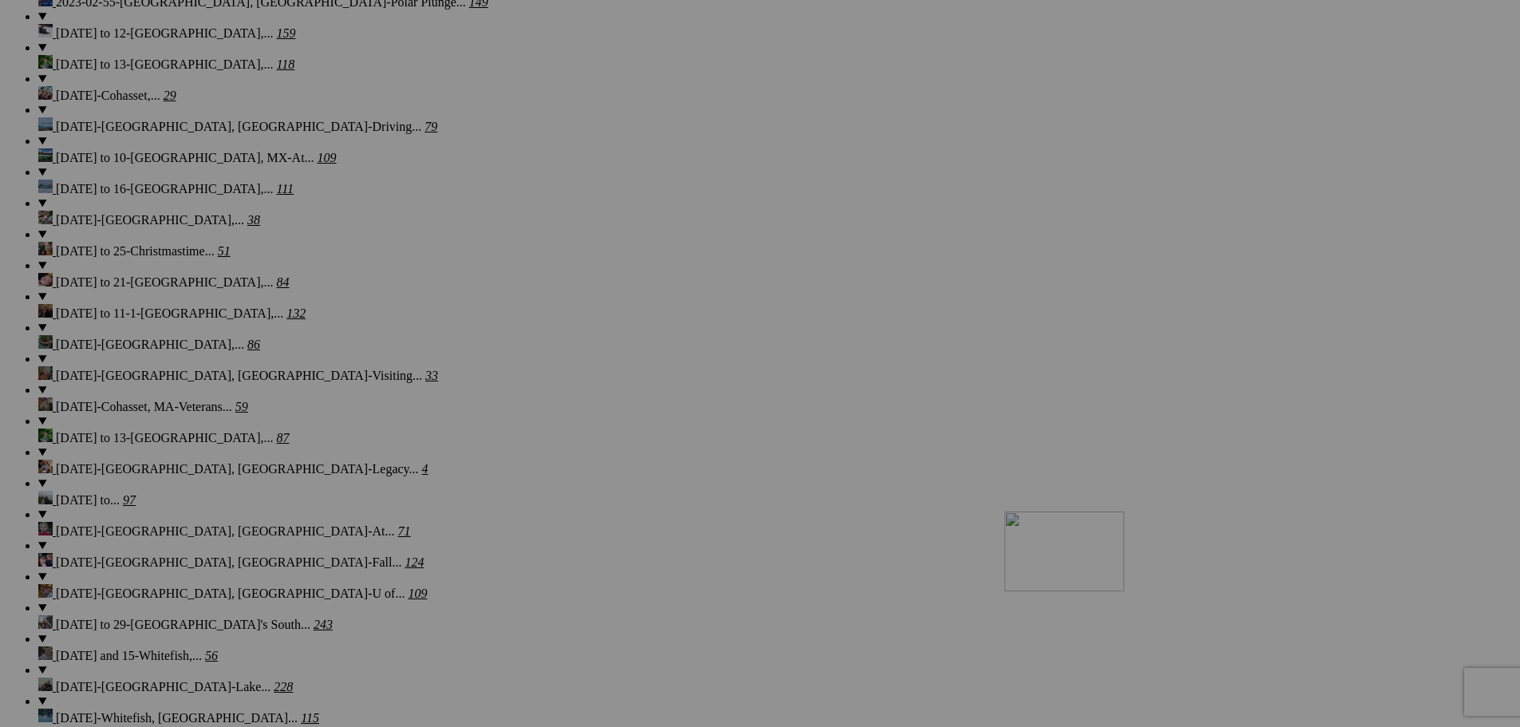
drag, startPoint x: 614, startPoint y: 111, endPoint x: 1234, endPoint y: 650, distance: 821.8
drag, startPoint x: 596, startPoint y: 104, endPoint x: 1261, endPoint y: 648, distance: 859.6
drag, startPoint x: 604, startPoint y: 97, endPoint x: 1267, endPoint y: 634, distance: 853.2
drag, startPoint x: 614, startPoint y: 109, endPoint x: 1275, endPoint y: 630, distance: 842.0
drag, startPoint x: 593, startPoint y: 104, endPoint x: 1273, endPoint y: 635, distance: 862.9
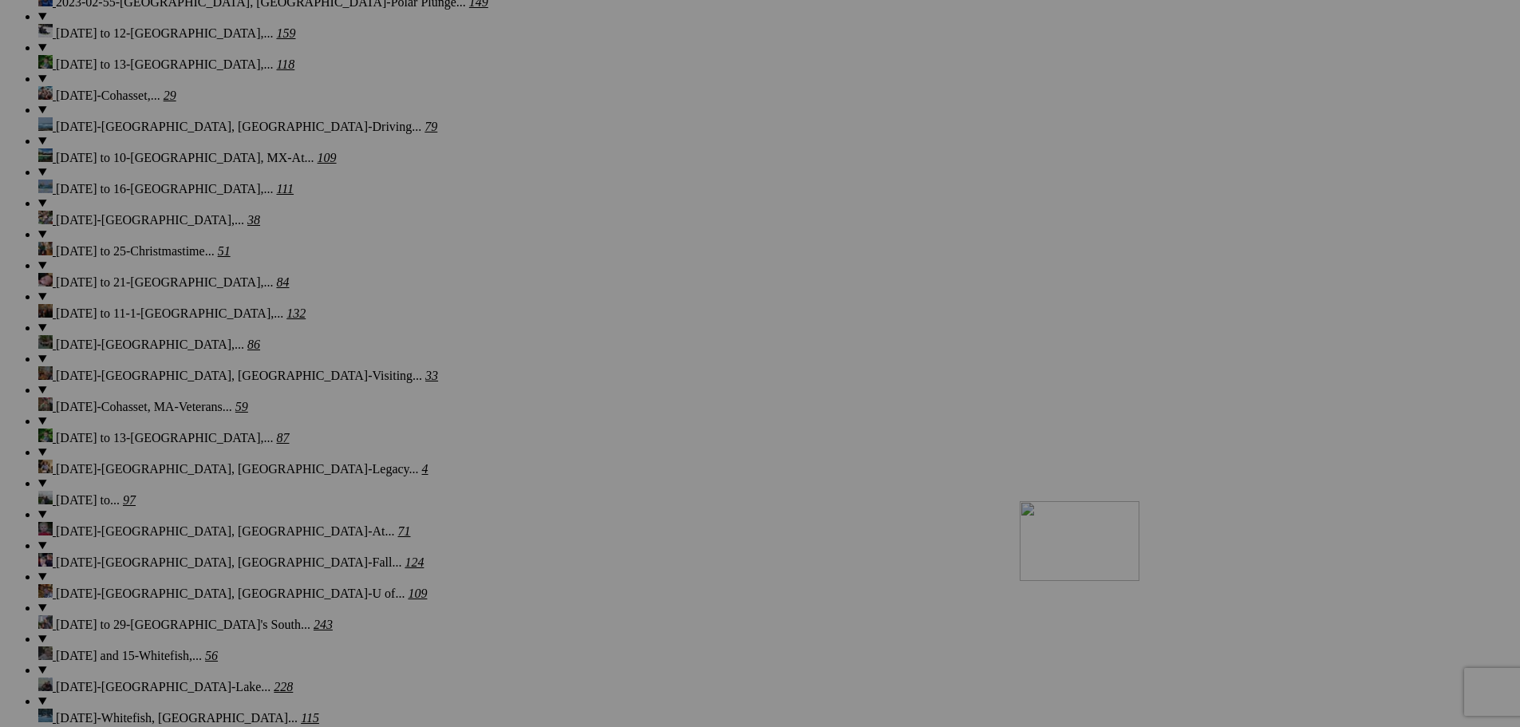
drag, startPoint x: 611, startPoint y: 96, endPoint x: 1250, endPoint y: 641, distance: 839.3
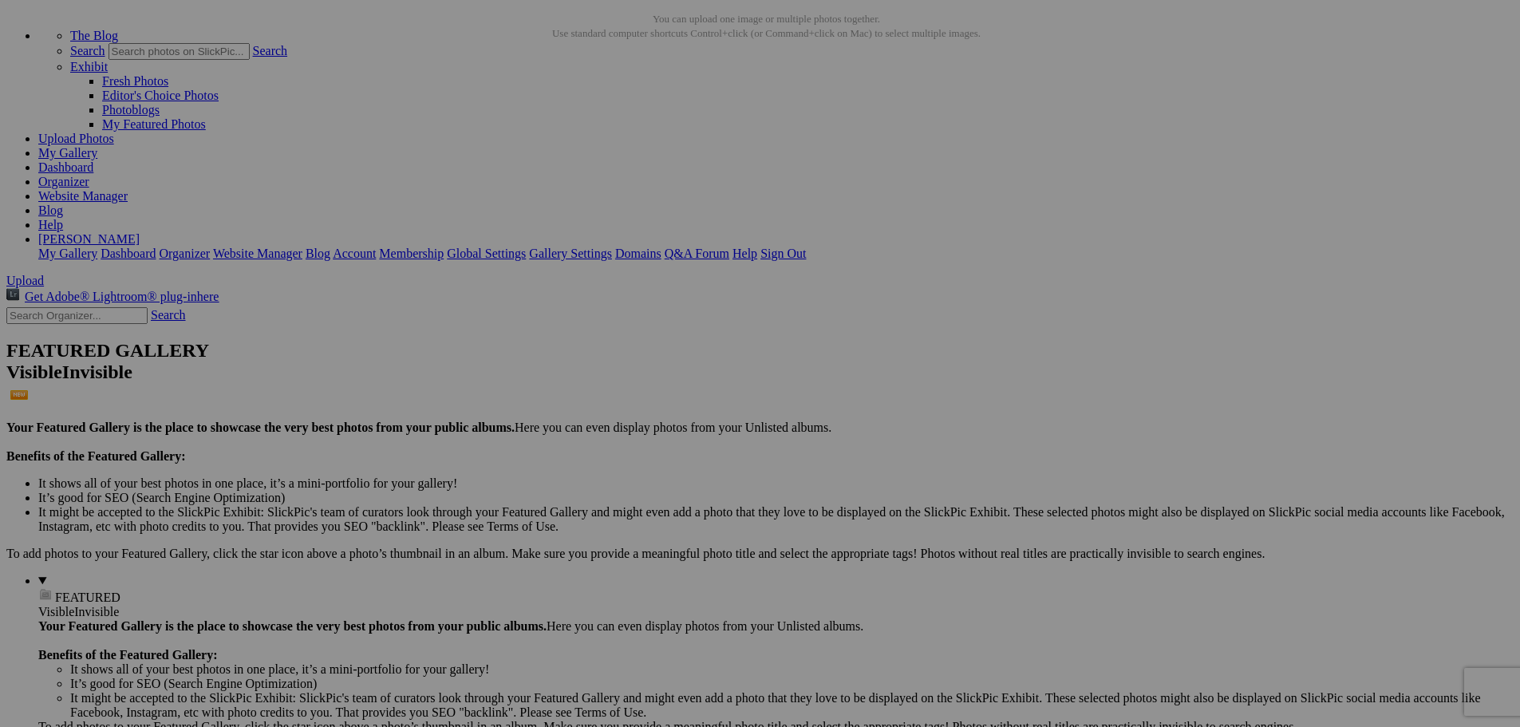
scroll to position [0, 0]
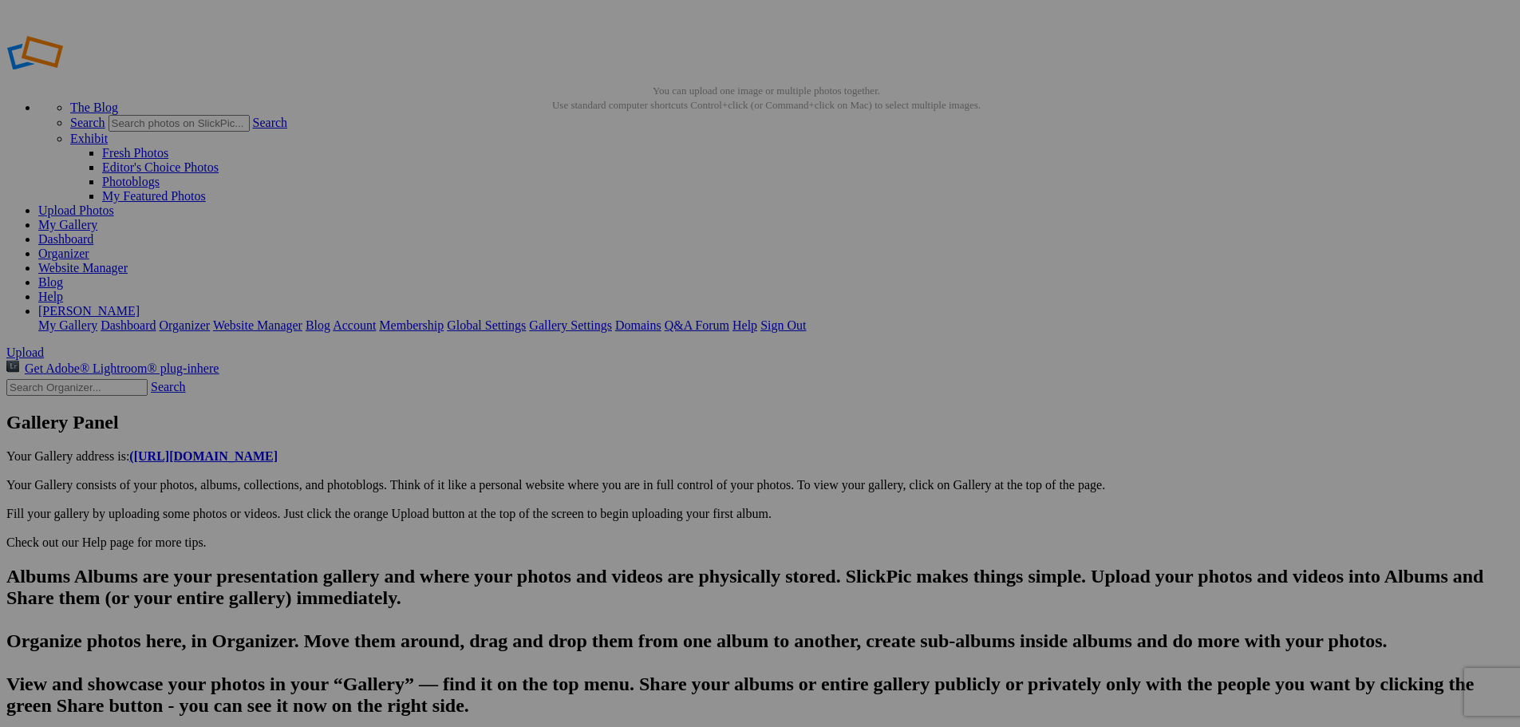
type input "[US_STATE] explored [PERSON_NAME] while [PERSON_NAME] and [PERSON_NAME] were go…"
type textarea "Enter here..."
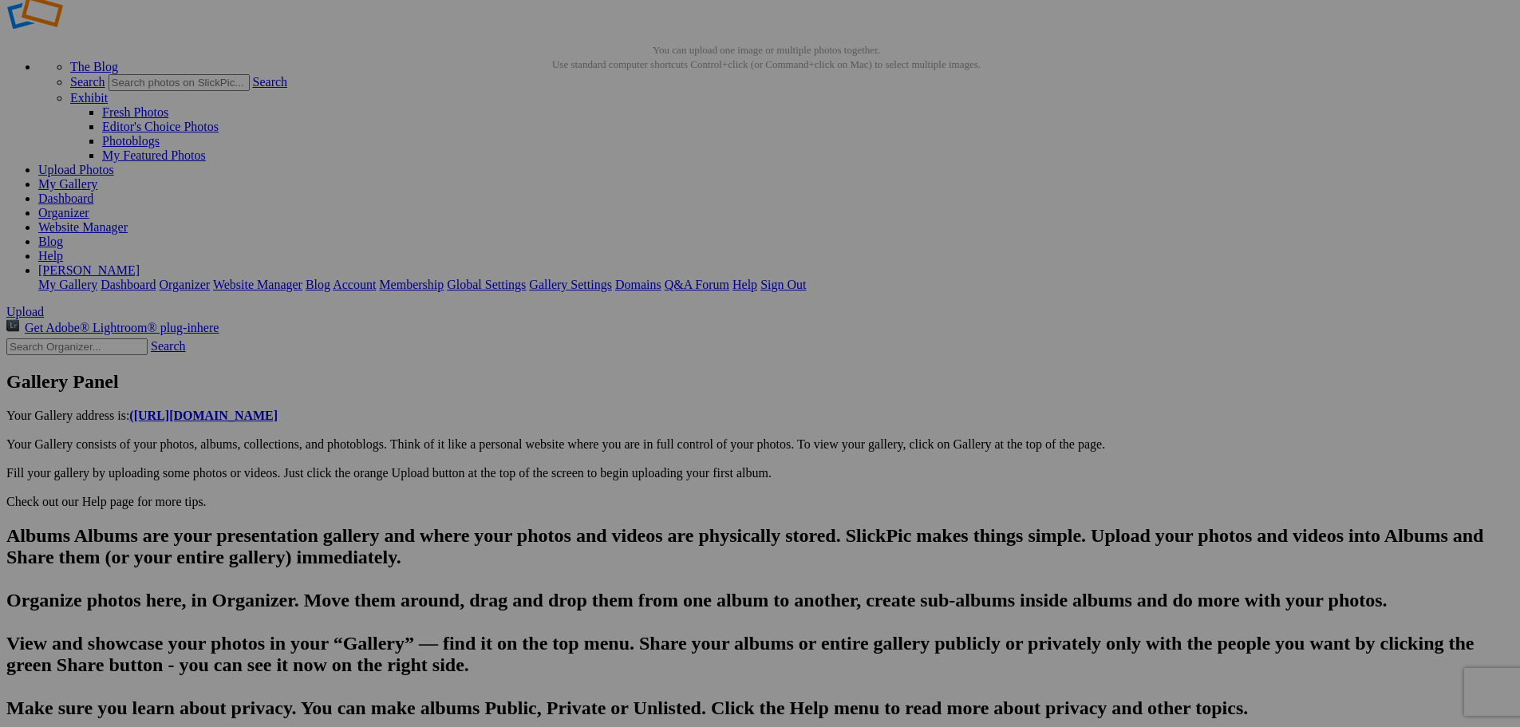
scroll to position [347, 0]
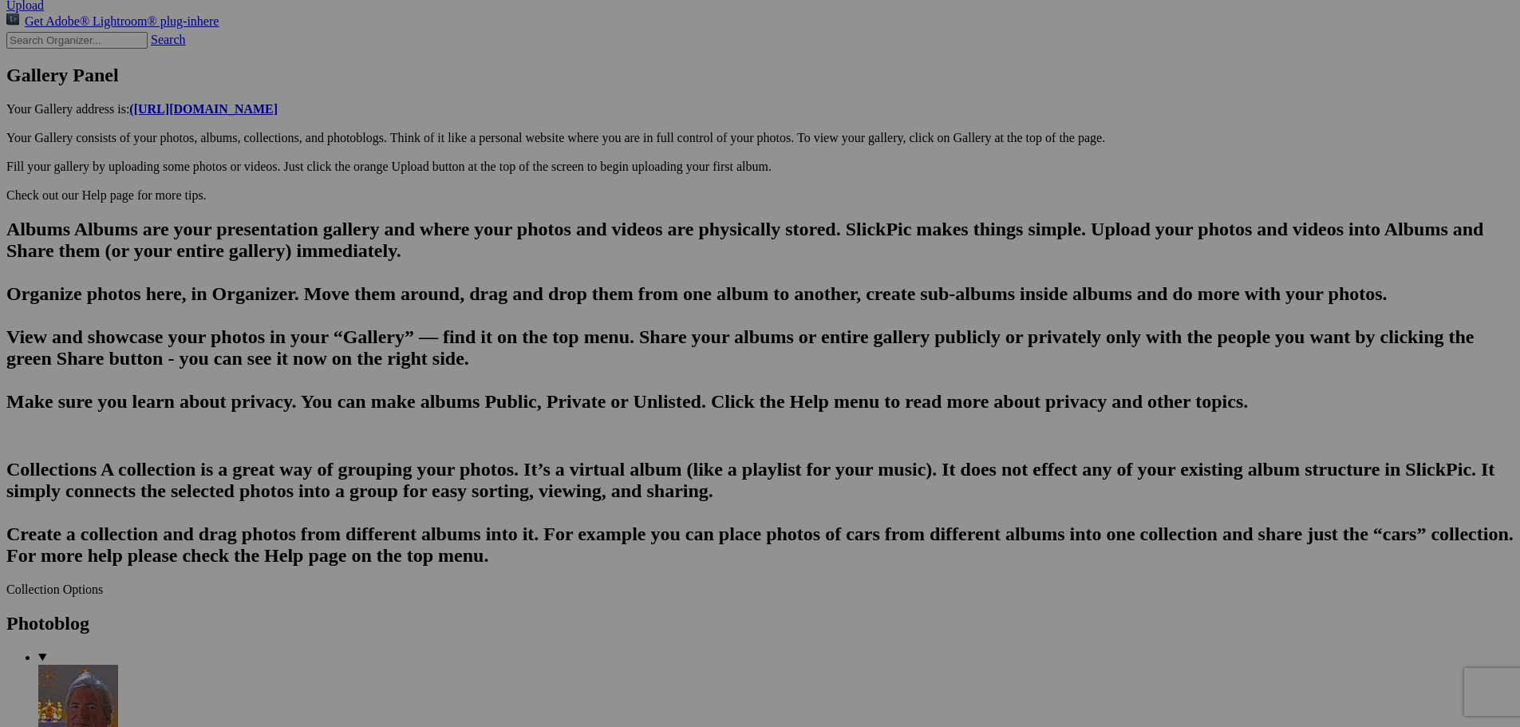
paste textarea "[GEOGRAPHIC_DATA][PERSON_NAME], located just south of [GEOGRAPHIC_DATA], offers…"
type textarea "[GEOGRAPHIC_DATA][PERSON_NAME], located just south of [GEOGRAPHIC_DATA], offers…"
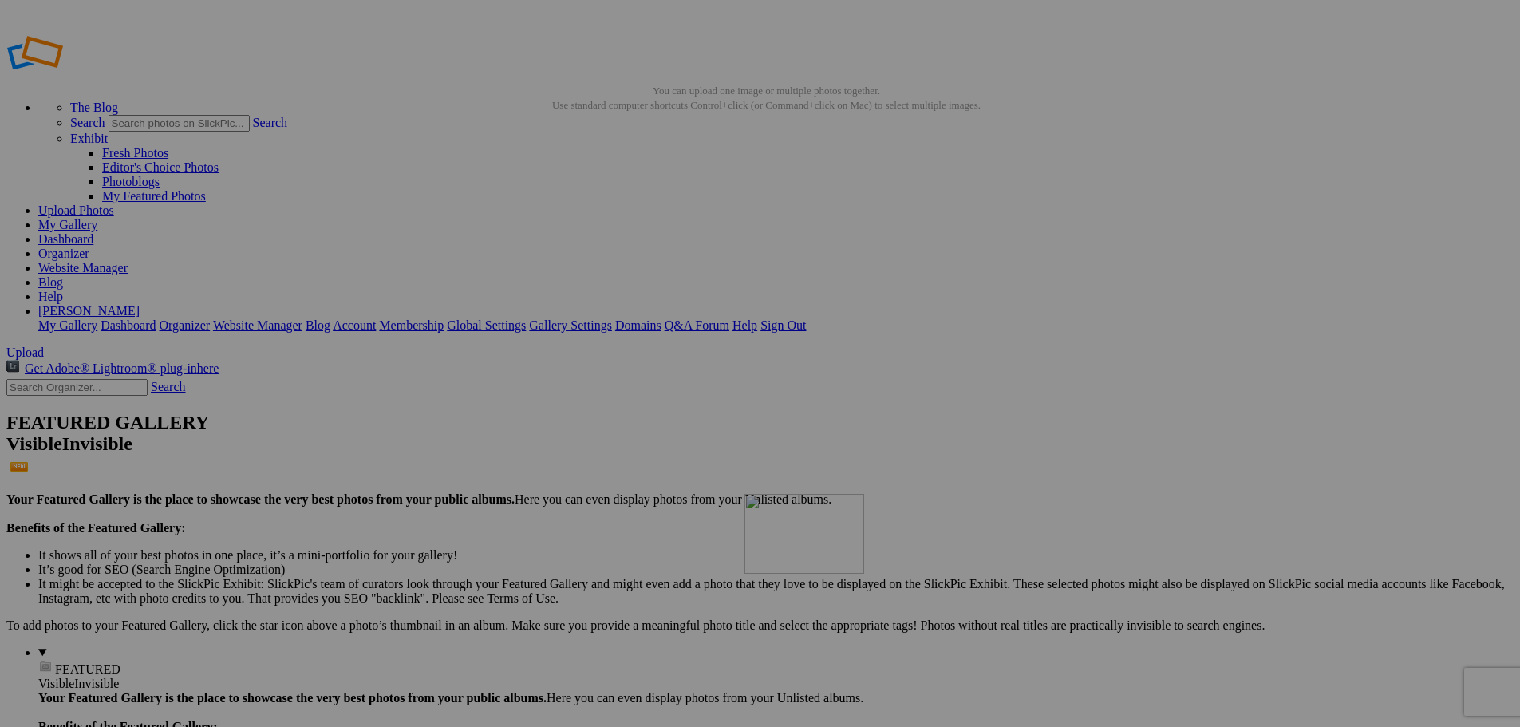
drag, startPoint x: 555, startPoint y: 235, endPoint x: 973, endPoint y: 606, distance: 558.9
drag, startPoint x: 451, startPoint y: 255, endPoint x: 814, endPoint y: 585, distance: 490.8
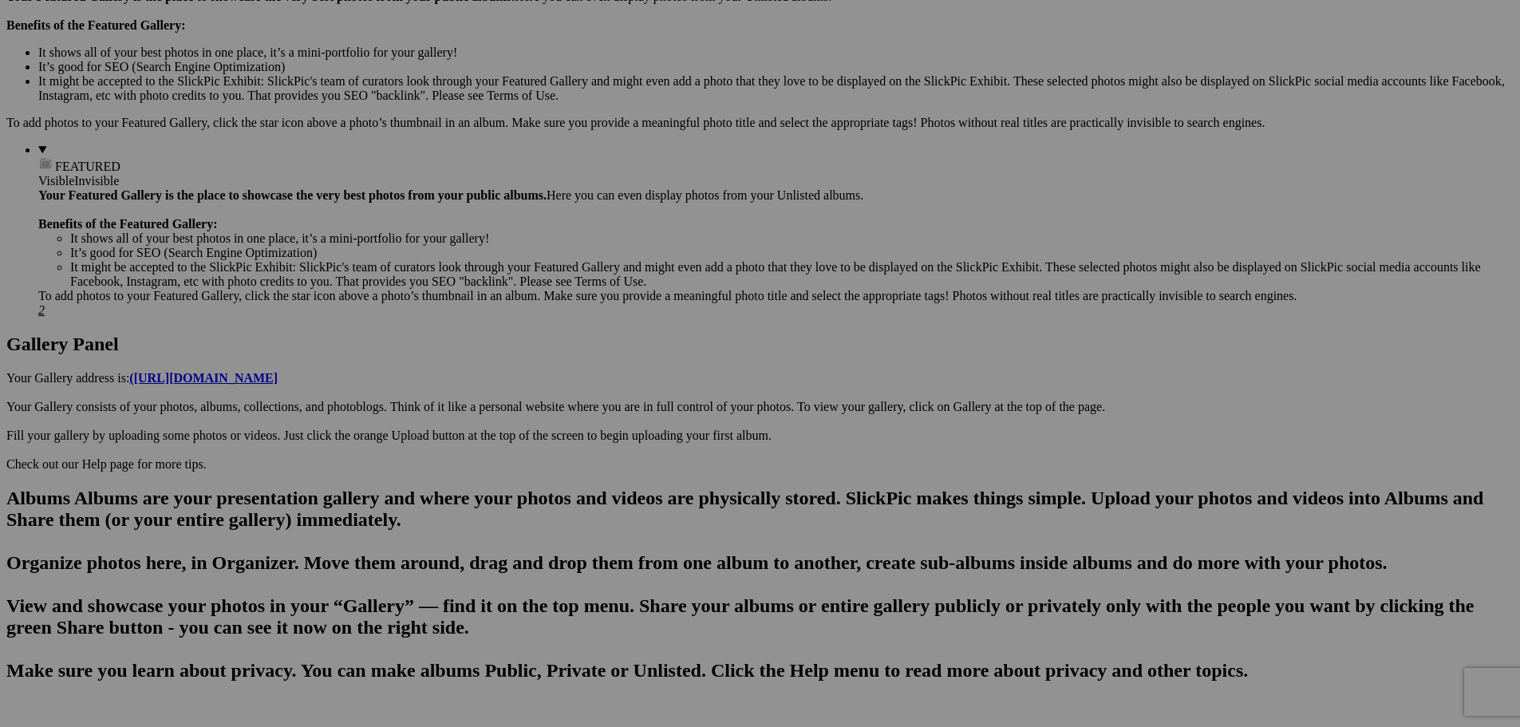
scroll to position [539, 0]
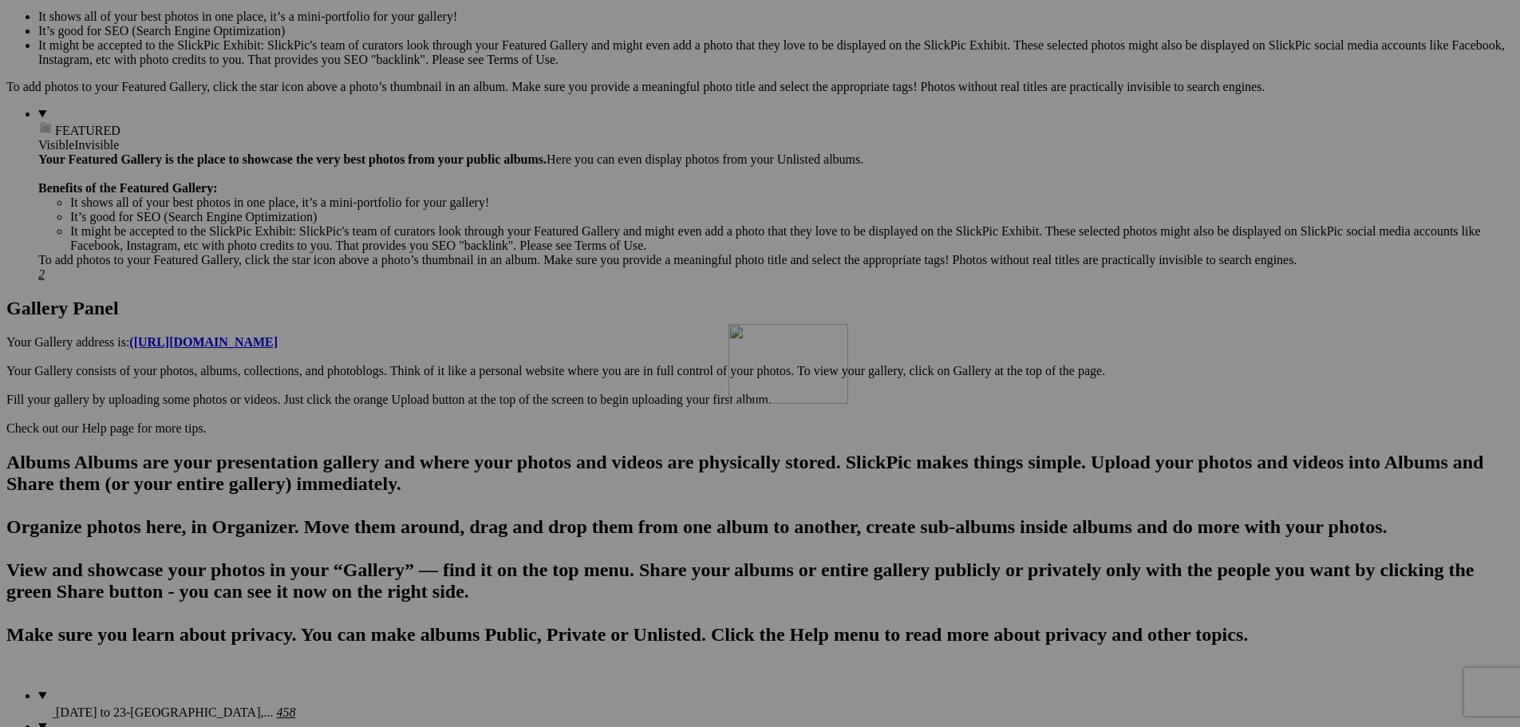
drag, startPoint x: 1009, startPoint y: 144, endPoint x: 958, endPoint y: 463, distance: 323.1
drag, startPoint x: 864, startPoint y: 148, endPoint x: 854, endPoint y: 502, distance: 353.6
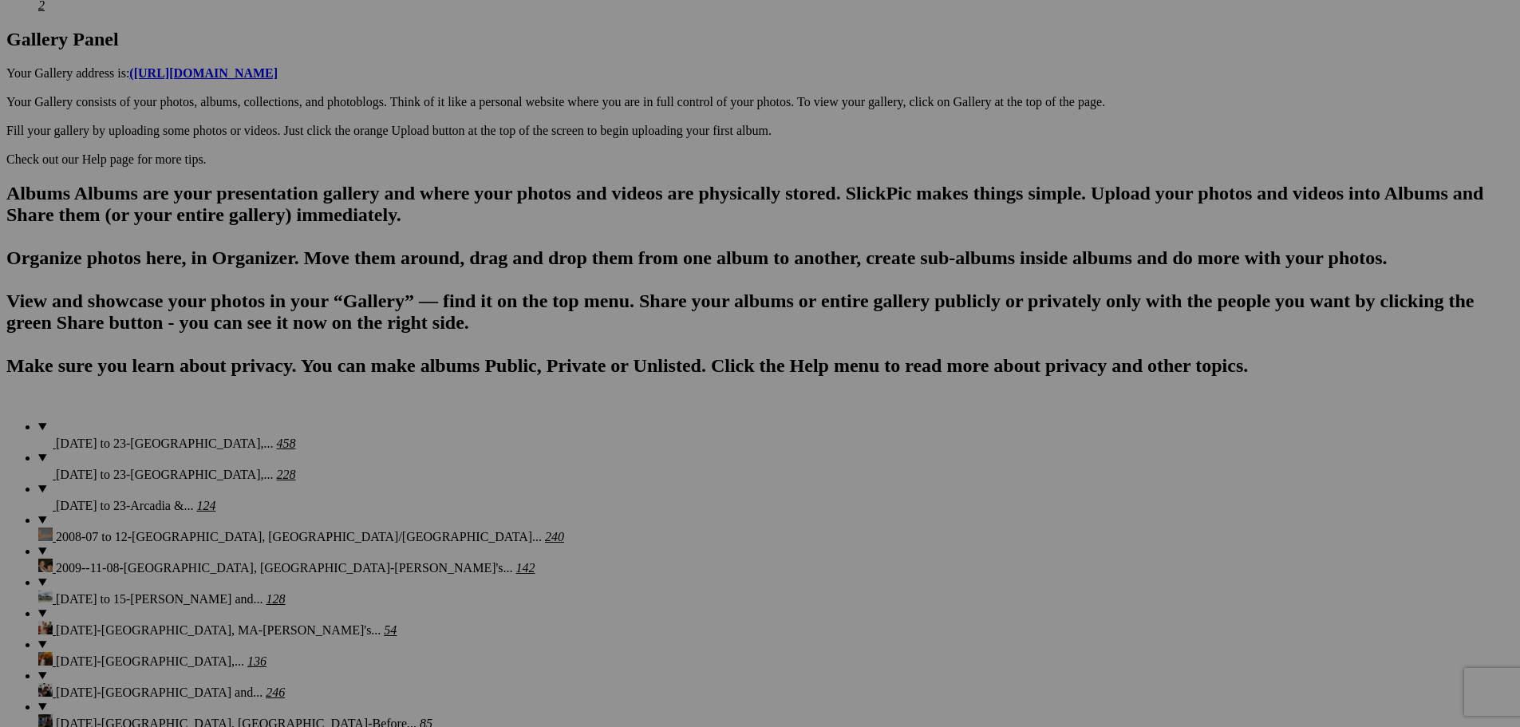
scroll to position [915, 0]
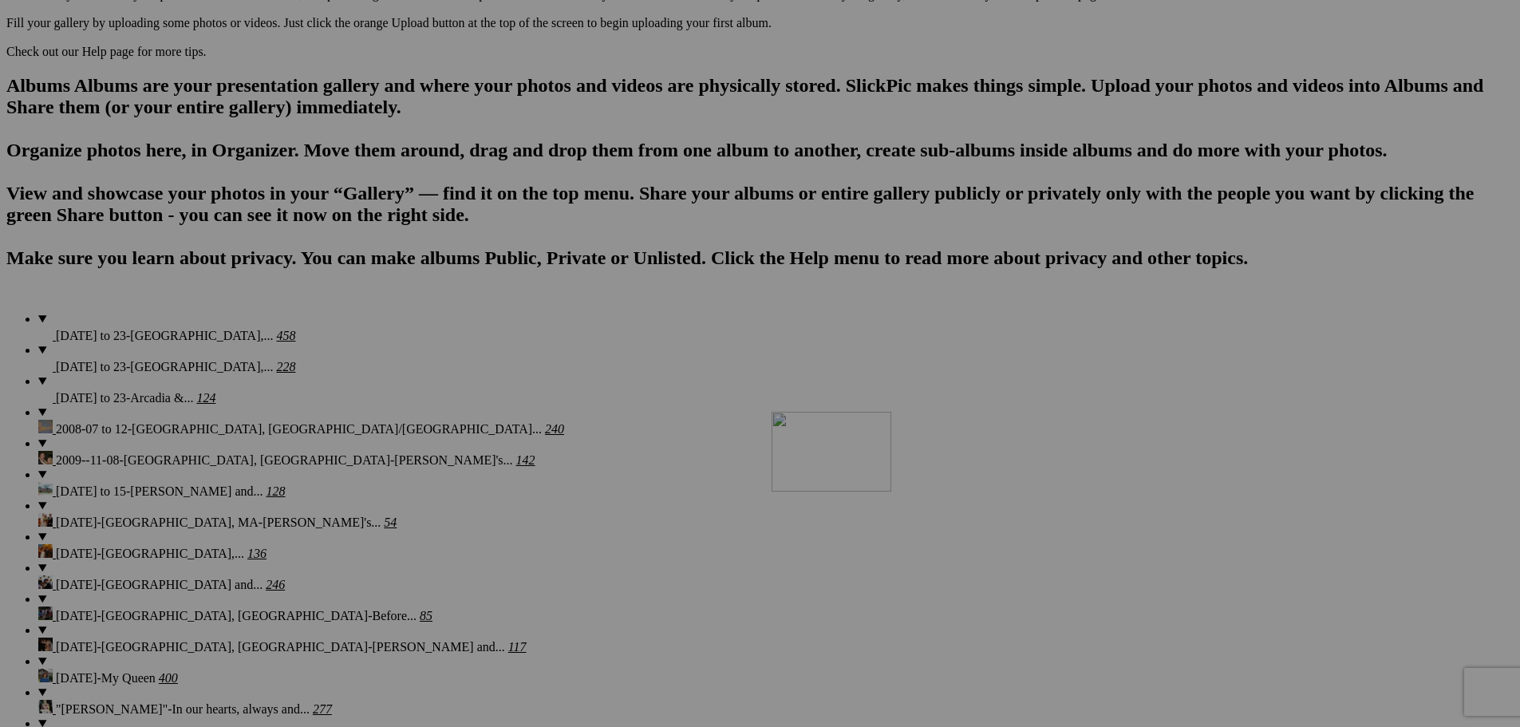
drag, startPoint x: 1013, startPoint y: 173, endPoint x: 1001, endPoint y: 551, distance: 377.6
drag, startPoint x: 886, startPoint y: 188, endPoint x: 1091, endPoint y: 429, distance: 317.0
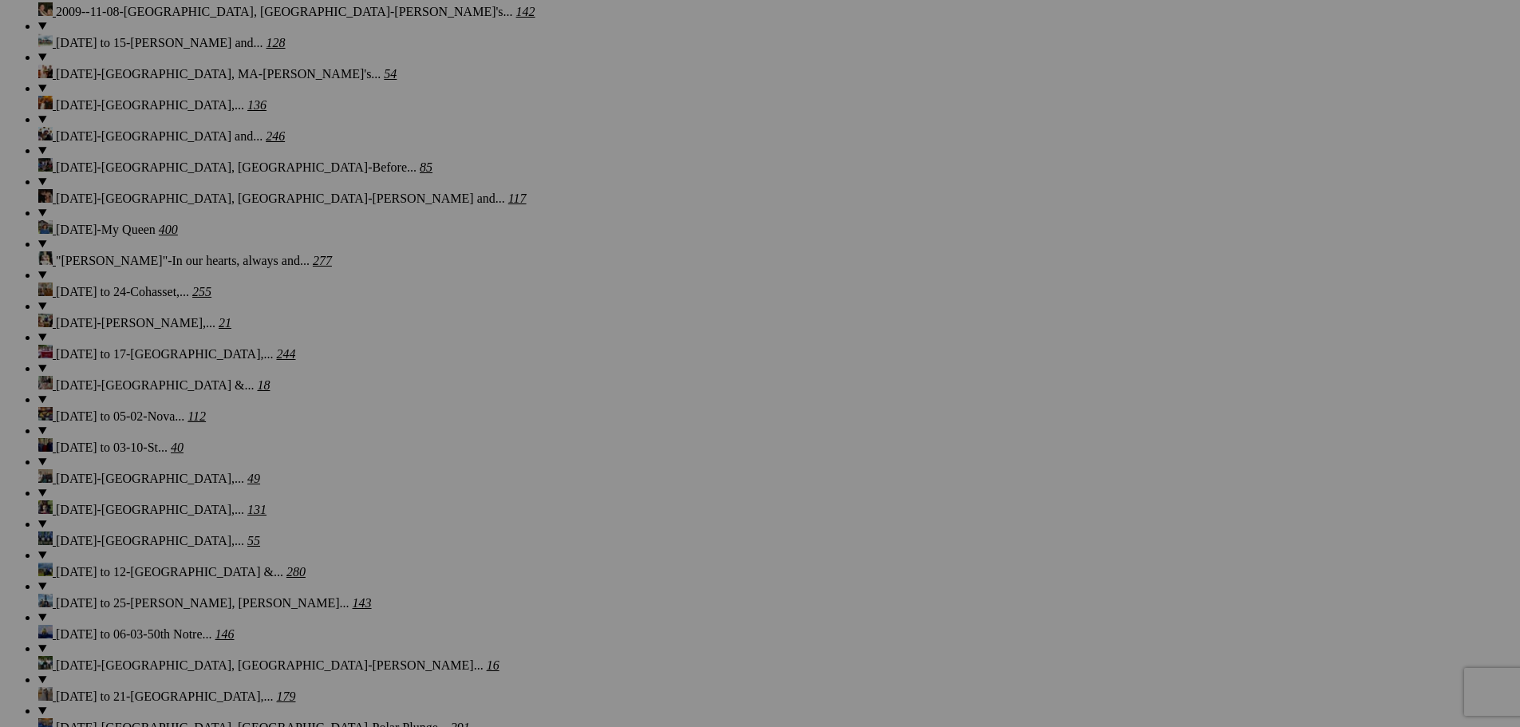
scroll to position [1417, 0]
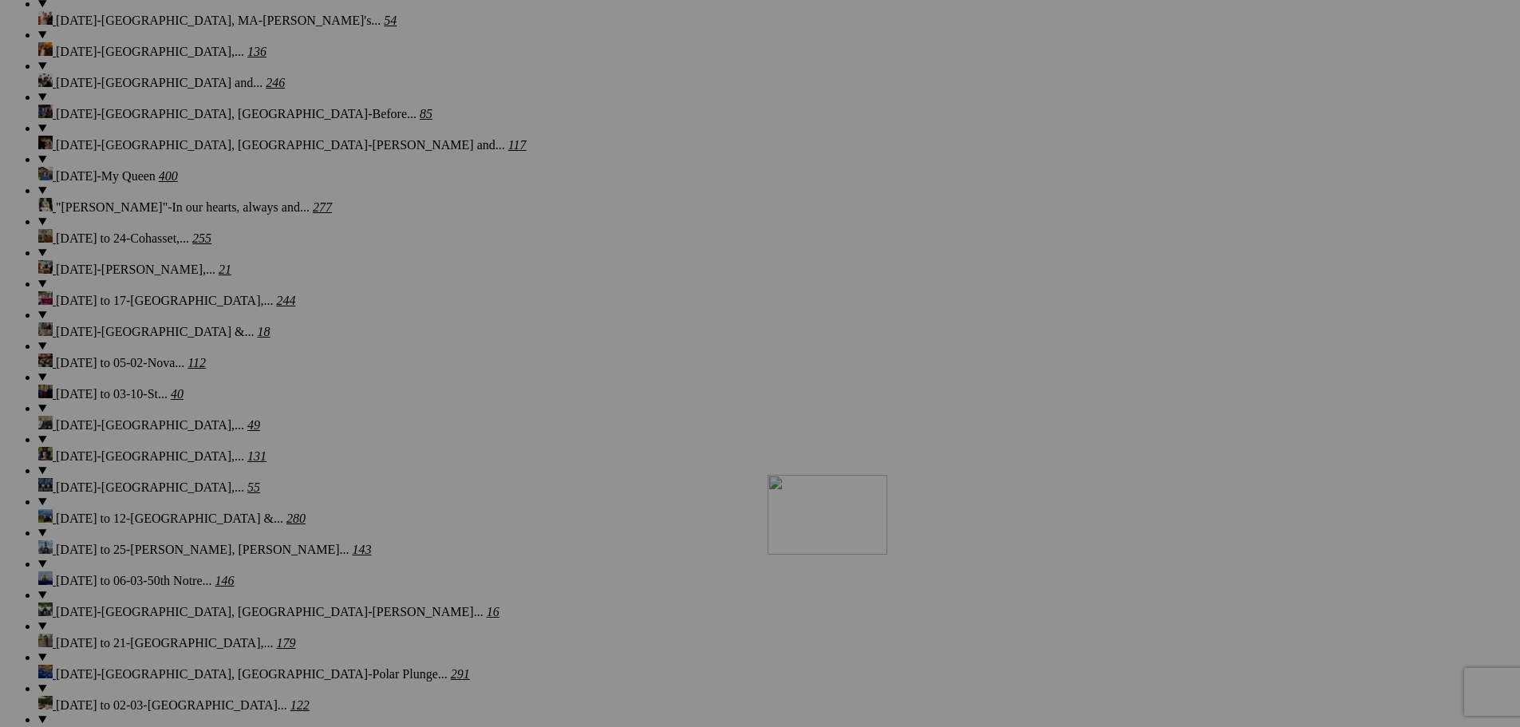
drag, startPoint x: 1044, startPoint y: 93, endPoint x: 969, endPoint y: 452, distance: 365.9
drag, startPoint x: 865, startPoint y: 89, endPoint x: 847, endPoint y: 632, distance: 543.7
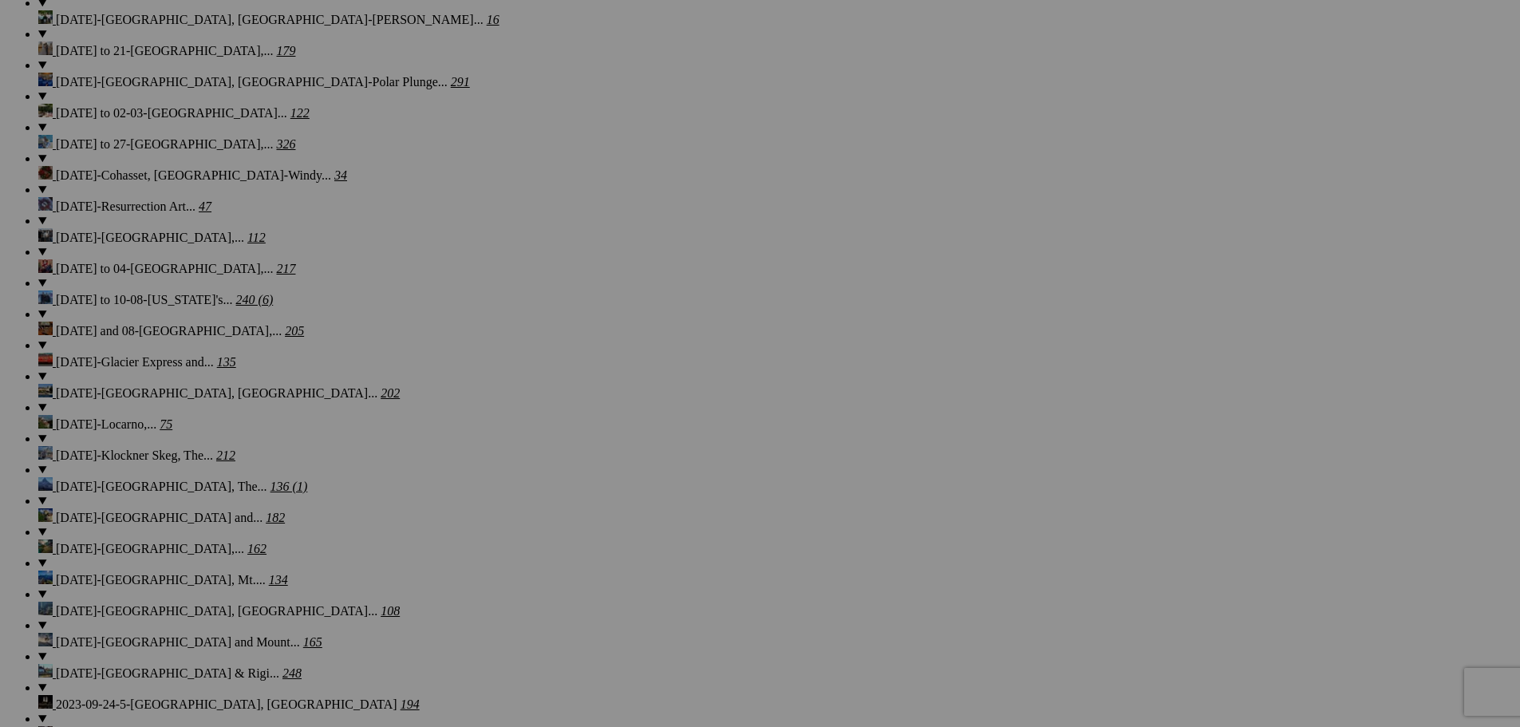
scroll to position [1865, 0]
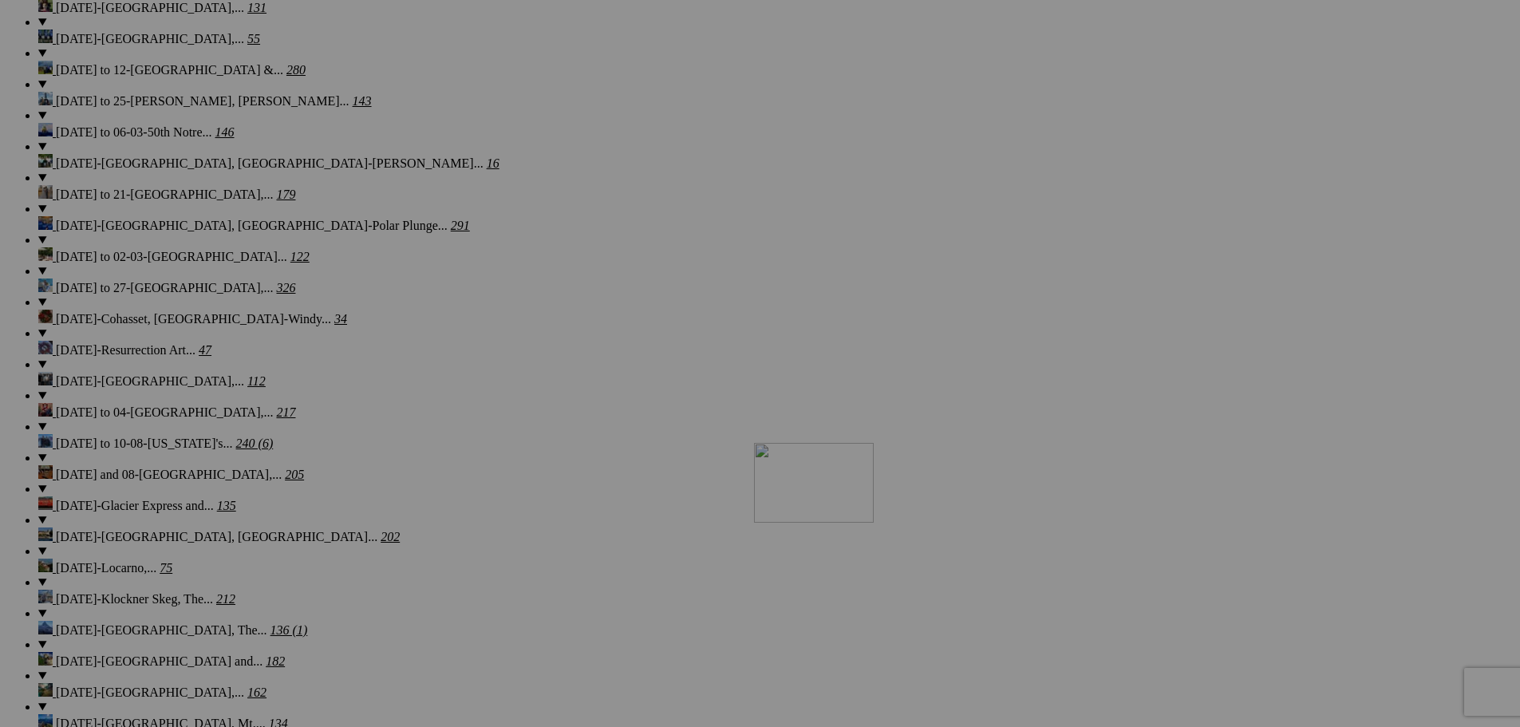
drag, startPoint x: 1044, startPoint y: 240, endPoint x: 984, endPoint y: 582, distance: 346.7
drag, startPoint x: 911, startPoint y: 252, endPoint x: 859, endPoint y: 597, distance: 348.7
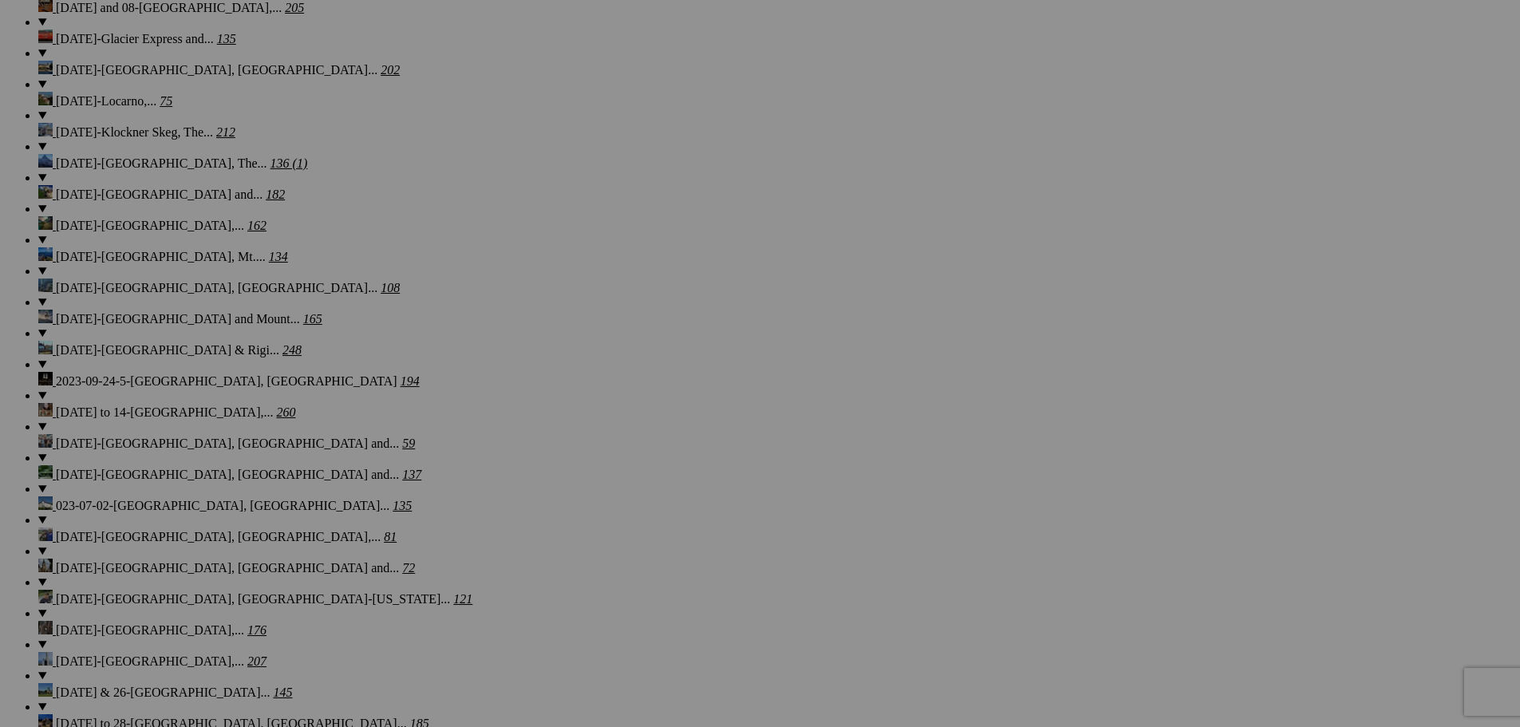
scroll to position [2351, 0]
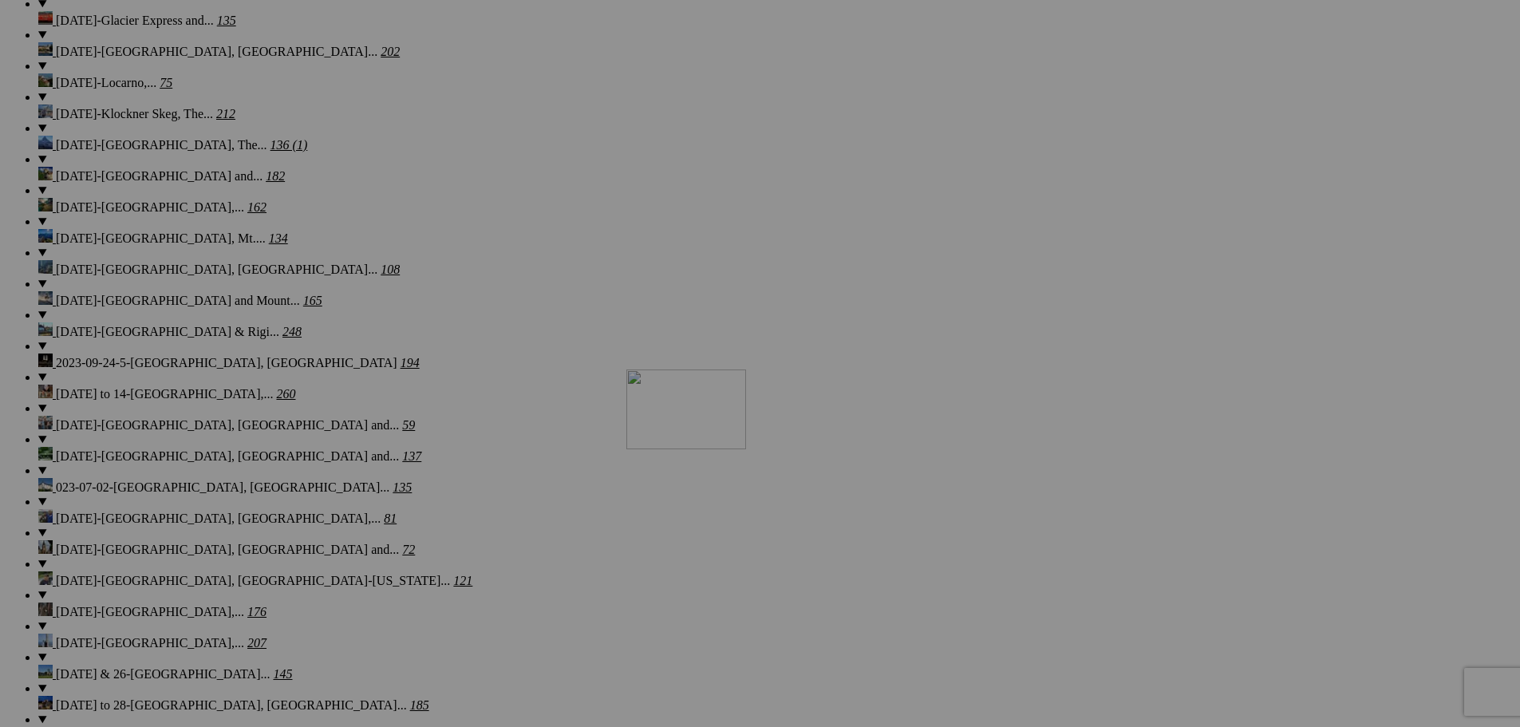
drag, startPoint x: 1025, startPoint y: 171, endPoint x: 856, endPoint y: 508, distance: 377.5
drag, startPoint x: 889, startPoint y: 114, endPoint x: 718, endPoint y: 492, distance: 414.2
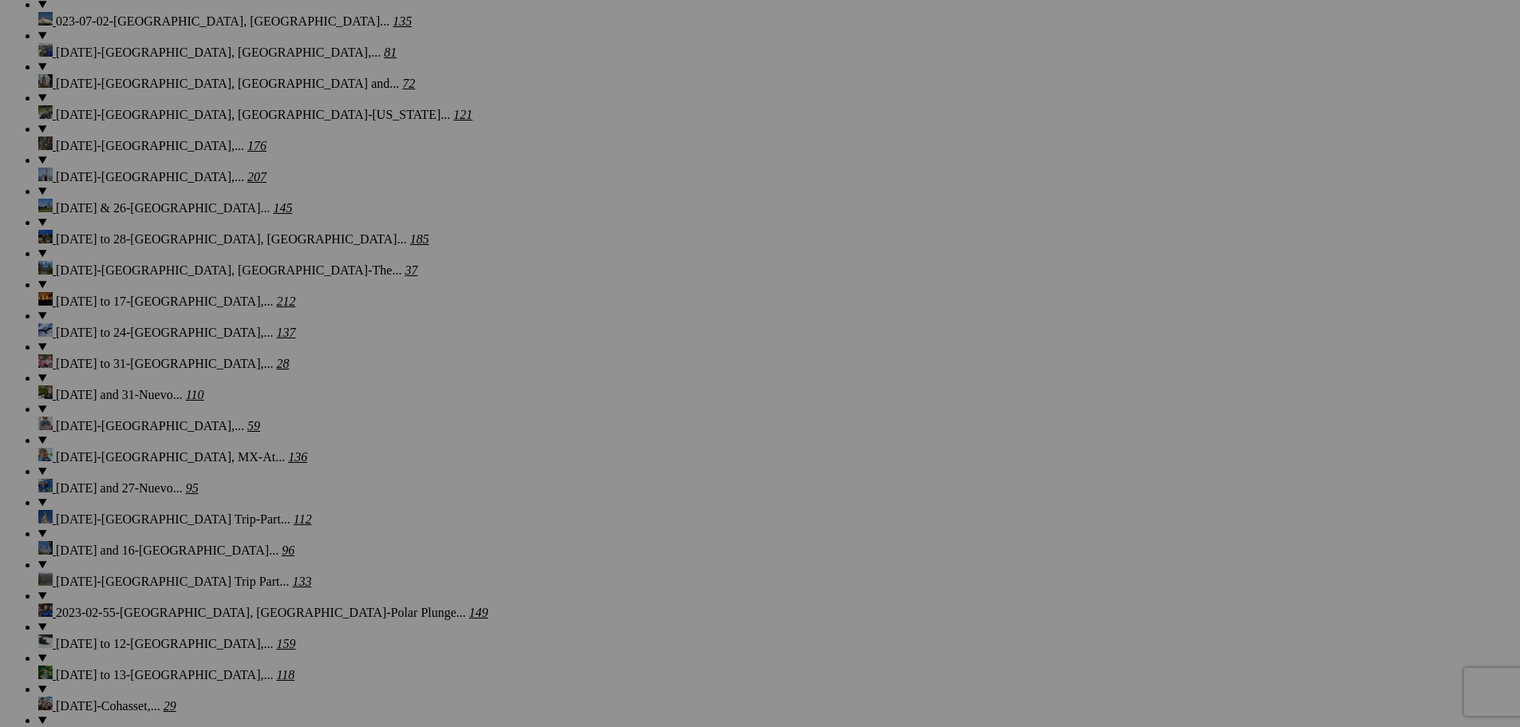
scroll to position [2835, 0]
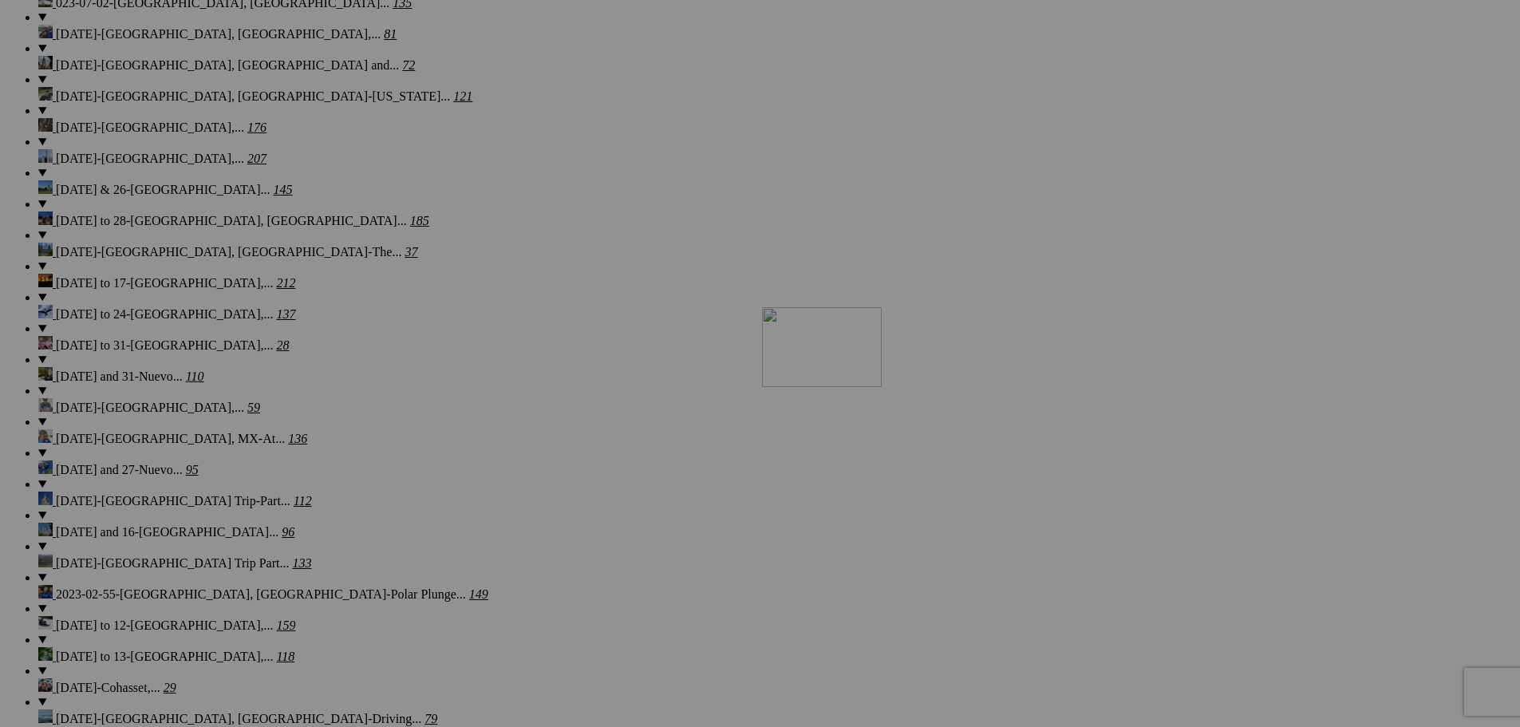
drag, startPoint x: 901, startPoint y: 94, endPoint x: 992, endPoint y: 446, distance: 363.4
drag, startPoint x: 772, startPoint y: 84, endPoint x: 861, endPoint y: 412, distance: 339.7
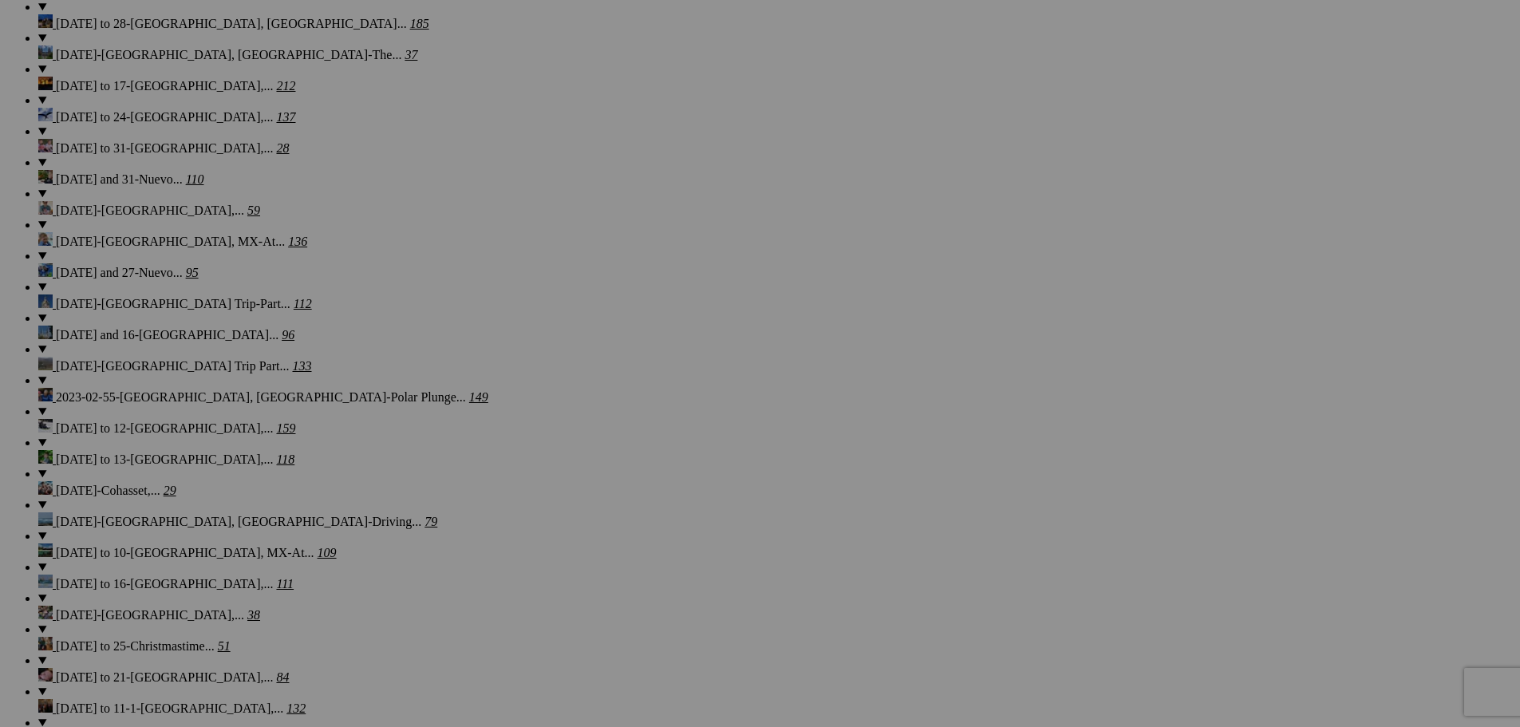
scroll to position [3140, 0]
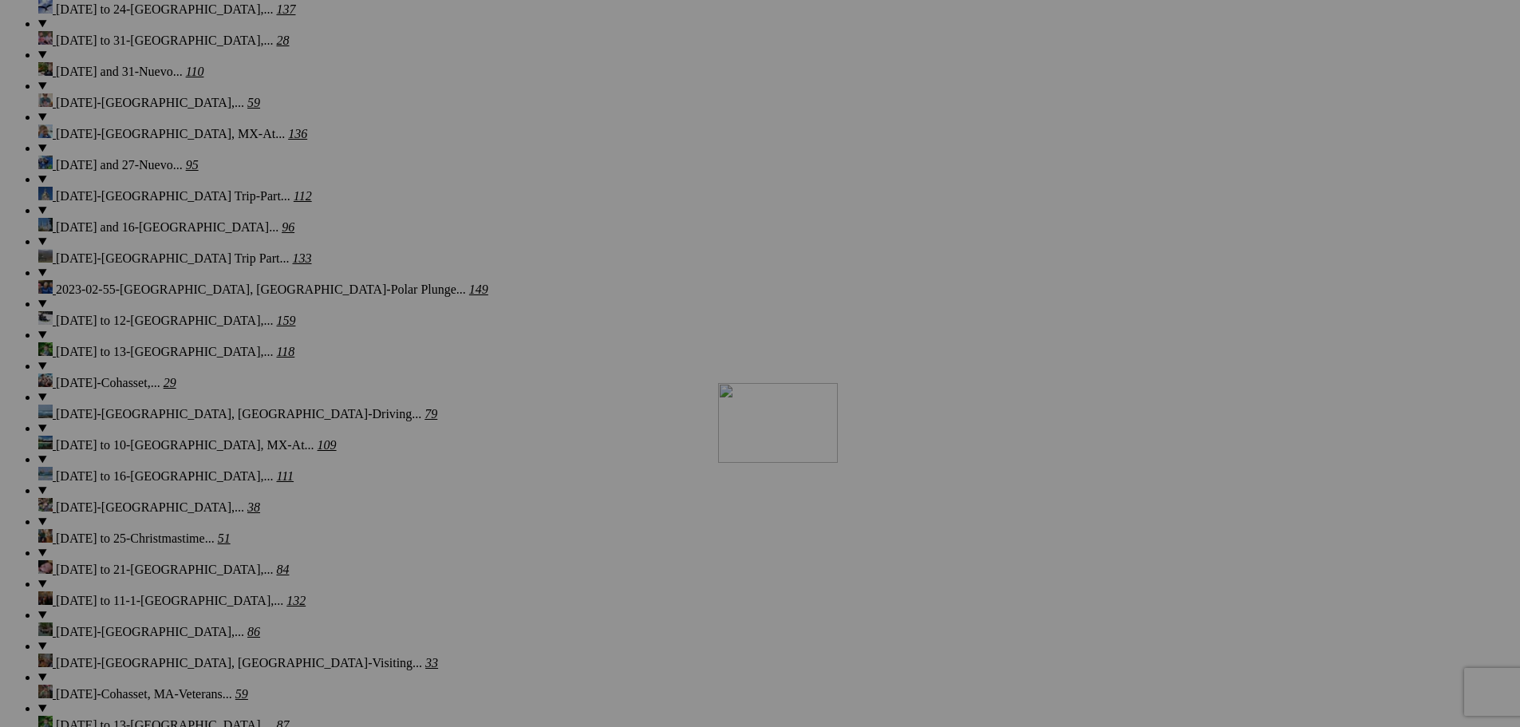
drag, startPoint x: 1020, startPoint y: 179, endPoint x: 948, endPoint y: 522, distance: 350.5
drag, startPoint x: 919, startPoint y: 175, endPoint x: 867, endPoint y: 530, distance: 358.9
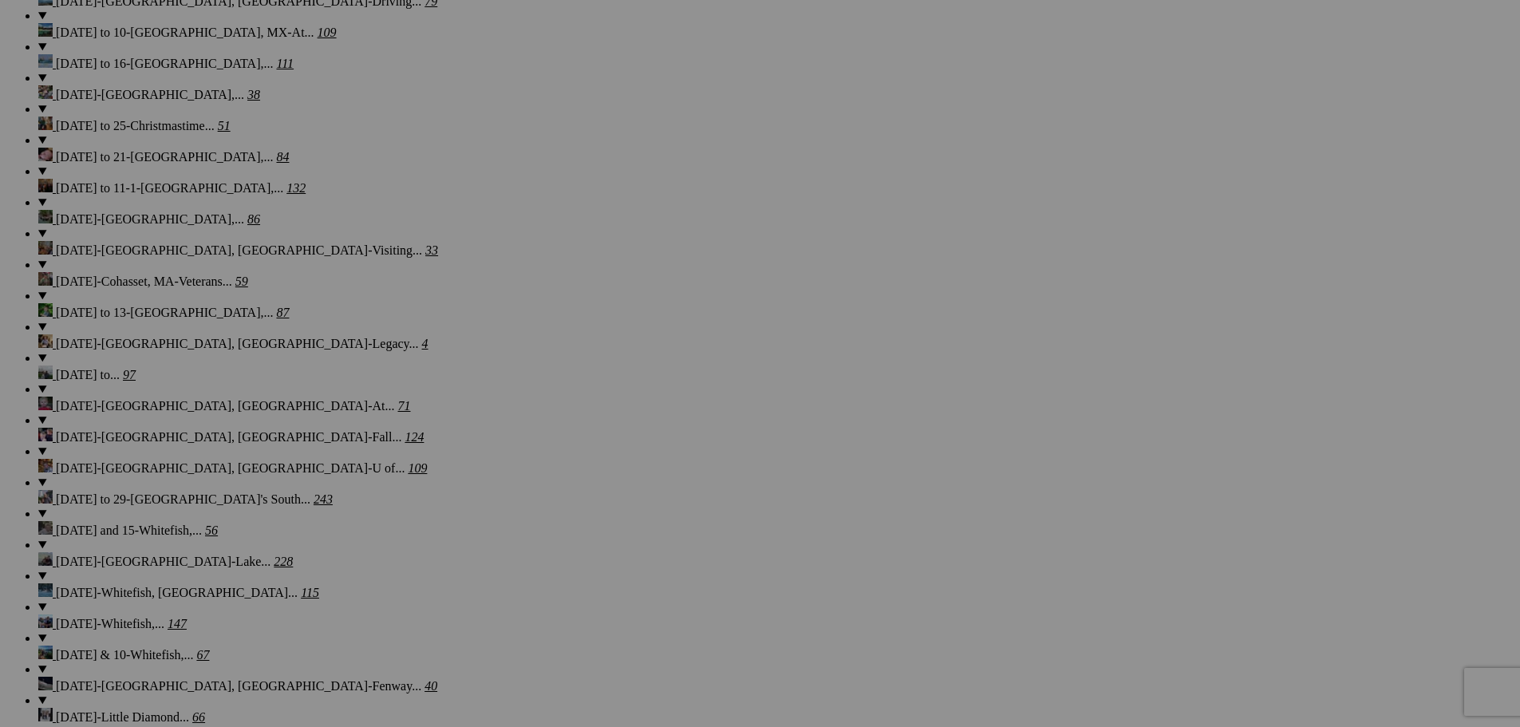
scroll to position [3588, 0]
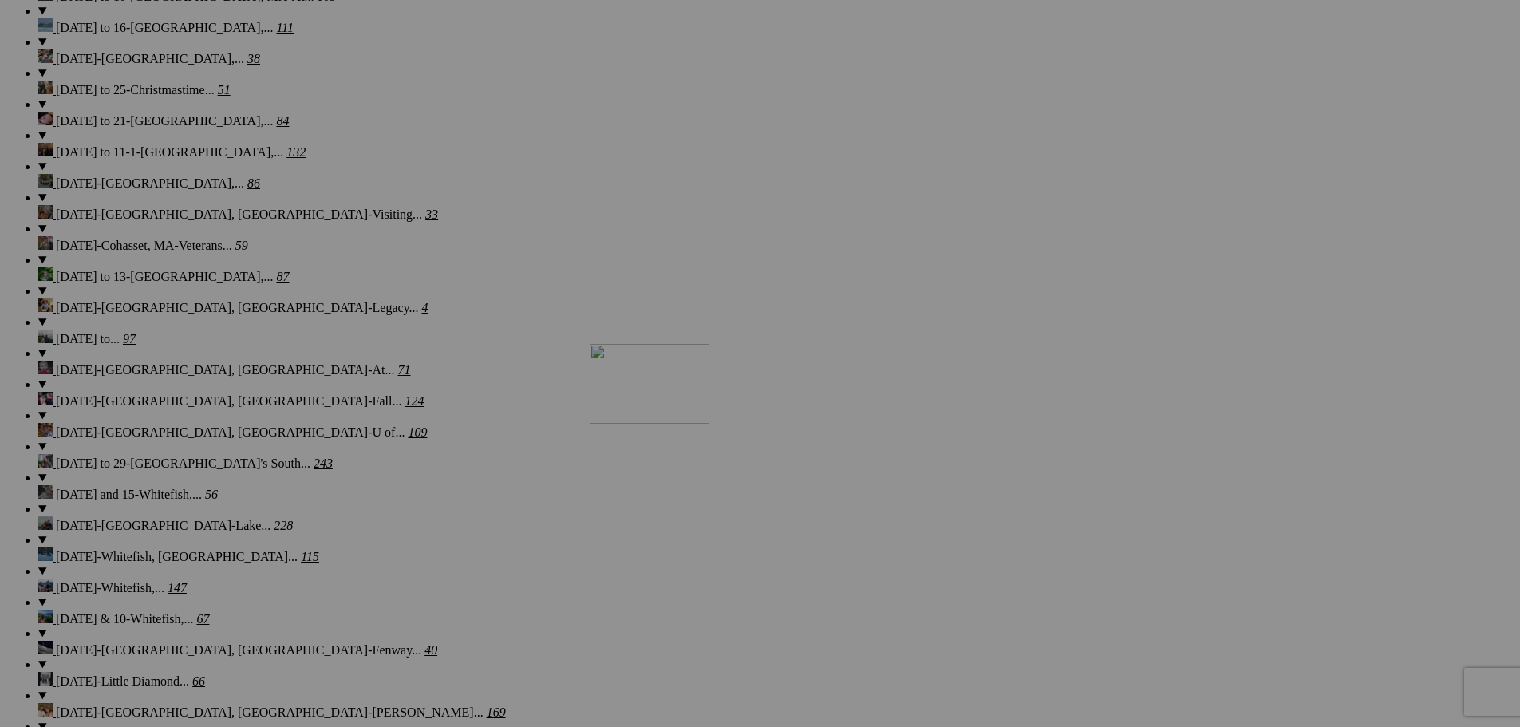
drag, startPoint x: 1037, startPoint y: 132, endPoint x: 819, endPoint y: 483, distance: 412.5
drag, startPoint x: 882, startPoint y: 143, endPoint x: 834, endPoint y: 495, distance: 356.0
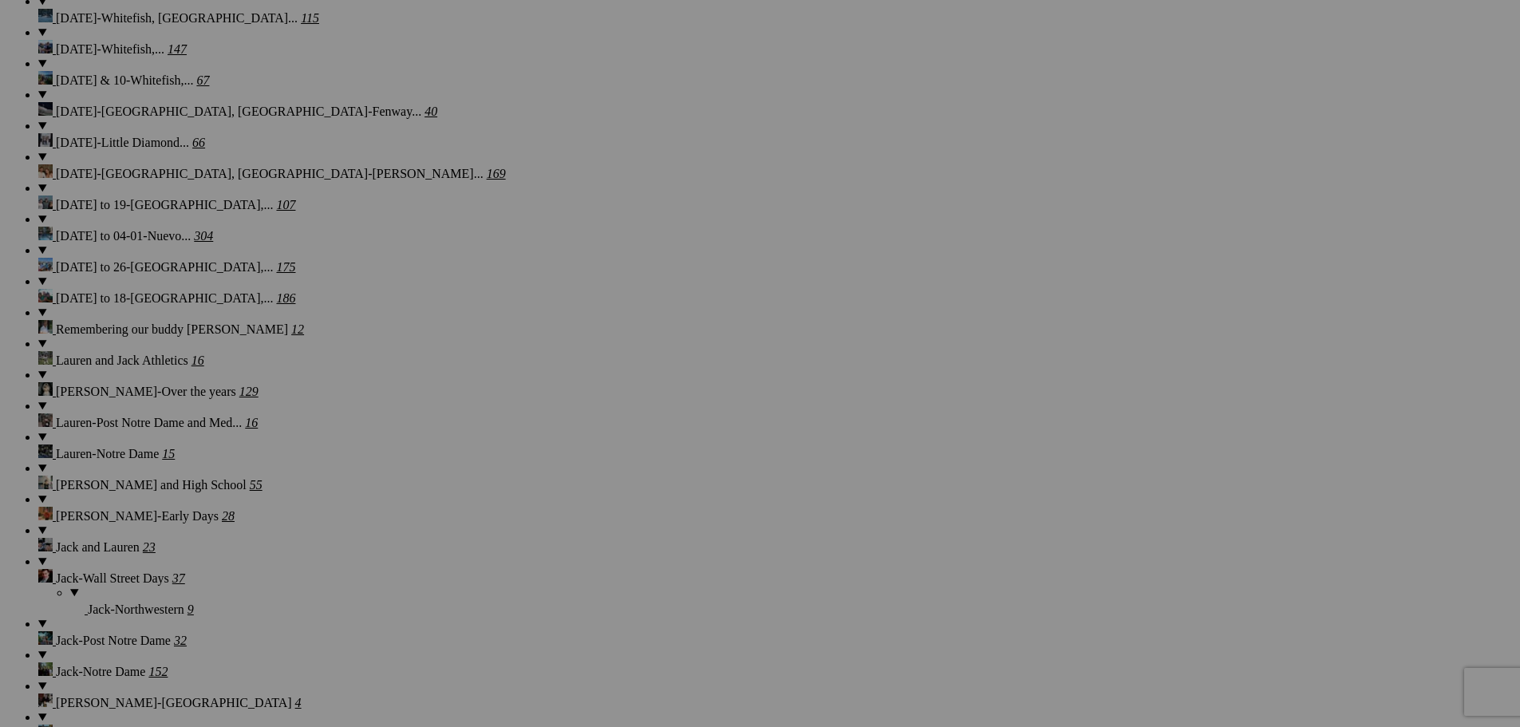
scroll to position [4108, 0]
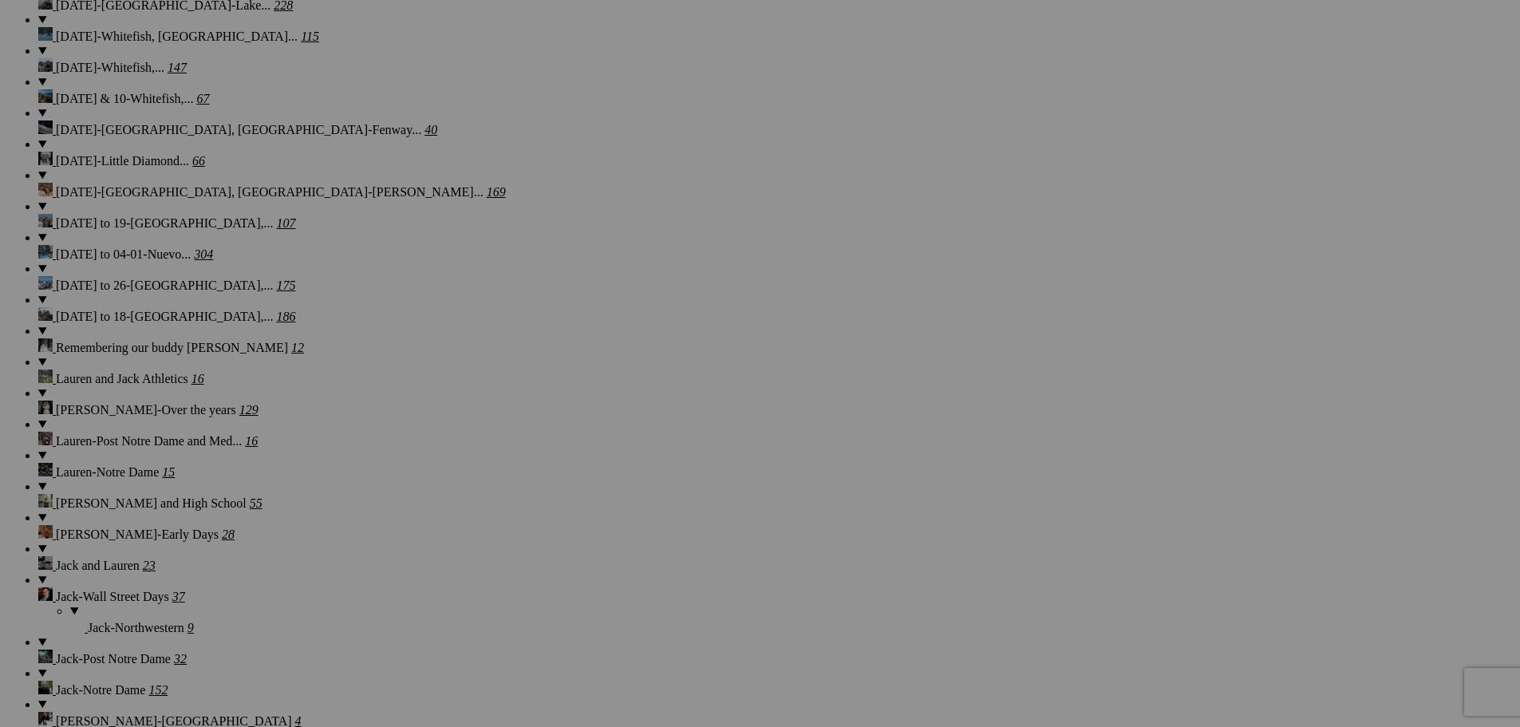
drag, startPoint x: 1114, startPoint y: 266, endPoint x: 1204, endPoint y: 265, distance: 90.2
drag, startPoint x: 1258, startPoint y: 264, endPoint x: 1348, endPoint y: 274, distance: 89.9
drag, startPoint x: 1400, startPoint y: 283, endPoint x: 1489, endPoint y: 294, distance: 90.1
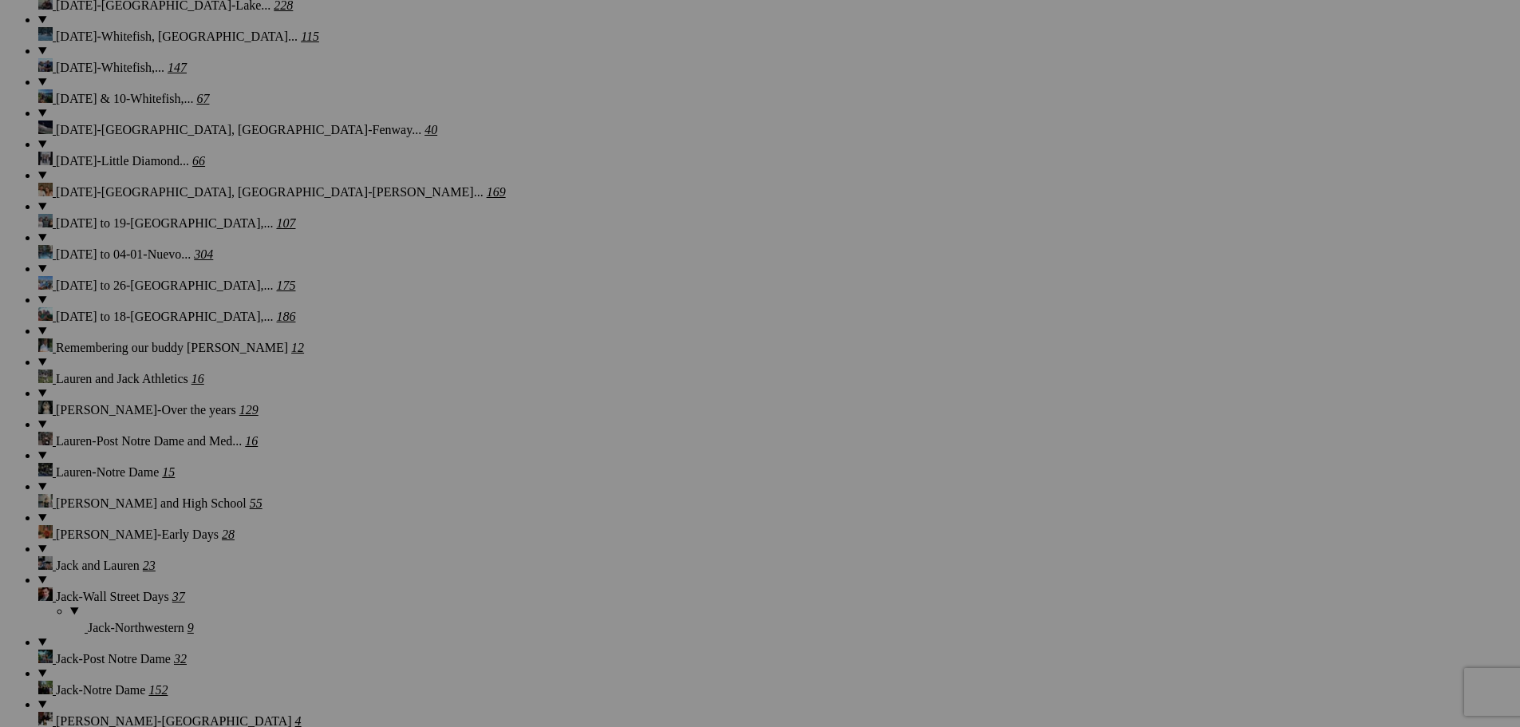
drag, startPoint x: 348, startPoint y: 465, endPoint x: 171, endPoint y: 458, distance: 177.3
drag, startPoint x: 486, startPoint y: 484, endPoint x: 382, endPoint y: 486, distance: 103.8
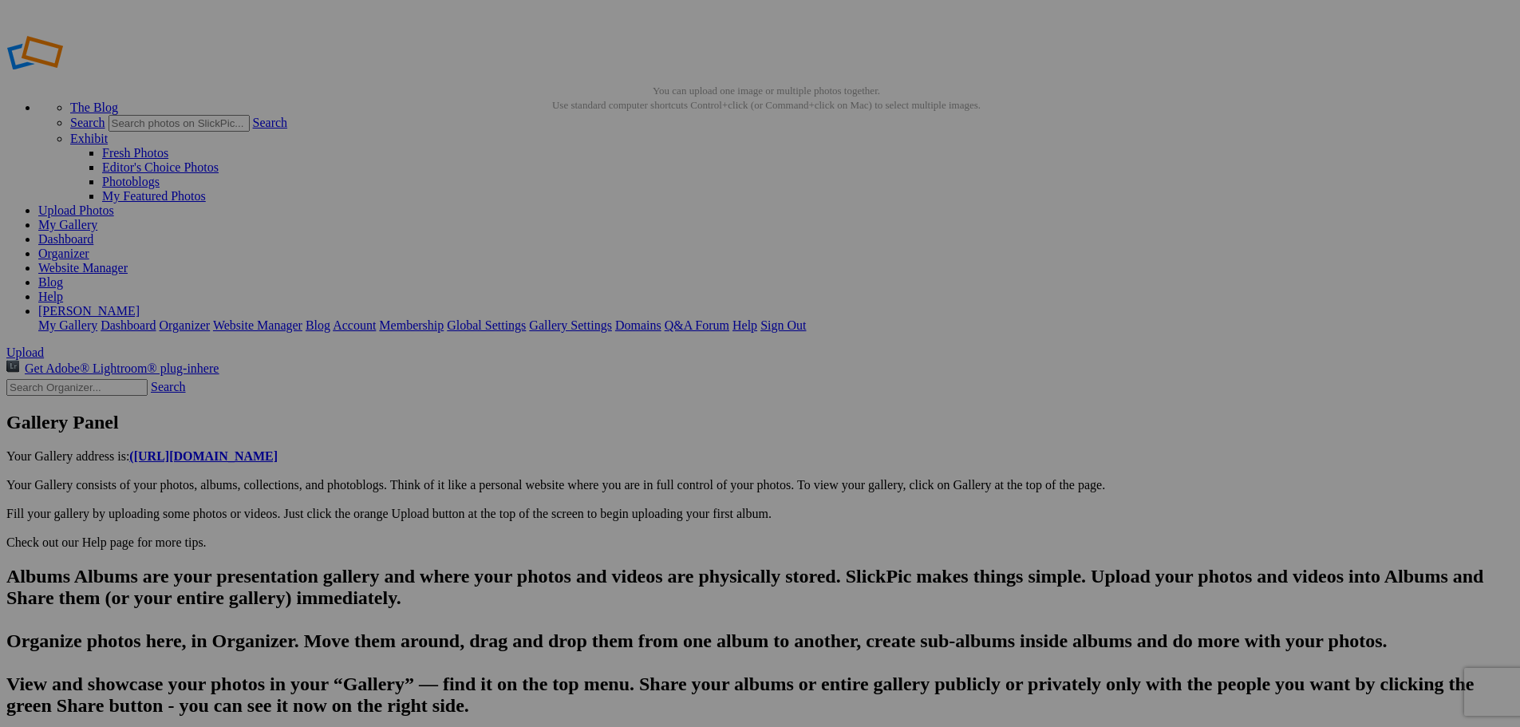
type input "20250822_173517"
type textarea "Enter here..."
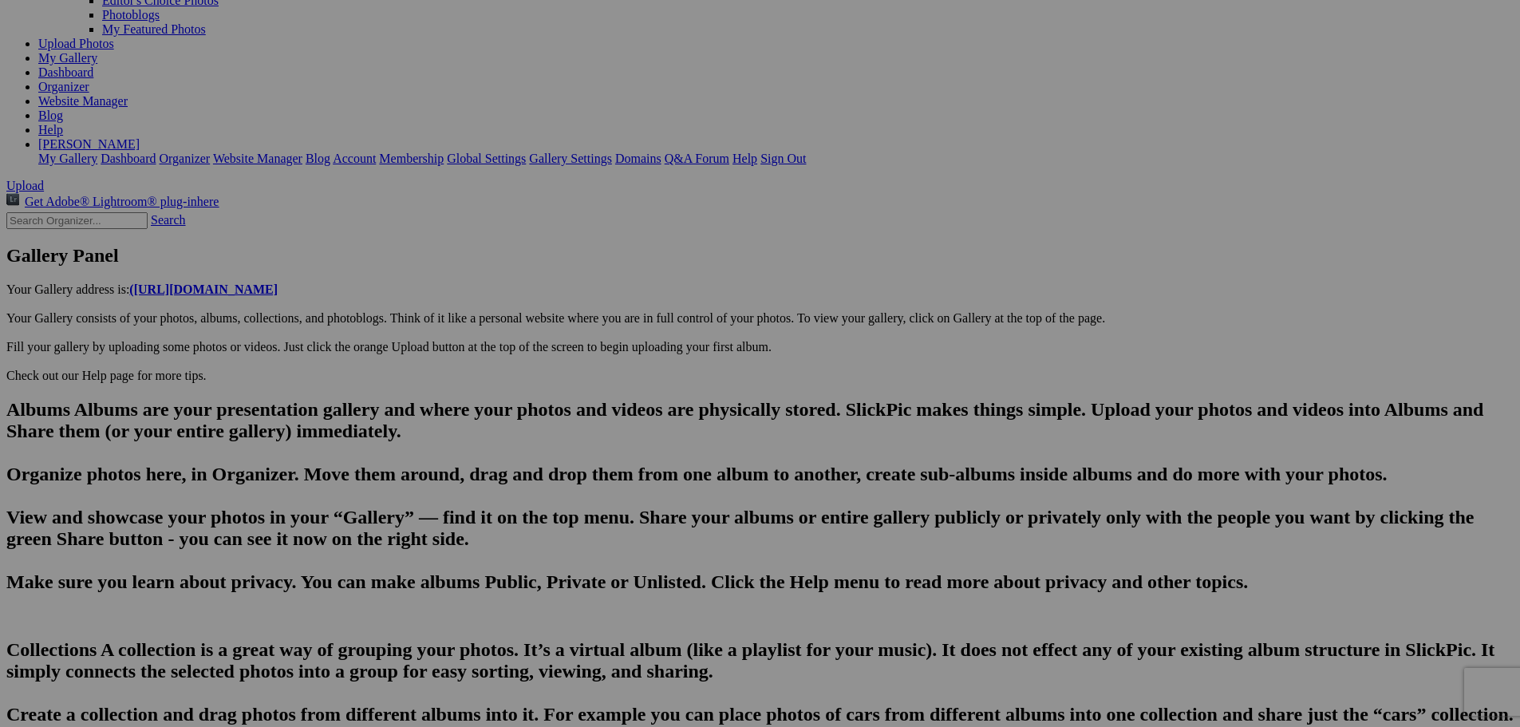
scroll to position [168, 0]
